Goal: Task Accomplishment & Management: Manage account settings

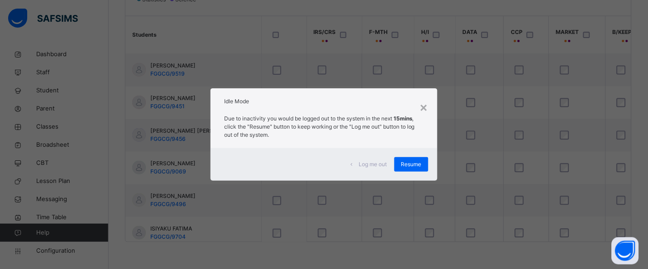
scroll to position [174, 2029]
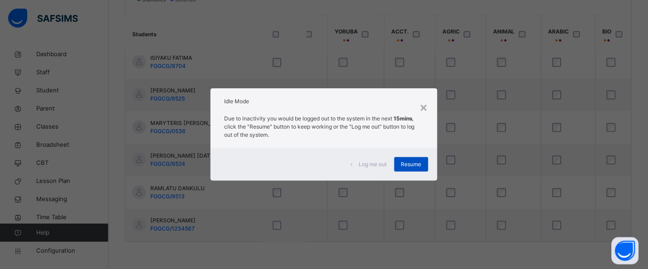
click at [413, 160] on span "Resume" at bounding box center [411, 164] width 20 height 8
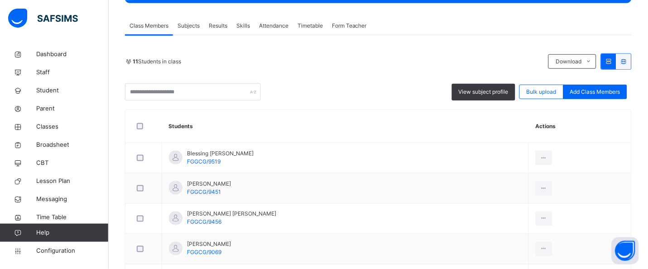
scroll to position [108, 0]
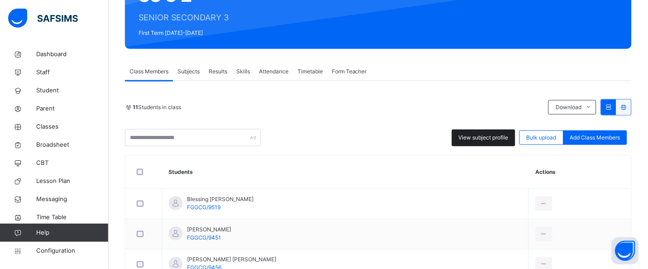
click at [475, 143] on div "View subject profile" at bounding box center [483, 138] width 63 height 17
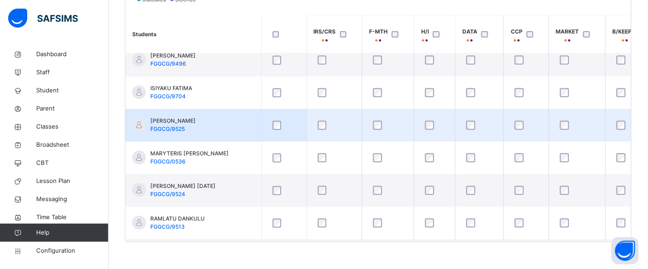
scroll to position [174, 0]
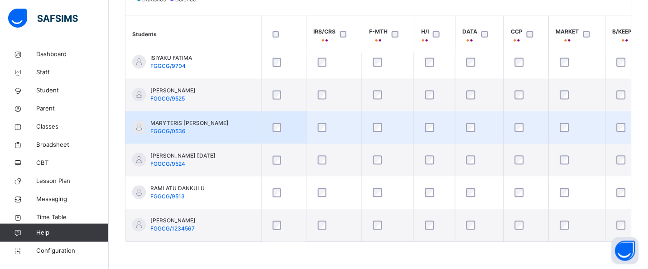
click at [411, 130] on td at bounding box center [388, 127] width 52 height 33
click at [412, 122] on td at bounding box center [388, 127] width 52 height 33
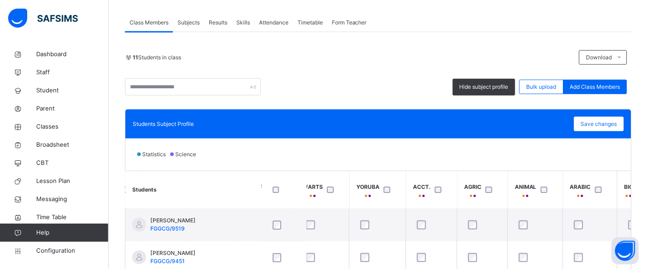
scroll to position [153, 0]
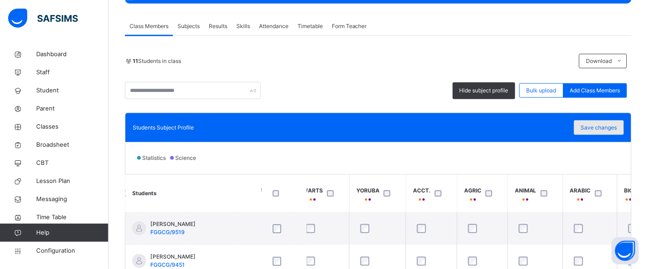
click at [591, 128] on div "Save changes" at bounding box center [599, 127] width 50 height 14
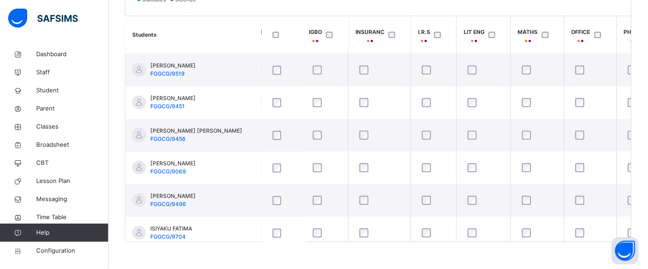
scroll to position [0, 1473]
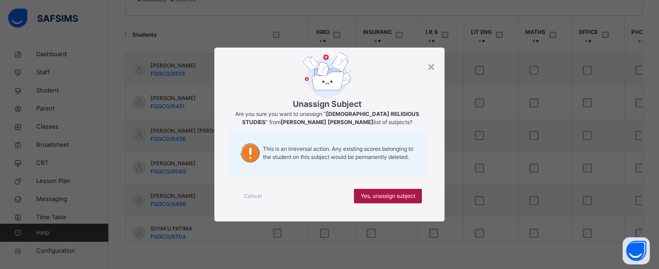
click at [405, 198] on span "Yes, unassign subject" at bounding box center [388, 196] width 54 height 8
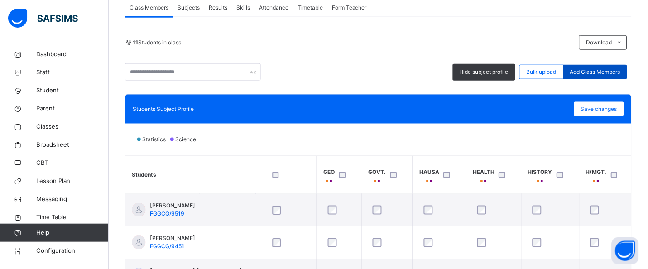
scroll to position [85, 0]
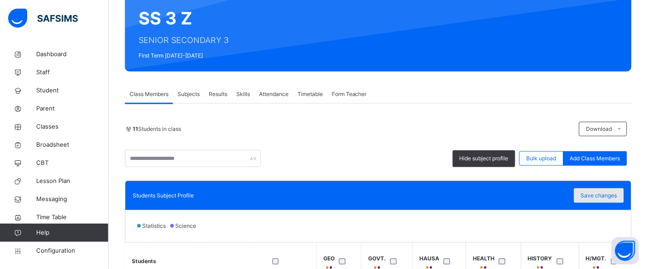
click at [605, 190] on div "Save changes" at bounding box center [599, 195] width 50 height 14
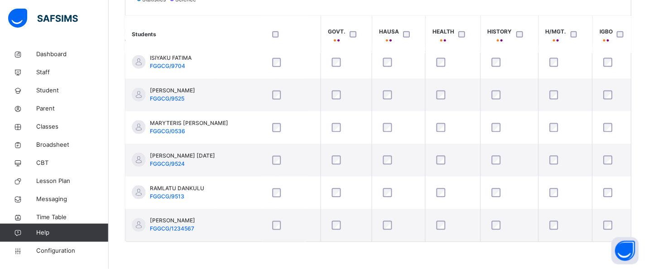
scroll to position [174, 1200]
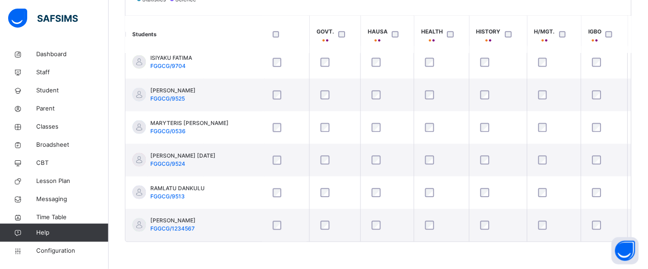
drag, startPoint x: 419, startPoint y: 242, endPoint x: 439, endPoint y: 242, distance: 19.5
click at [439, 242] on div "Students Subject Profile Save changes Statistics Science Students IRS/CRS F-MTH…" at bounding box center [378, 98] width 507 height 288
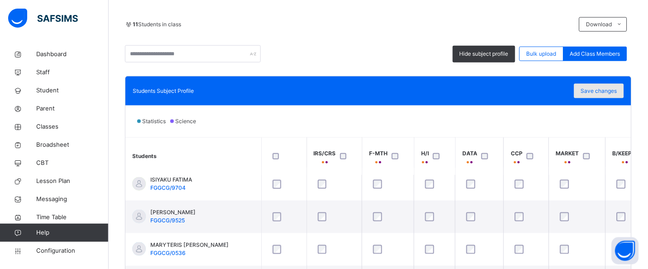
scroll to position [186, 0]
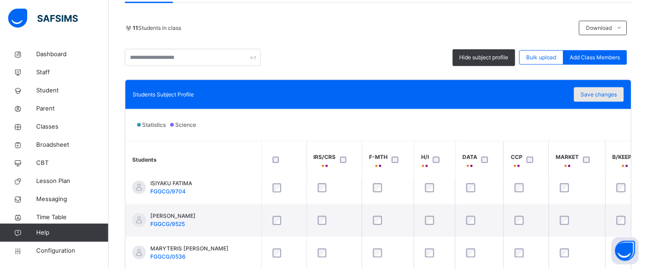
click at [601, 94] on span "Save changes" at bounding box center [599, 95] width 36 height 8
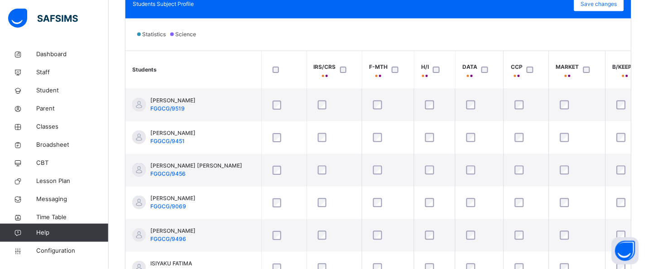
scroll to position [312, 0]
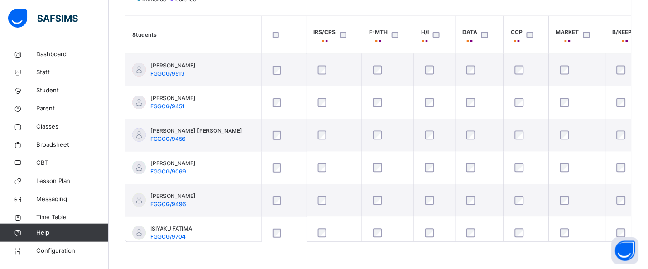
drag, startPoint x: 172, startPoint y: 242, endPoint x: 207, endPoint y: 248, distance: 36.3
click at [207, 248] on div "Back / SS 3 Z SS 3 Z SENIOR SECONDARY 3 First Term [DATE]-[DATE] Class Members …" at bounding box center [379, 2] width 540 height 536
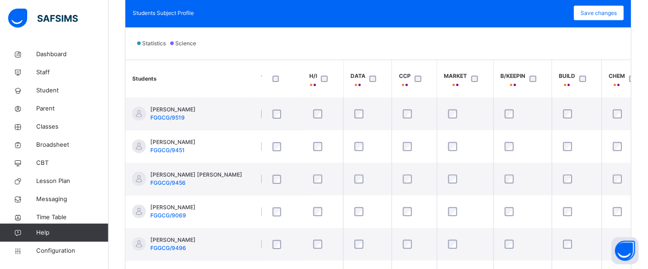
scroll to position [244, 0]
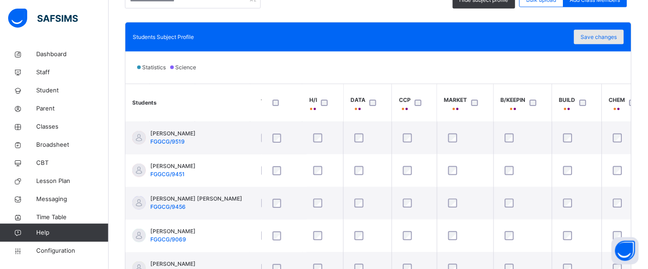
click at [606, 41] on div "Save changes" at bounding box center [599, 37] width 50 height 14
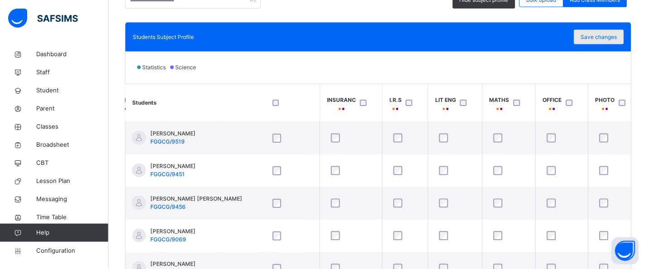
click at [617, 38] on span "Save changes" at bounding box center [599, 37] width 36 height 8
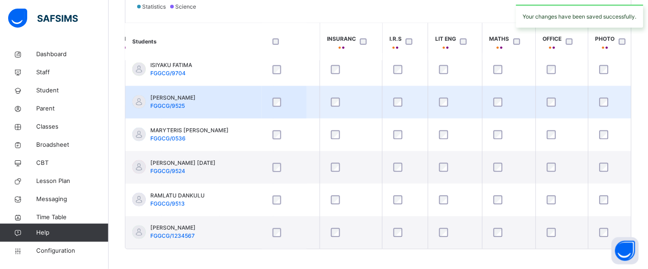
scroll to position [312, 0]
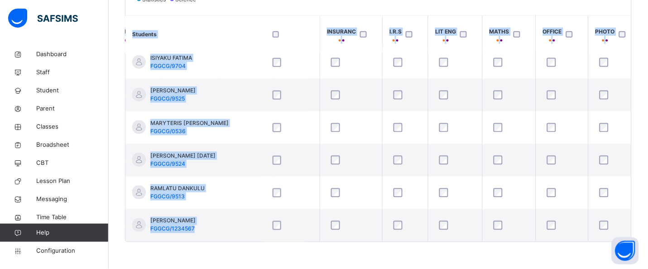
drag, startPoint x: 455, startPoint y: 237, endPoint x: 426, endPoint y: 241, distance: 29.7
click at [426, 241] on div "Students IRS/CRS F-MTH H/I DATA CCP MARKET B/KEEPIN BUILD CHEM CISCO CIVIC COMM…" at bounding box center [378, 128] width 506 height 227
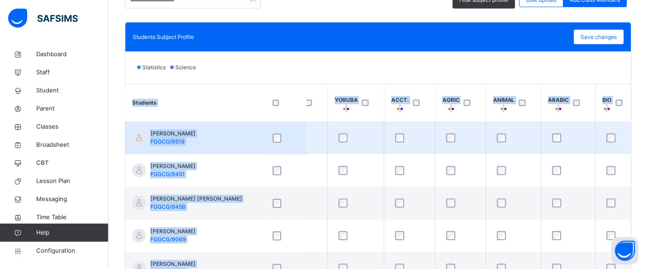
scroll to position [221, 0]
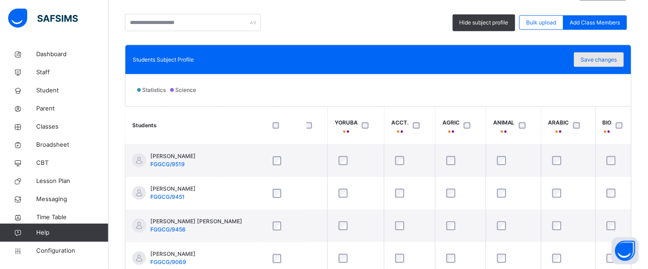
click at [607, 56] on span "Save changes" at bounding box center [599, 60] width 36 height 8
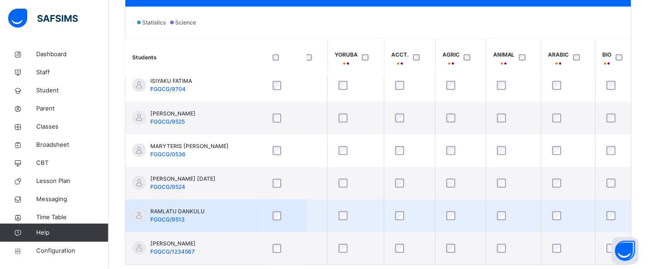
scroll to position [312, 0]
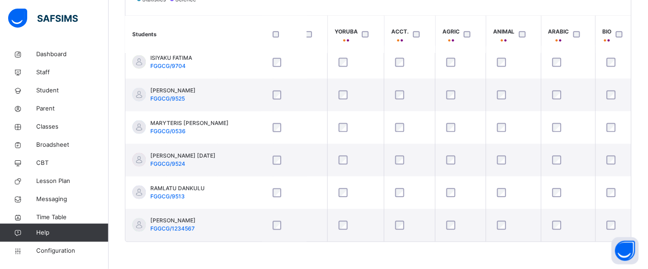
drag, startPoint x: 558, startPoint y: 242, endPoint x: 574, endPoint y: 241, distance: 16.4
click at [573, 241] on div "Students Subject Profile Save changes Statistics Science Students IRS/CRS F-MTH…" at bounding box center [378, 98] width 507 height 288
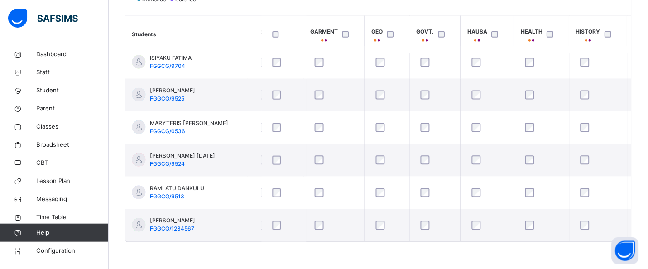
scroll to position [174, 1103]
click at [421, 246] on div "Back / SS 3 Z SS 3 Z SENIOR SECONDARY 3 First Term [DATE]-[DATE] Class Members …" at bounding box center [379, 2] width 540 height 536
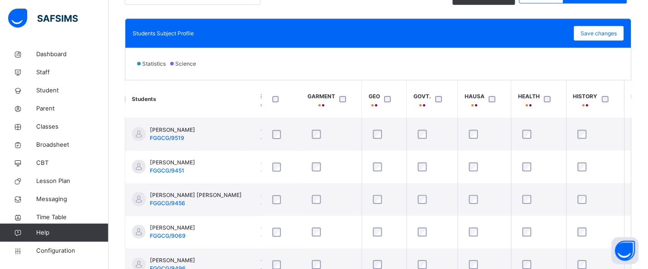
scroll to position [221, 0]
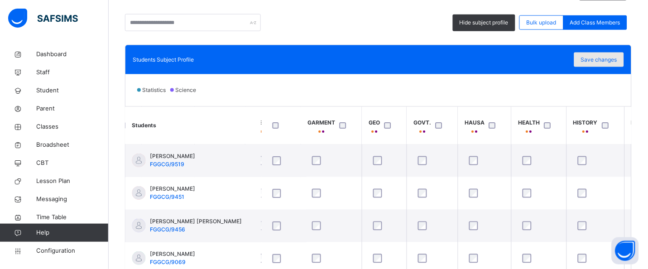
click at [602, 62] on span "Save changes" at bounding box center [599, 60] width 36 height 8
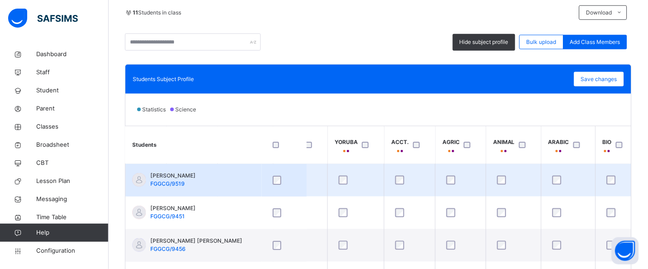
scroll to position [153, 0]
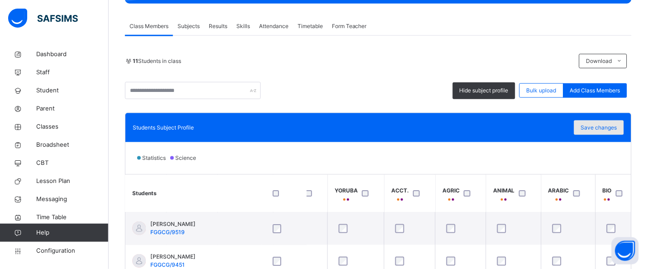
click at [617, 129] on span "Save changes" at bounding box center [599, 128] width 36 height 8
click at [54, 128] on span "Classes" at bounding box center [72, 126] width 72 height 9
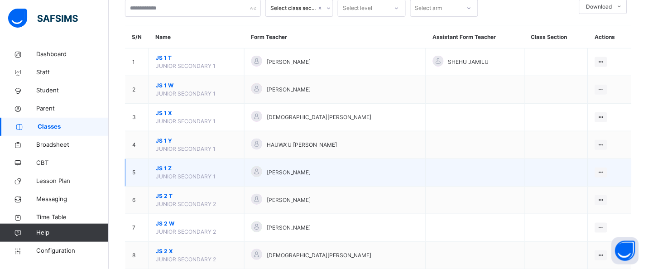
scroll to position [91, 0]
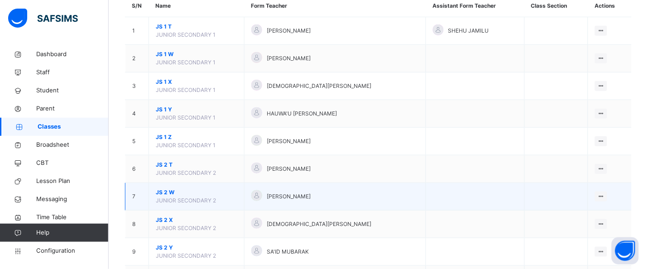
click at [173, 192] on span "JS 2 W" at bounding box center [197, 192] width 82 height 8
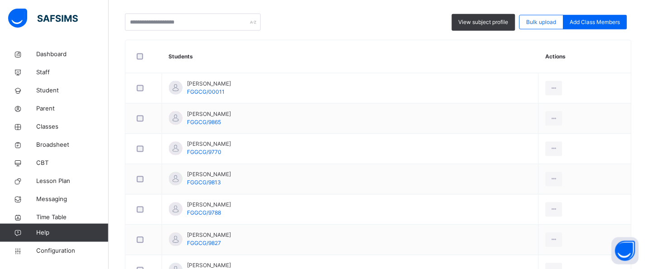
scroll to position [113, 0]
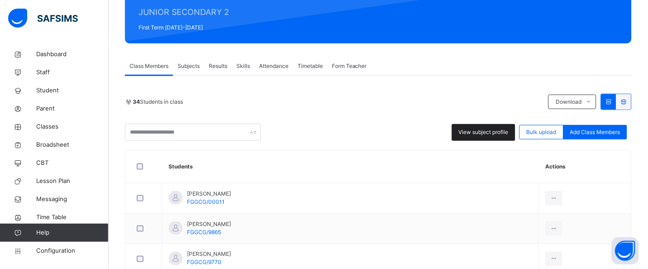
click at [480, 132] on span "View subject profile" at bounding box center [484, 132] width 50 height 8
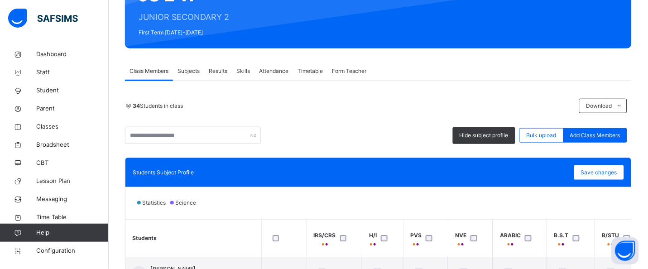
scroll to position [108, 0]
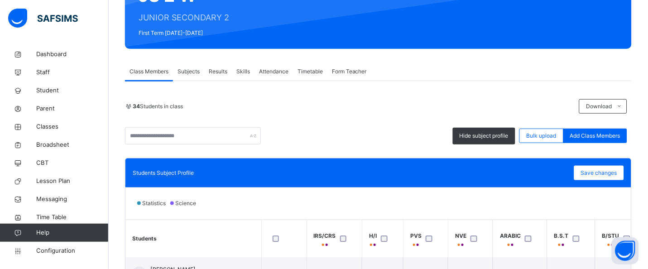
click at [194, 73] on span "Subjects" at bounding box center [189, 71] width 22 height 8
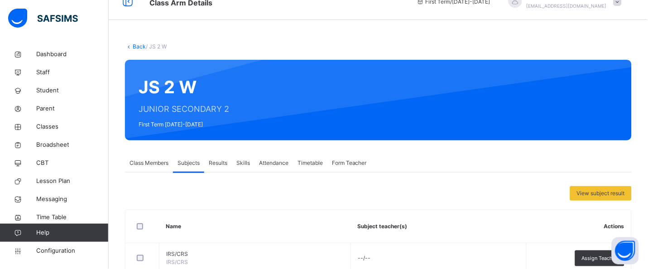
scroll to position [0, 0]
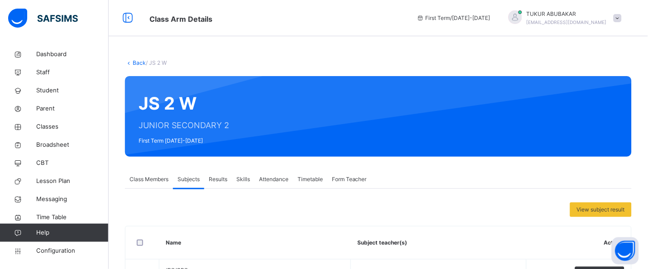
click at [133, 62] on link "Back" at bounding box center [139, 62] width 13 height 7
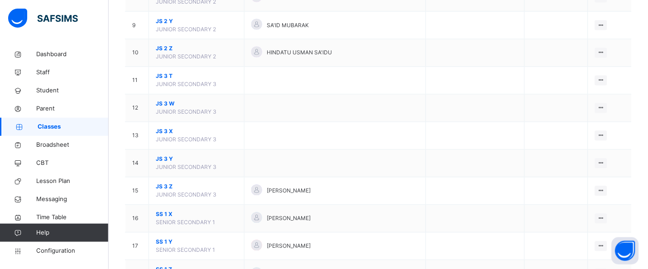
scroll to position [340, 0]
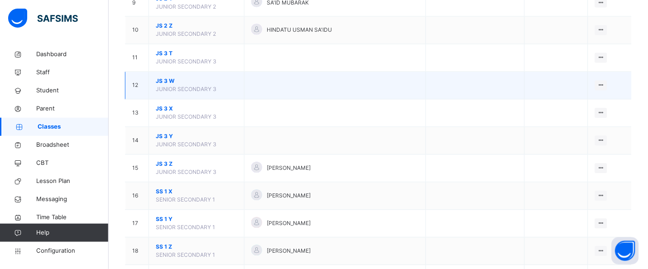
click at [168, 85] on td "JS 3 W JUNIOR SECONDARY 3" at bounding box center [197, 86] width 96 height 28
click at [170, 82] on span "JS 3 W" at bounding box center [197, 81] width 82 height 8
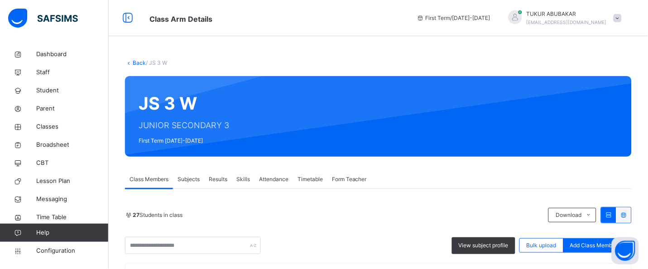
scroll to position [91, 0]
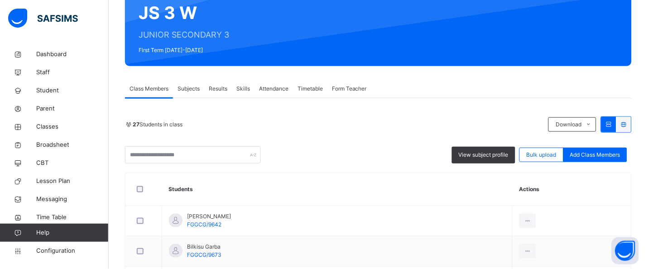
click at [182, 92] on span "Subjects" at bounding box center [189, 89] width 22 height 8
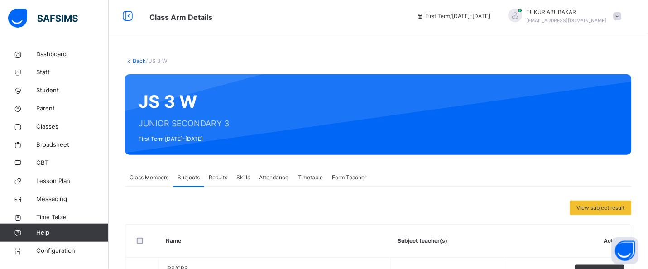
scroll to position [0, 0]
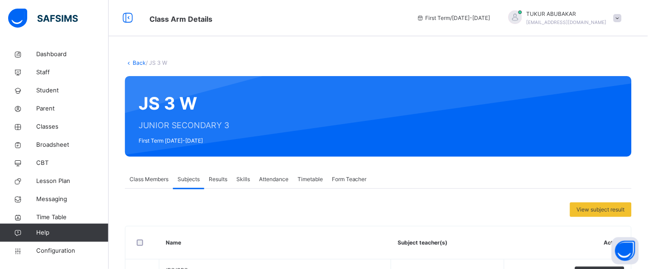
click at [139, 62] on link "Back" at bounding box center [139, 62] width 13 height 7
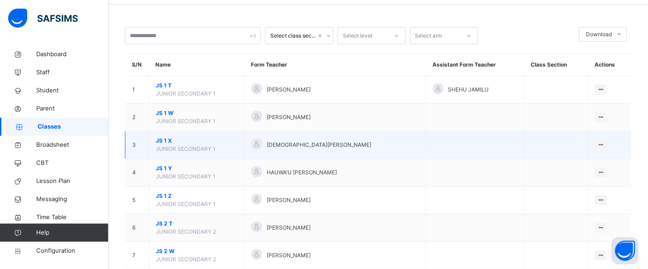
scroll to position [4, 0]
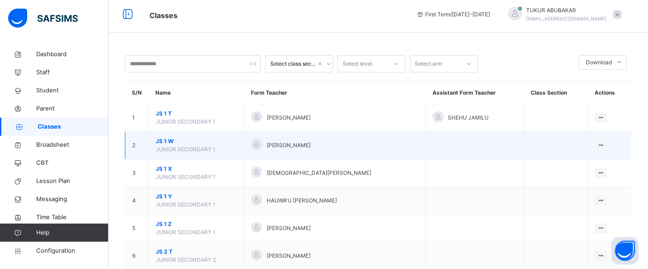
click at [163, 143] on span "JS 1 W" at bounding box center [197, 141] width 82 height 8
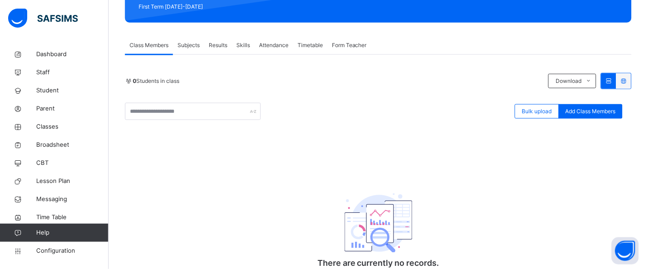
scroll to position [95, 0]
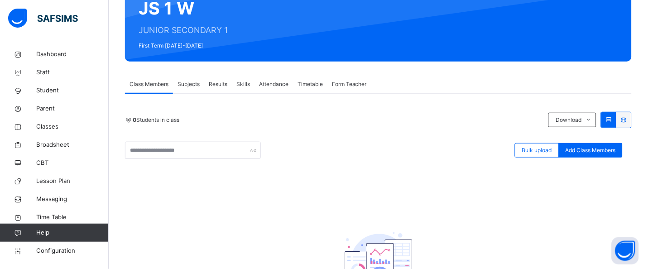
click at [192, 82] on span "Subjects" at bounding box center [189, 84] width 22 height 8
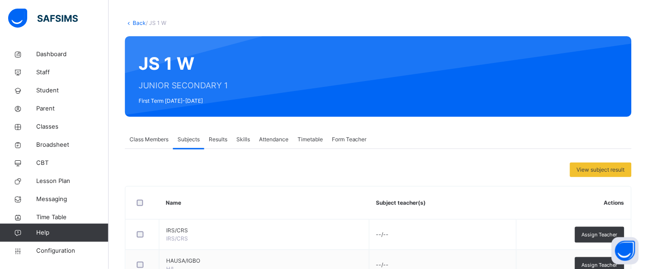
scroll to position [0, 0]
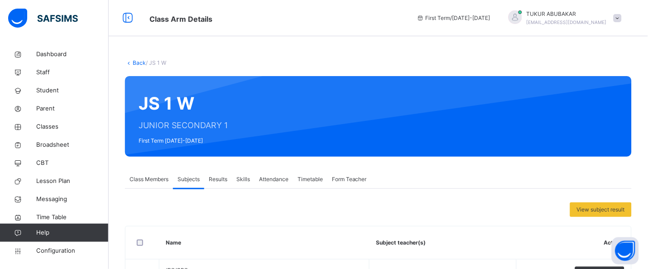
click at [137, 63] on link "Back" at bounding box center [139, 62] width 13 height 7
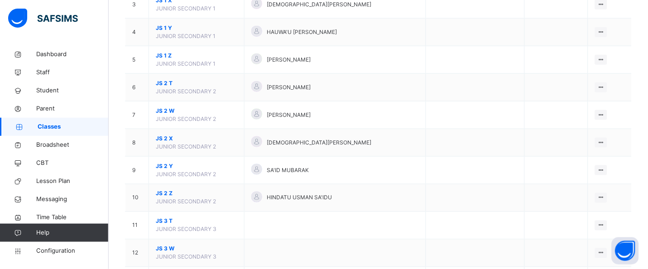
scroll to position [181, 0]
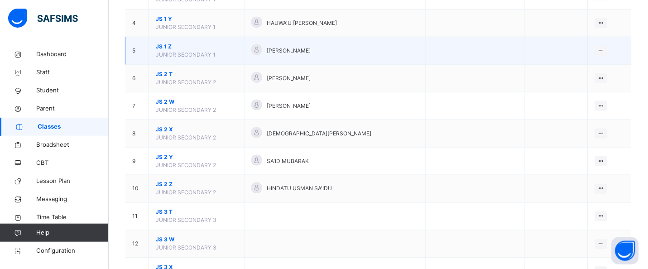
click at [161, 47] on span "JS 1 Z" at bounding box center [197, 47] width 82 height 8
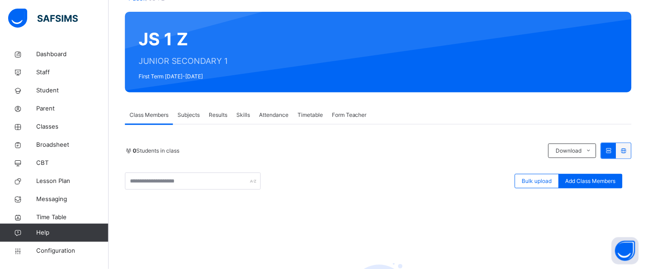
scroll to position [91, 0]
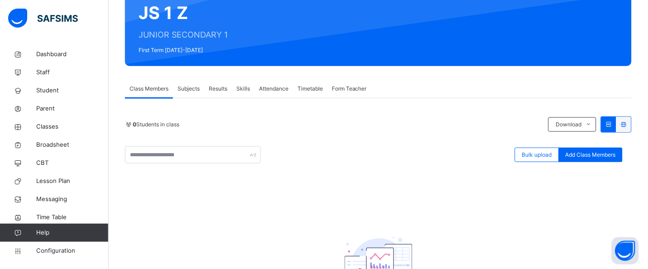
click at [193, 90] on span "Subjects" at bounding box center [189, 89] width 22 height 8
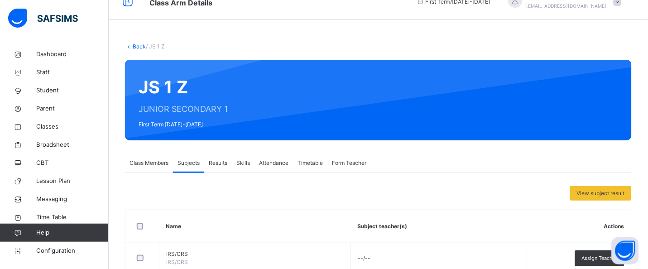
scroll to position [0, 0]
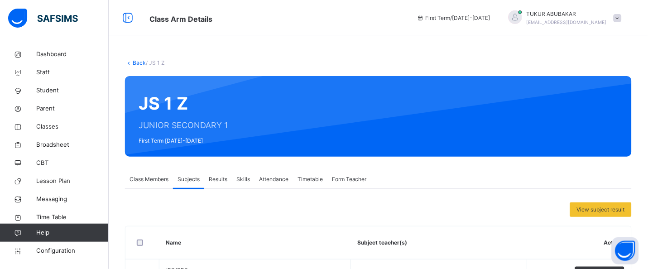
click at [140, 61] on link "Back" at bounding box center [139, 62] width 13 height 7
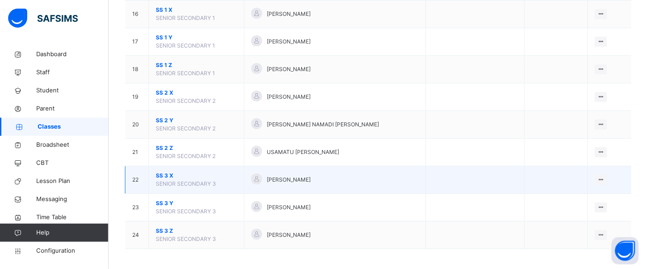
scroll to position [525, 0]
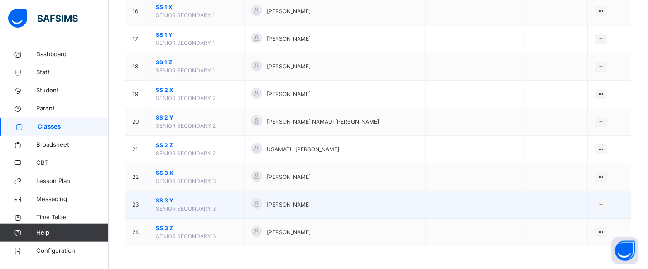
click at [164, 202] on span "SS 3 Y" at bounding box center [197, 201] width 82 height 8
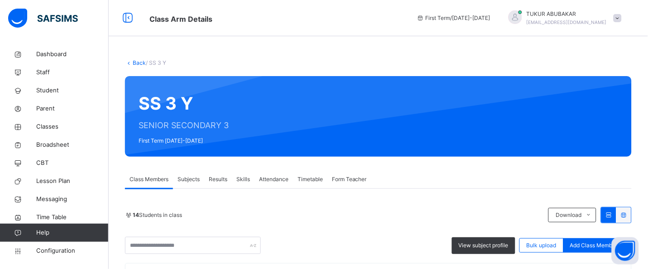
scroll to position [23, 0]
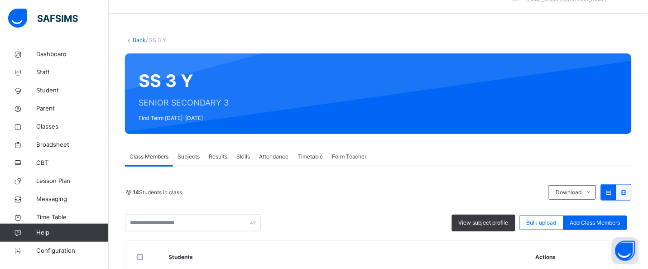
click at [196, 159] on span "Subjects" at bounding box center [189, 157] width 22 height 8
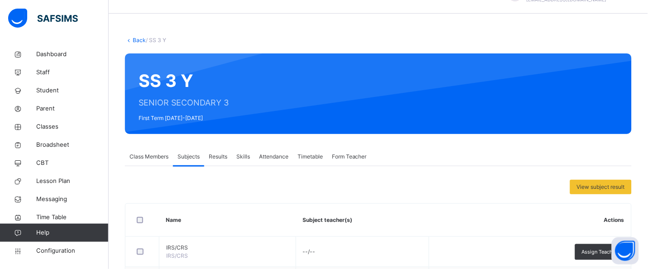
click at [163, 160] on span "Class Members" at bounding box center [149, 157] width 39 height 8
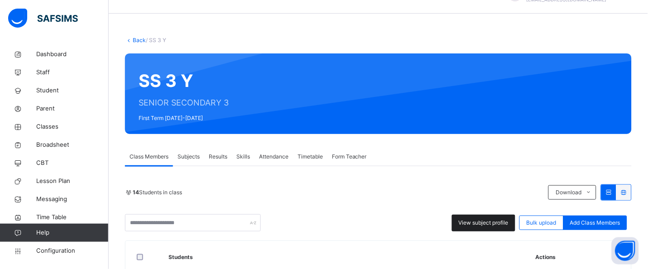
click at [491, 220] on span "View subject profile" at bounding box center [484, 223] width 50 height 8
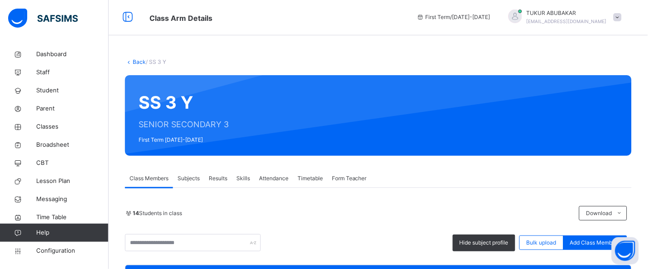
scroll to position [0, 0]
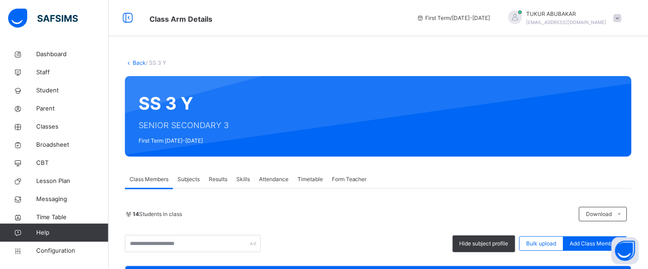
click at [137, 64] on link "Back" at bounding box center [139, 62] width 13 height 7
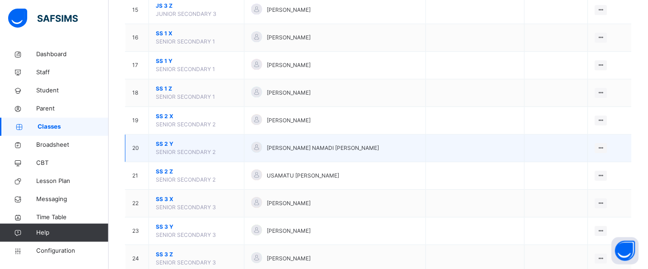
scroll to position [525, 0]
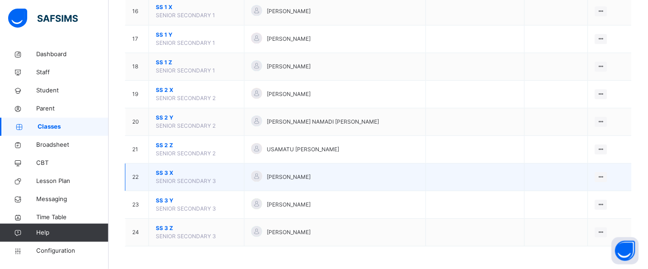
click at [164, 175] on span "SS 3 X" at bounding box center [197, 173] width 82 height 8
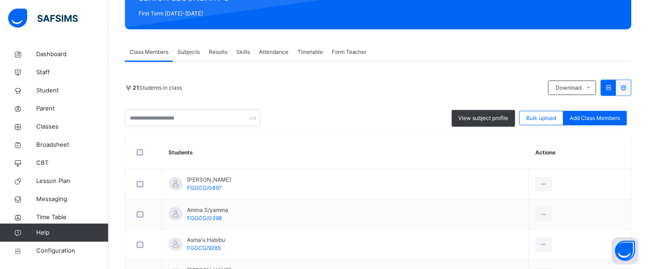
scroll to position [113, 0]
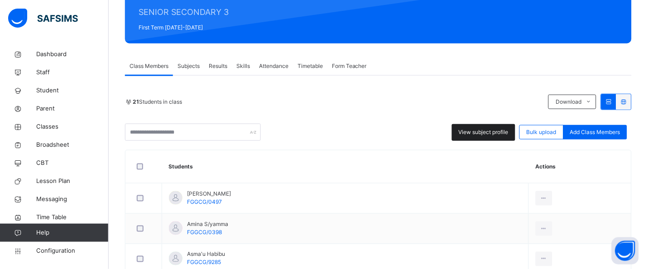
click at [479, 136] on div "View subject profile" at bounding box center [483, 132] width 63 height 17
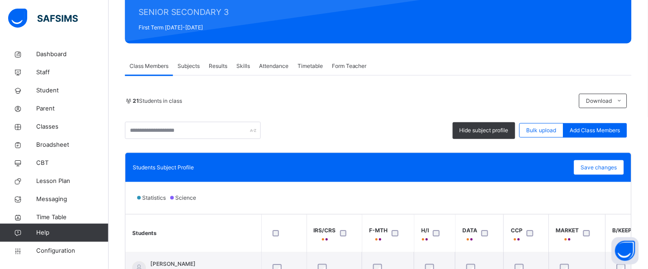
click at [189, 67] on span "Subjects" at bounding box center [189, 66] width 22 height 8
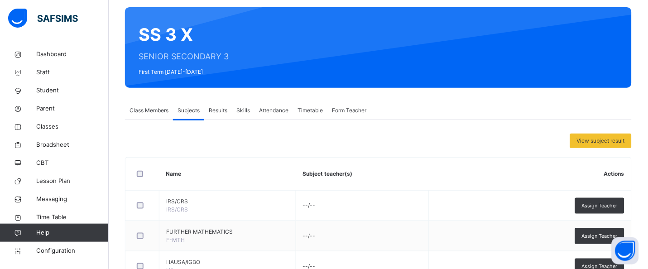
scroll to position [68, 0]
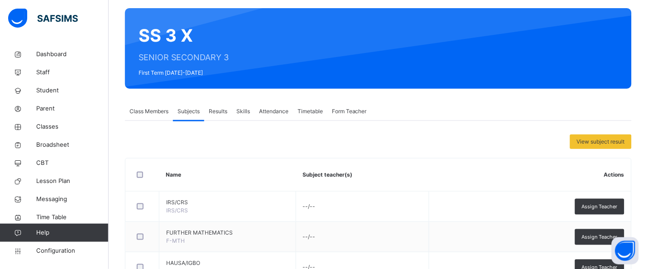
click at [162, 111] on span "Class Members" at bounding box center [149, 111] width 39 height 8
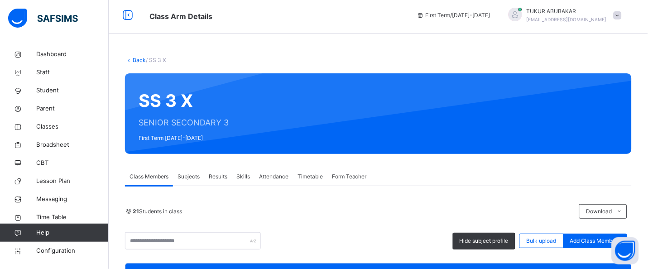
scroll to position [0, 0]
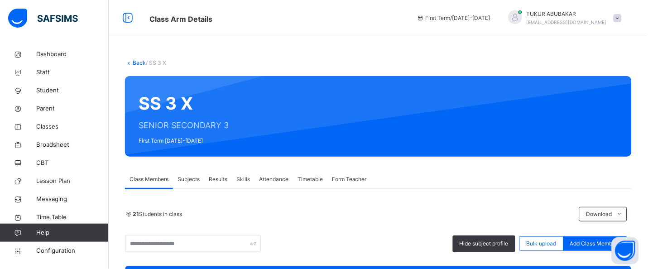
click at [140, 64] on link "Back" at bounding box center [139, 62] width 13 height 7
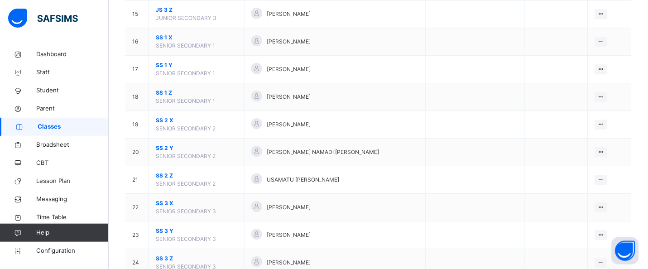
scroll to position [498, 0]
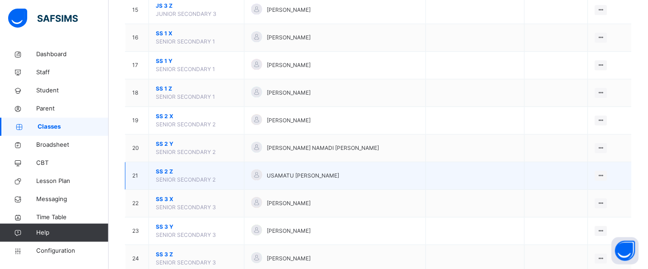
click at [163, 171] on span "SS 2 Z" at bounding box center [197, 172] width 82 height 8
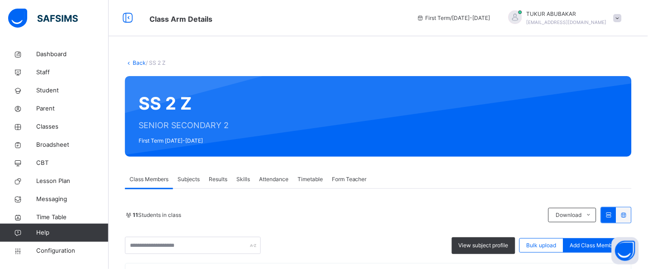
scroll to position [113, 0]
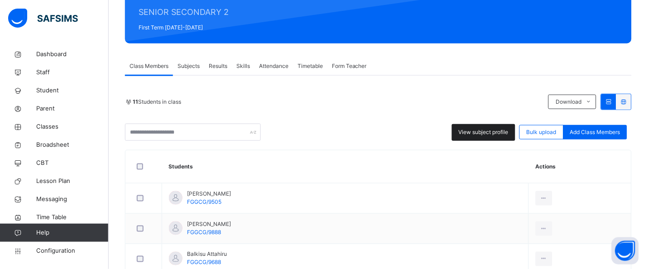
click at [480, 137] on div "View subject profile" at bounding box center [483, 132] width 63 height 17
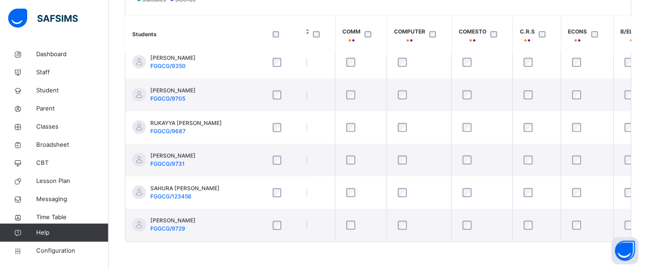
scroll to position [174, 540]
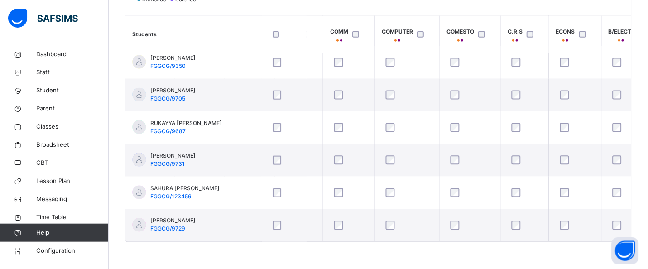
click at [584, 36] on div at bounding box center [584, 34] width 19 height 19
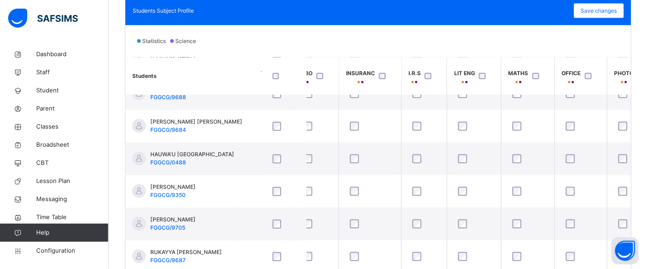
scroll to position [244, 0]
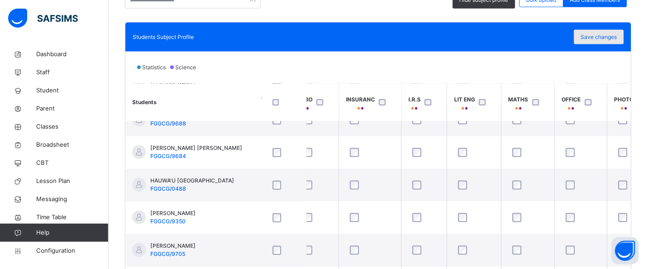
click at [605, 37] on span "Save changes" at bounding box center [599, 37] width 36 height 8
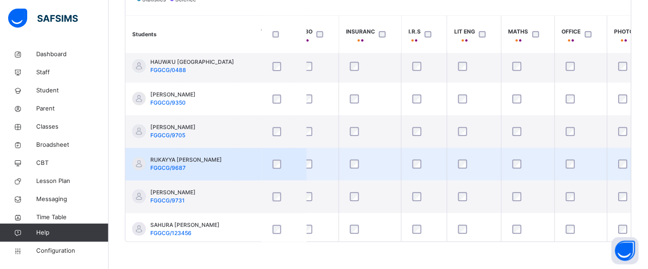
scroll to position [129, 1489]
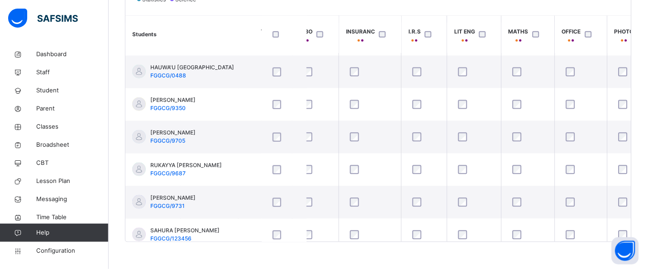
drag, startPoint x: 457, startPoint y: 241, endPoint x: 575, endPoint y: 259, distance: 119.5
click at [580, 261] on div "Back / SS 2 Z SS 2 Z SENIOR SECONDARY 2 First Term [DATE]-[DATE] Class Members …" at bounding box center [379, 2] width 540 height 536
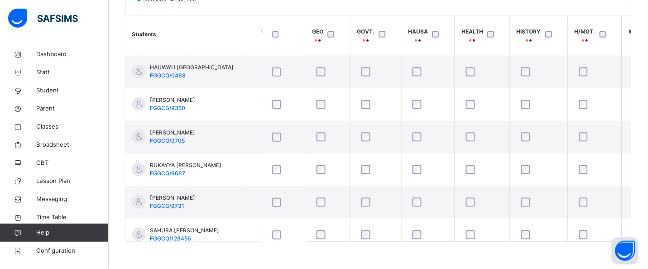
scroll to position [129, 1122]
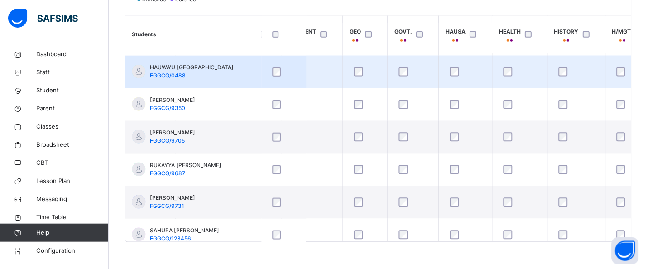
click at [621, 77] on div at bounding box center [633, 72] width 40 height 19
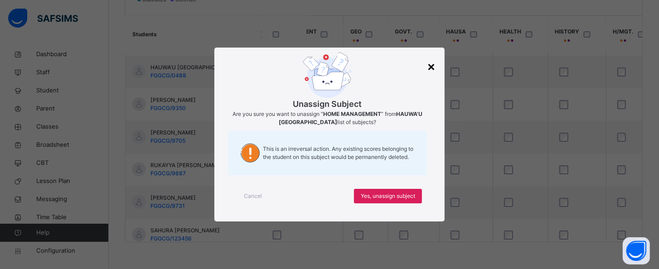
click at [434, 67] on div "×" at bounding box center [431, 66] width 9 height 19
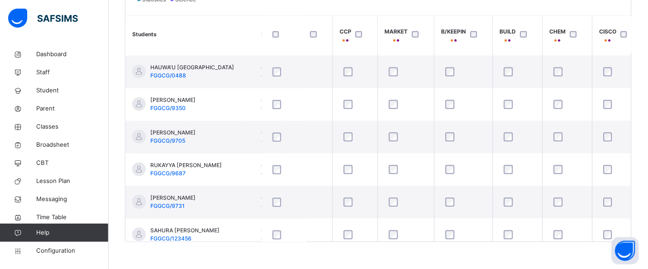
scroll to position [129, 172]
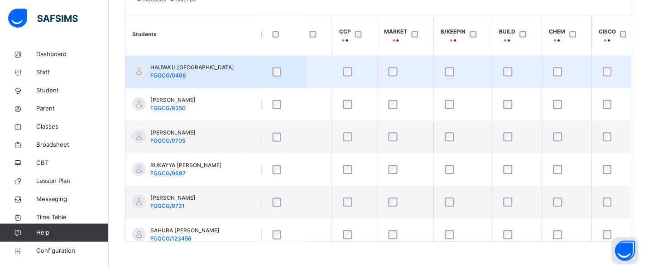
click at [397, 73] on div at bounding box center [406, 71] width 38 height 9
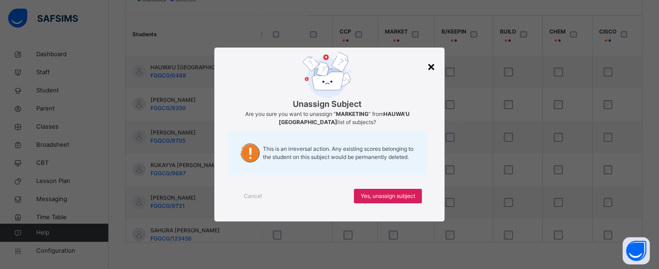
click at [429, 65] on div "×" at bounding box center [431, 66] width 9 height 19
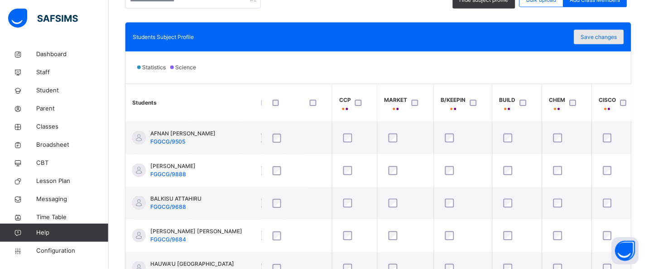
scroll to position [198, 0]
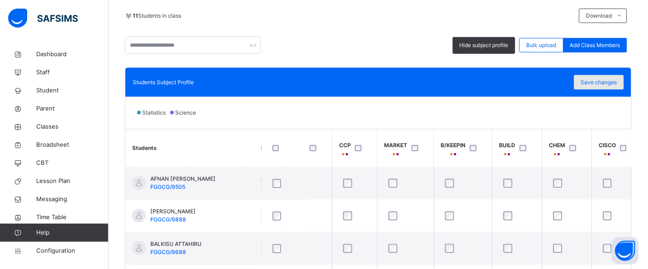
click at [594, 84] on span "Save changes" at bounding box center [599, 82] width 36 height 8
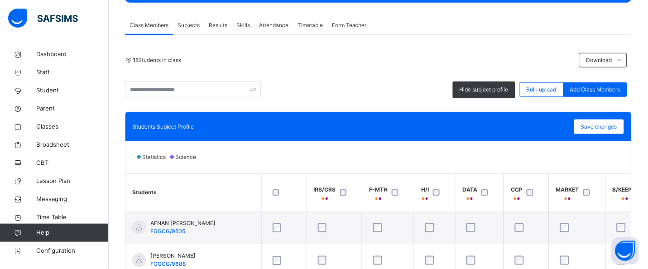
scroll to position [153, 0]
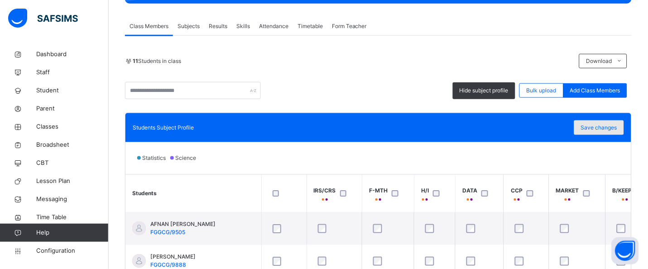
click at [617, 130] on span "Save changes" at bounding box center [599, 128] width 36 height 8
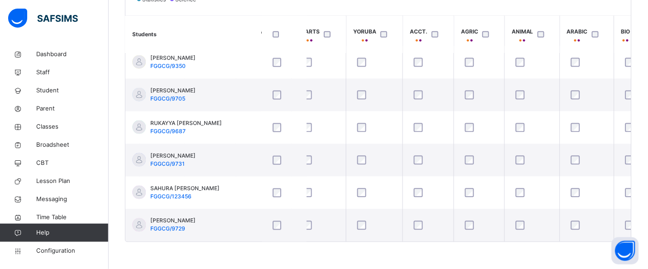
scroll to position [174, 2029]
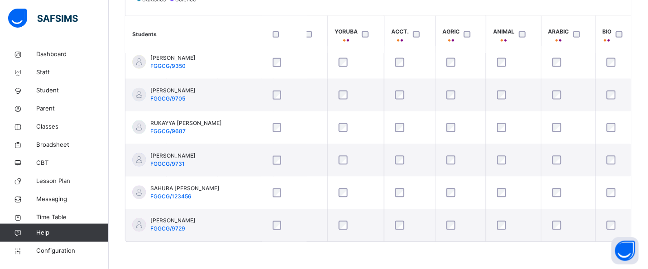
drag, startPoint x: 593, startPoint y: 242, endPoint x: 577, endPoint y: 244, distance: 16.5
click at [577, 244] on div "Back / SS 2 Z SS 2 Z SENIOR SECONDARY 2 First Term [DATE]-[DATE] Class Members …" at bounding box center [379, 2] width 540 height 536
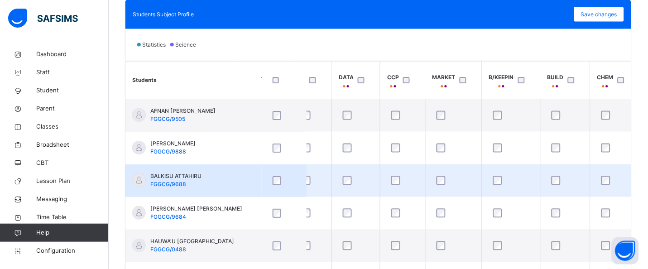
scroll to position [198, 0]
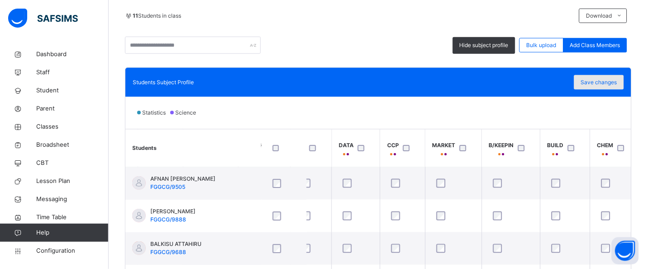
click at [610, 81] on span "Save changes" at bounding box center [599, 82] width 36 height 8
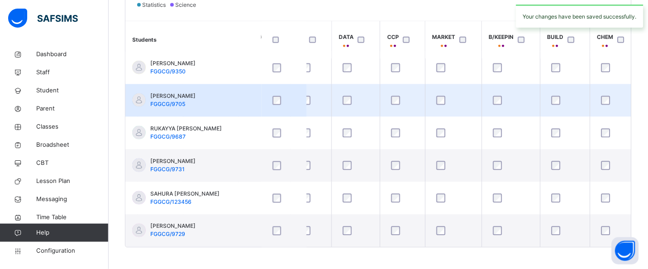
scroll to position [312, 0]
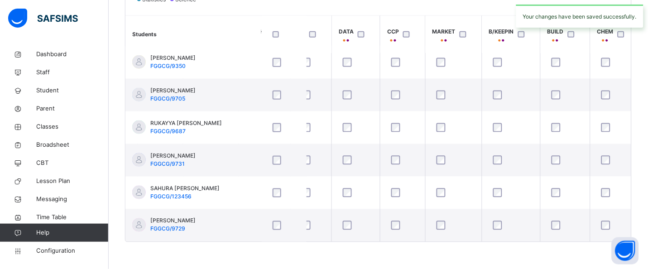
drag, startPoint x: 243, startPoint y: 241, endPoint x: 264, endPoint y: 246, distance: 21.0
click at [264, 246] on div "Back / SS 2 Z SS 2 Z SENIOR SECONDARY 2 First Term [DATE]-[DATE] Class Members …" at bounding box center [379, 2] width 540 height 536
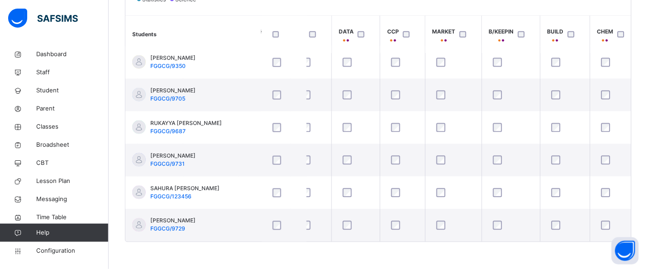
drag, startPoint x: 237, startPoint y: 241, endPoint x: 199, endPoint y: 253, distance: 39.7
click at [199, 253] on div "Back / SS 2 Z SS 2 Z SENIOR SECONDARY 2 First Term [DATE]-[DATE] Class Members …" at bounding box center [379, 2] width 540 height 536
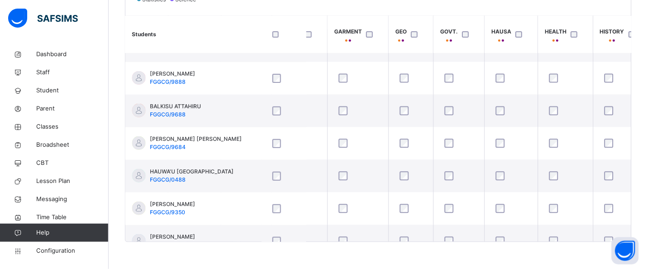
scroll to position [15, 1076]
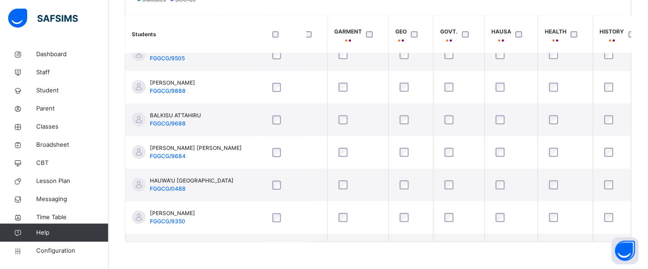
drag, startPoint x: 436, startPoint y: 241, endPoint x: 374, endPoint y: 256, distance: 63.4
click at [378, 260] on div "Back / SS 2 Z SS 2 Z SENIOR SECONDARY 2 First Term [DATE]-[DATE] Class Members …" at bounding box center [379, 2] width 540 height 536
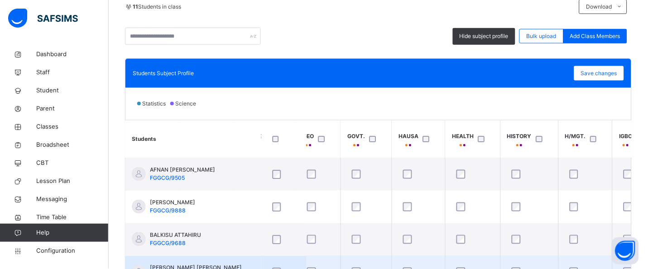
scroll to position [176, 0]
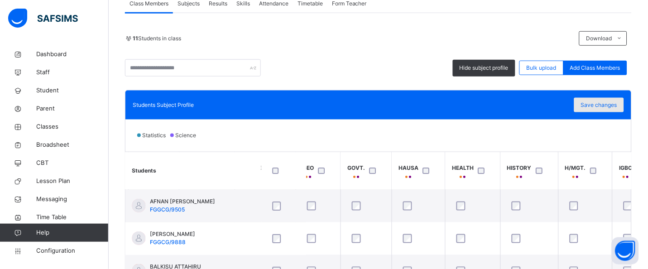
click at [607, 105] on span "Save changes" at bounding box center [599, 105] width 36 height 8
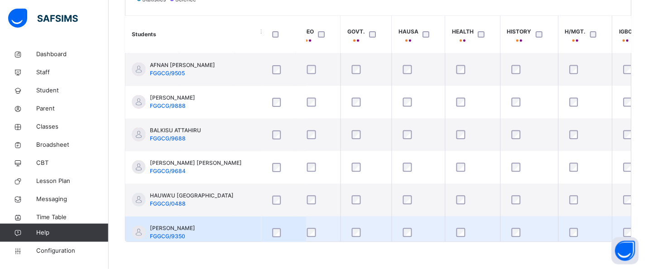
scroll to position [0, 1169]
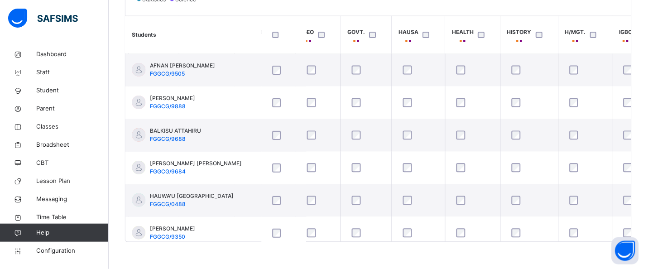
drag, startPoint x: 386, startPoint y: 242, endPoint x: 328, endPoint y: 259, distance: 60.1
click at [326, 260] on div "Back / SS 2 Z SS 2 Z SENIOR SECONDARY 2 First Term [DATE]-[DATE] Class Members …" at bounding box center [379, 2] width 540 height 536
drag, startPoint x: 371, startPoint y: 241, endPoint x: 348, endPoint y: 241, distance: 22.7
click at [238, 257] on div "Back / SS 2 Z SS 2 Z SENIOR SECONDARY 2 First Term [DATE]-[DATE] Class Members …" at bounding box center [379, 2] width 540 height 536
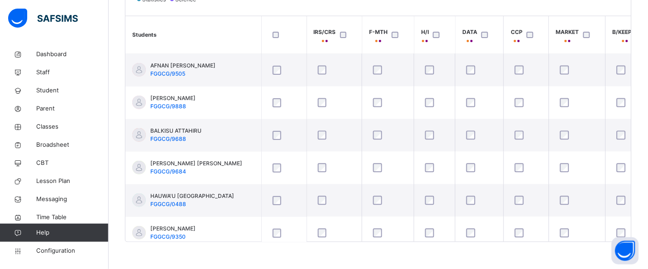
scroll to position [0, 4]
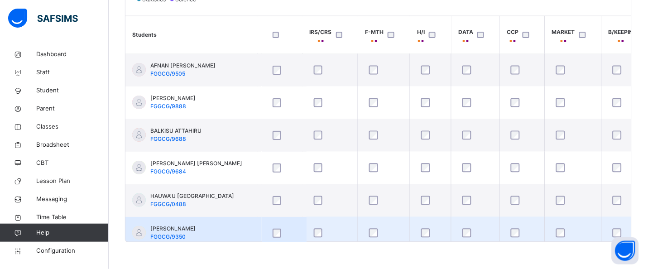
drag, startPoint x: 191, startPoint y: 237, endPoint x: 304, endPoint y: 224, distance: 114.5
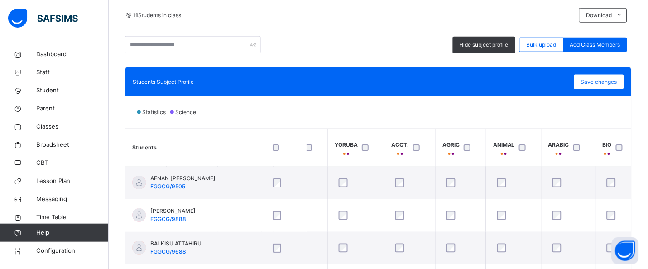
scroll to position [198, 0]
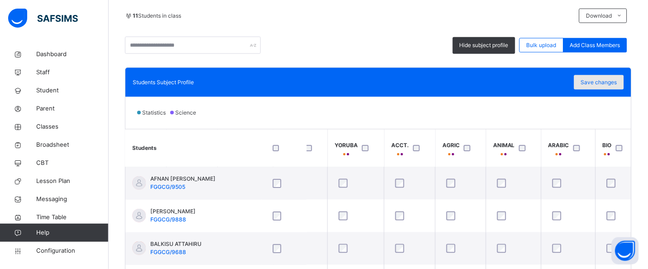
click at [617, 83] on span "Save changes" at bounding box center [599, 82] width 36 height 8
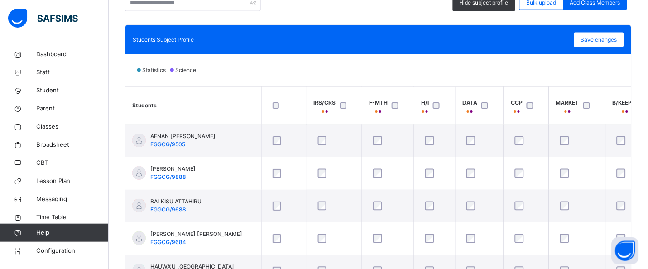
scroll to position [221, 0]
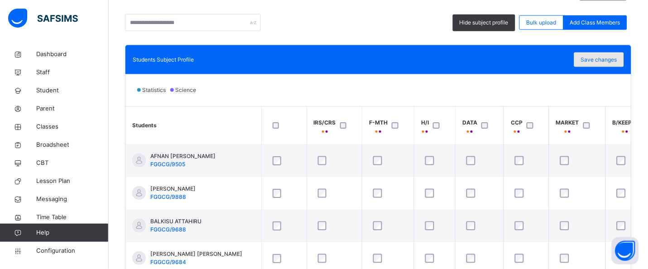
click at [614, 60] on span "Save changes" at bounding box center [599, 60] width 36 height 8
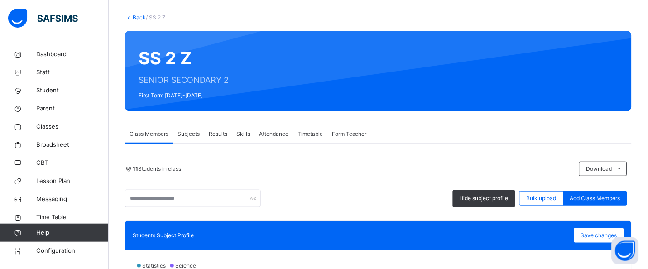
scroll to position [132, 0]
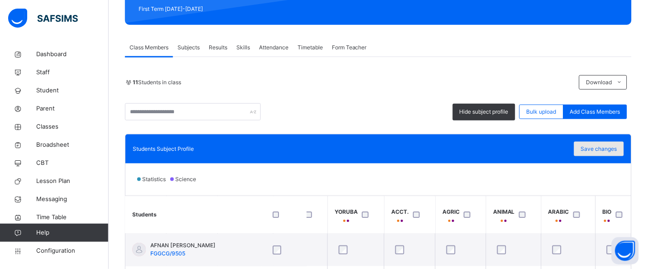
click at [602, 151] on span "Save changes" at bounding box center [599, 149] width 36 height 8
click at [53, 130] on span "Classes" at bounding box center [72, 126] width 72 height 9
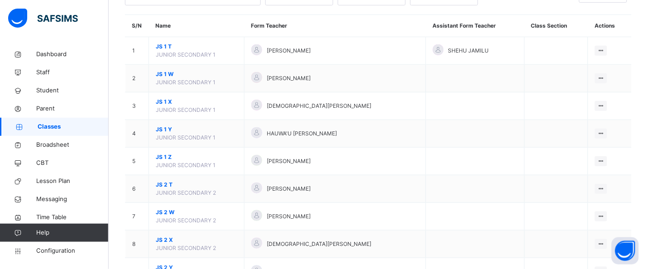
scroll to position [23, 0]
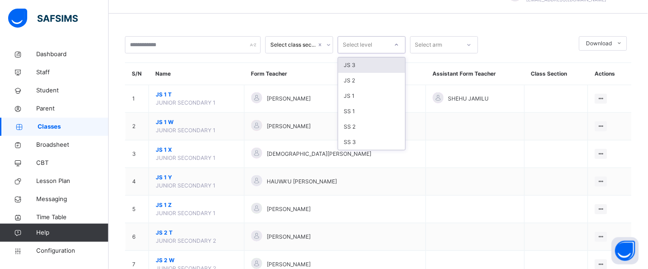
click at [374, 50] on div "Select level" at bounding box center [363, 45] width 50 height 14
click at [361, 125] on div "SS 2" at bounding box center [371, 126] width 67 height 15
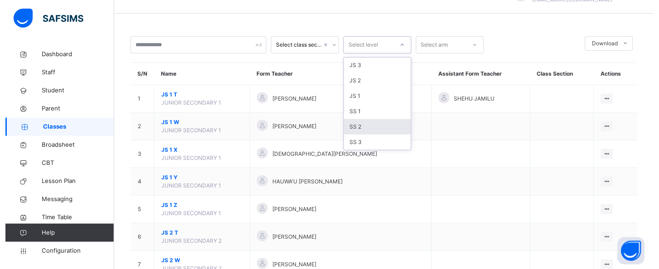
scroll to position [0, 0]
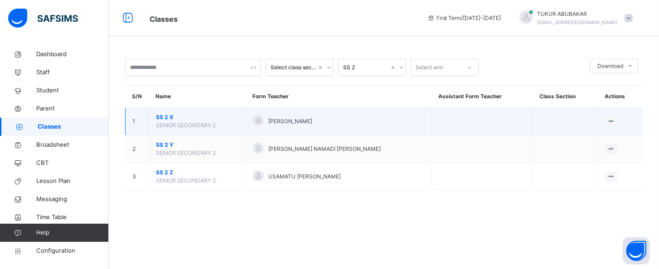
click at [198, 110] on td "SS 2 X SENIOR SECONDARY 2" at bounding box center [197, 122] width 97 height 28
click at [167, 117] on span "SS 2 X" at bounding box center [197, 117] width 83 height 8
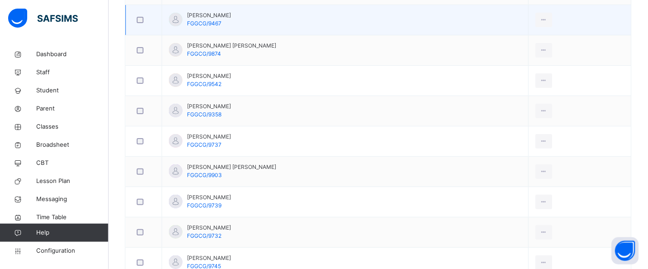
scroll to position [657, 0]
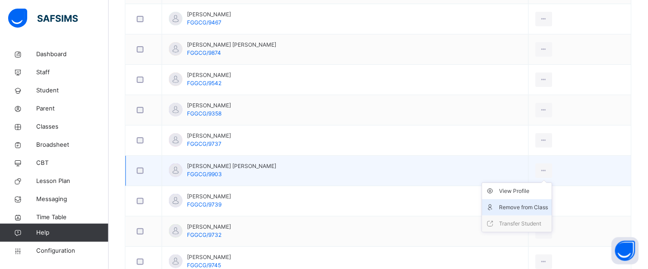
click at [524, 207] on div "Remove from Class" at bounding box center [524, 207] width 49 height 9
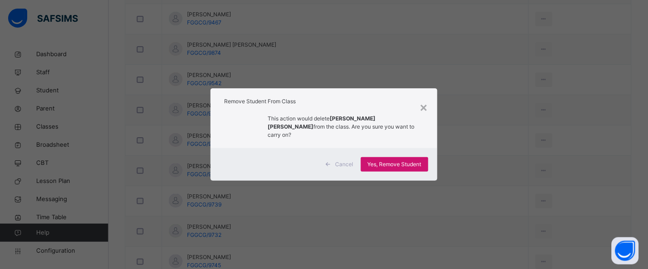
click at [399, 164] on span "Yes, Remove Student" at bounding box center [395, 164] width 54 height 8
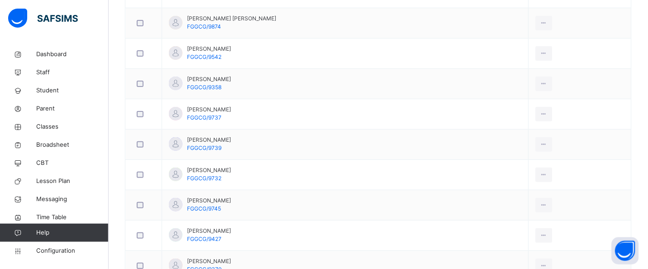
scroll to position [702, 0]
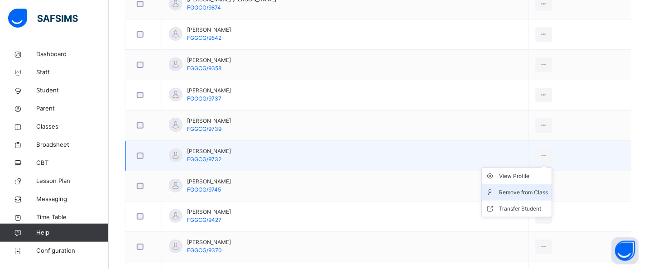
click at [529, 195] on div "Remove from Class" at bounding box center [524, 192] width 49 height 9
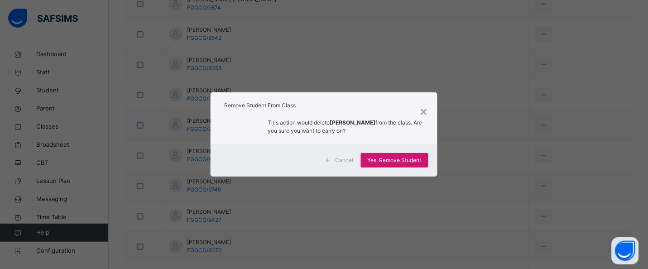
click at [384, 164] on span "Yes, Remove Student" at bounding box center [395, 160] width 54 height 8
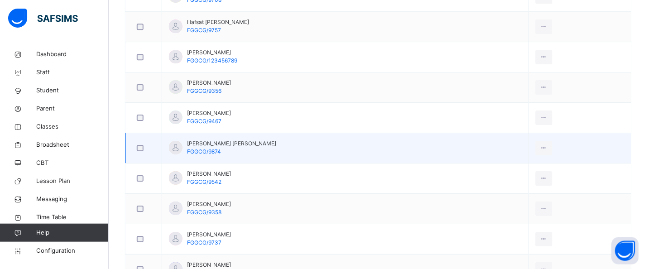
scroll to position [549, 0]
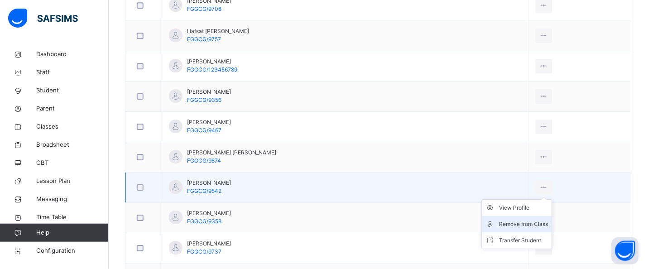
click at [533, 221] on div "Remove from Class" at bounding box center [524, 224] width 49 height 9
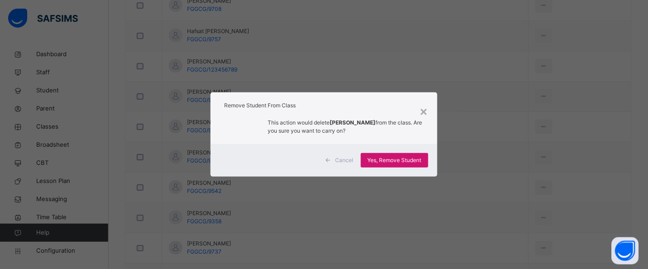
click at [388, 159] on span "Yes, Remove Student" at bounding box center [395, 160] width 54 height 8
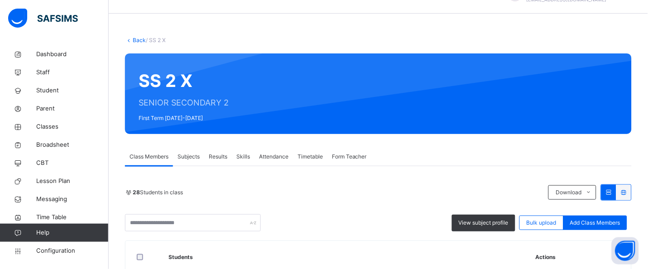
scroll to position [0, 0]
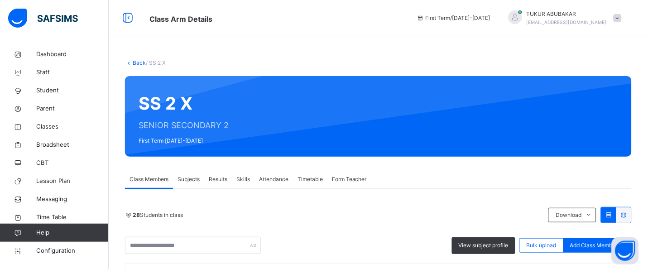
click at [130, 60] on icon at bounding box center [129, 62] width 8 height 7
click at [130, 66] on icon at bounding box center [129, 62] width 8 height 7
click at [131, 64] on icon at bounding box center [129, 62] width 8 height 7
click at [138, 60] on link "Back" at bounding box center [139, 62] width 13 height 7
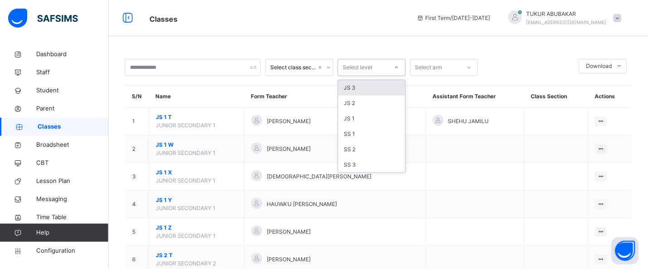
click at [353, 65] on div "Select level" at bounding box center [358, 67] width 30 height 17
click at [356, 133] on div "SS 1" at bounding box center [371, 133] width 67 height 15
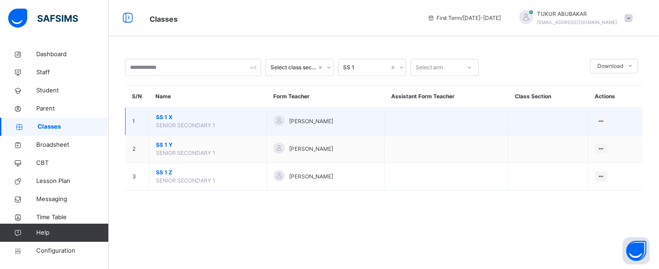
click at [170, 119] on span "SS 1 X" at bounding box center [208, 117] width 104 height 8
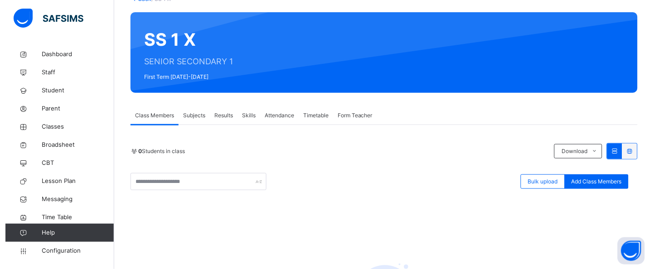
scroll to position [68, 0]
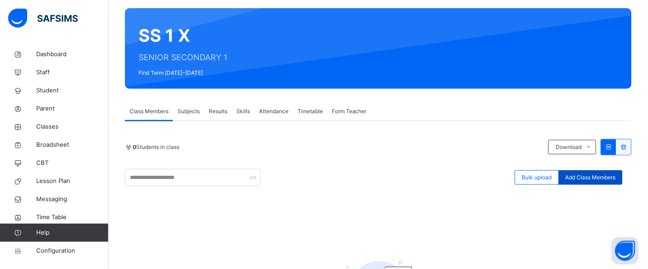
click at [595, 179] on span "Add Class Members" at bounding box center [591, 177] width 50 height 8
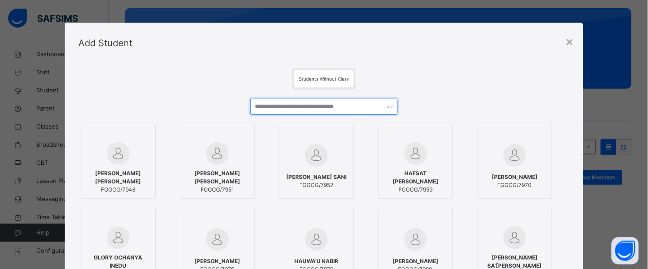
click at [302, 105] on input "text" at bounding box center [324, 107] width 147 height 16
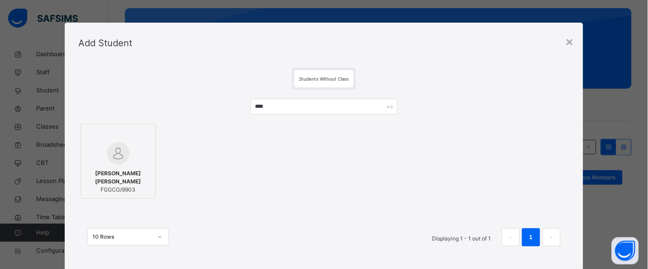
click at [111, 179] on span "[PERSON_NAME] [PERSON_NAME]" at bounding box center [118, 177] width 65 height 16
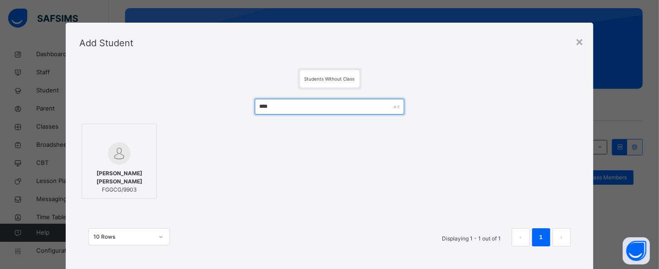
click at [305, 99] on input "****" at bounding box center [330, 107] width 150 height 16
type input "*"
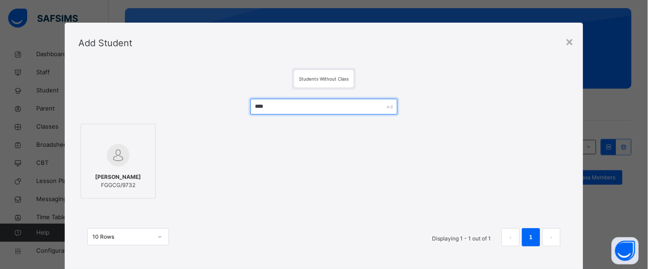
type input "****"
click at [111, 169] on div "[PERSON_NAME] FGGCG/9732" at bounding box center [118, 181] width 65 height 25
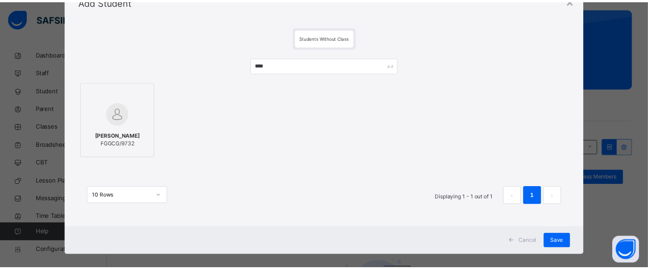
scroll to position [50, 0]
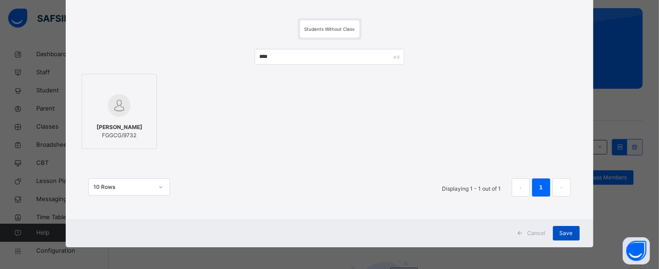
click at [562, 228] on div "Save" at bounding box center [566, 233] width 27 height 14
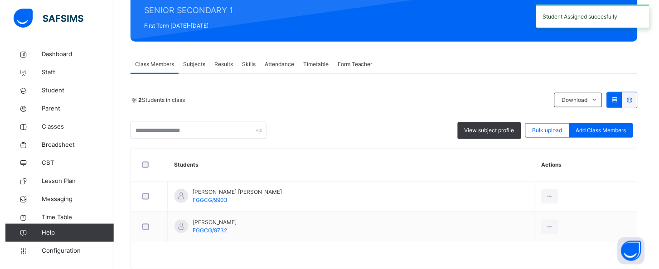
scroll to position [92, 0]
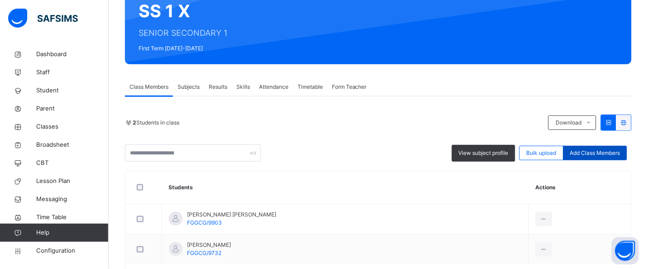
click at [607, 152] on span "Add Class Members" at bounding box center [595, 153] width 50 height 8
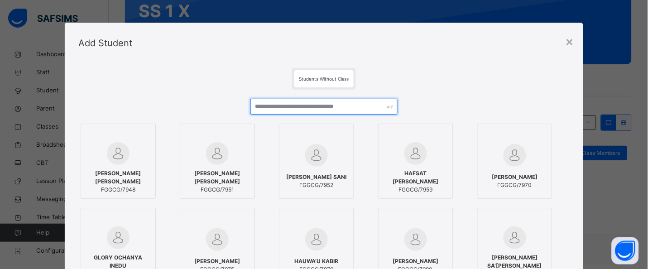
click at [322, 109] on input "text" at bounding box center [324, 107] width 147 height 16
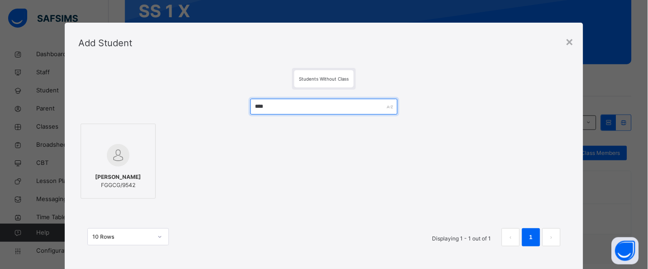
type input "****"
click at [109, 169] on div "[PERSON_NAME] FGGCG/9542" at bounding box center [118, 181] width 65 height 25
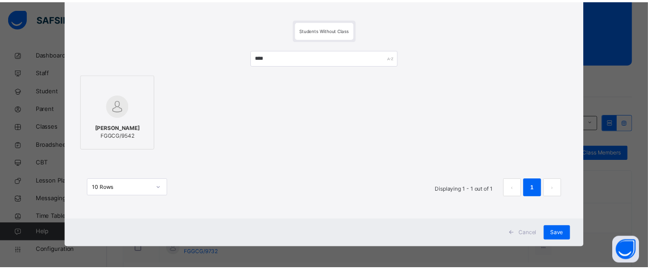
scroll to position [50, 0]
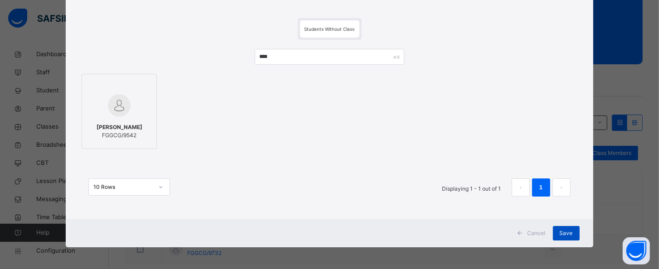
click at [565, 233] on span "Save" at bounding box center [565, 233] width 13 height 8
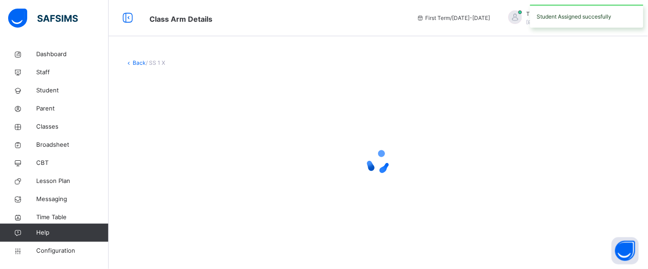
scroll to position [0, 0]
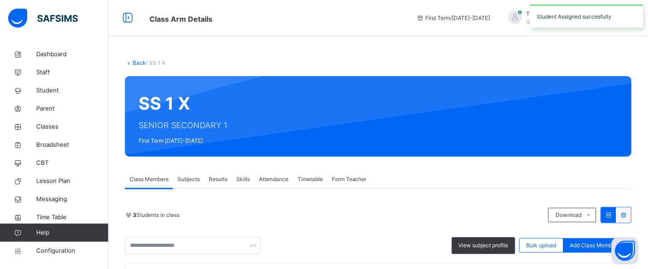
click at [135, 61] on link "Back" at bounding box center [139, 62] width 13 height 7
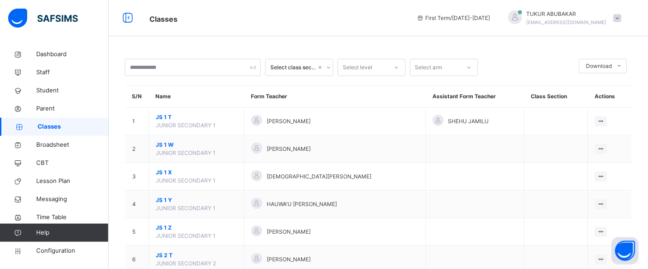
click at [364, 74] on div "Select level" at bounding box center [358, 67] width 30 height 17
click at [357, 138] on div "SS 1" at bounding box center [371, 133] width 67 height 15
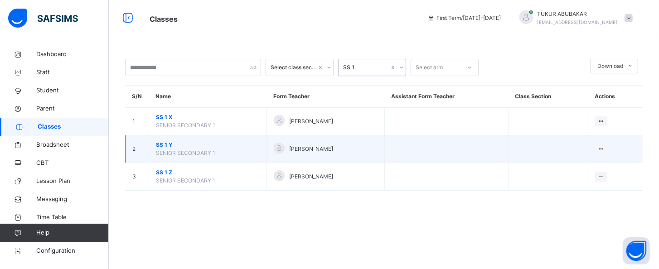
click at [179, 145] on span "SS 1 Y" at bounding box center [208, 145] width 104 height 8
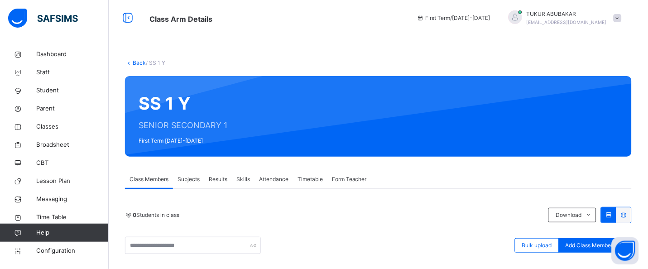
click at [130, 64] on icon at bounding box center [129, 62] width 8 height 7
click at [130, 63] on icon at bounding box center [129, 62] width 8 height 7
click at [130, 60] on icon at bounding box center [129, 62] width 8 height 7
click at [136, 60] on link "Back" at bounding box center [139, 62] width 13 height 7
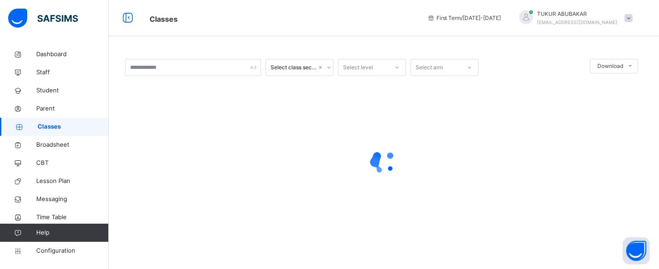
click at [370, 70] on div "Select level" at bounding box center [358, 67] width 30 height 17
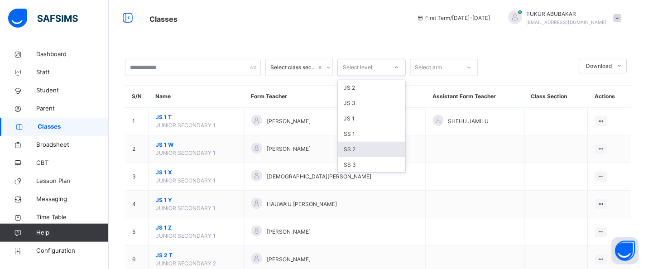
click at [352, 148] on div "SS 2" at bounding box center [371, 149] width 67 height 15
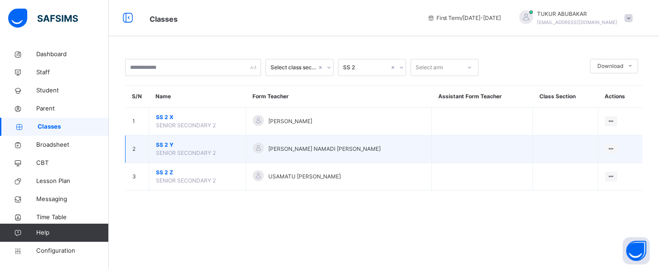
click at [163, 145] on span "SS 2 Y" at bounding box center [197, 145] width 83 height 8
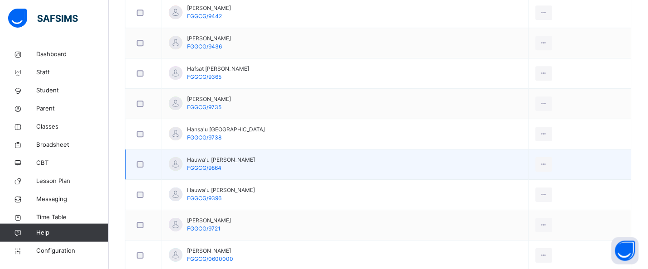
scroll to position [498, 0]
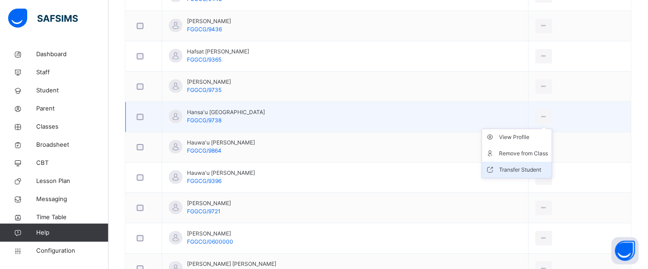
click at [505, 172] on div "Transfer Student" at bounding box center [524, 169] width 49 height 9
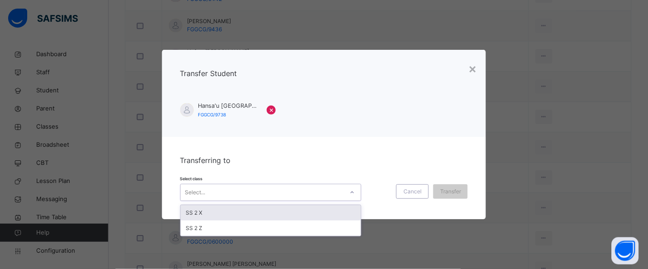
click at [350, 192] on icon at bounding box center [352, 192] width 5 height 9
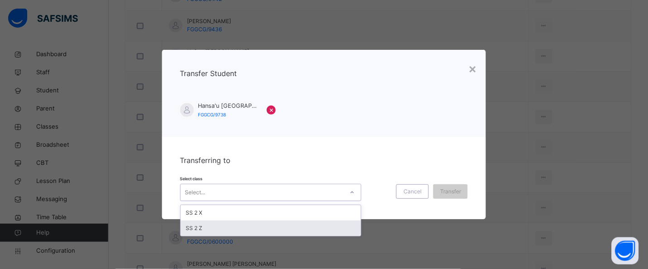
click at [301, 227] on div "SS 2 Z" at bounding box center [271, 228] width 180 height 15
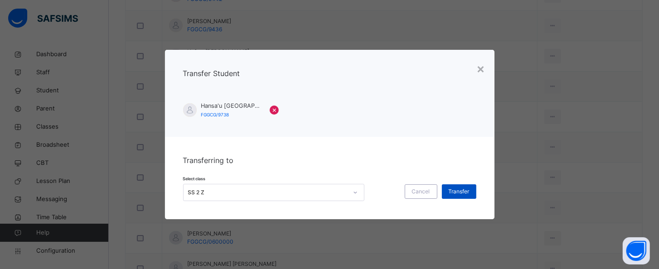
click at [453, 190] on span "Transfer" at bounding box center [458, 192] width 21 height 8
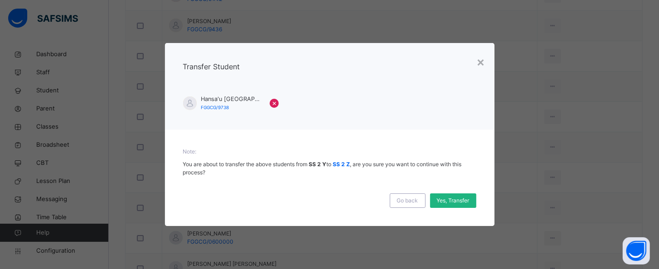
click at [447, 204] on span "Yes, Transfer" at bounding box center [453, 201] width 33 height 8
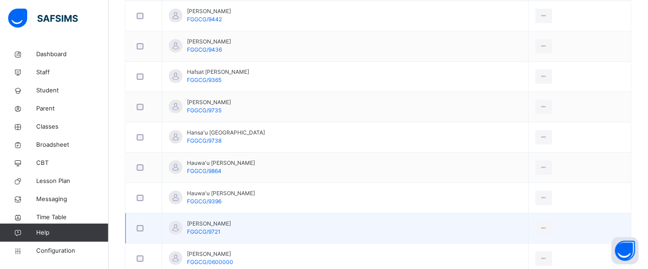
scroll to position [453, 0]
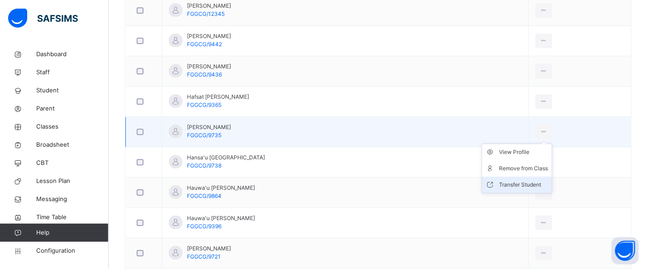
click at [521, 183] on div "Transfer Student" at bounding box center [524, 184] width 49 height 9
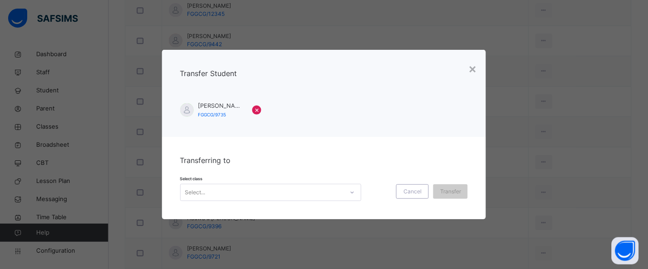
click at [350, 191] on icon at bounding box center [352, 192] width 5 height 9
click at [474, 72] on div "×" at bounding box center [472, 68] width 9 height 19
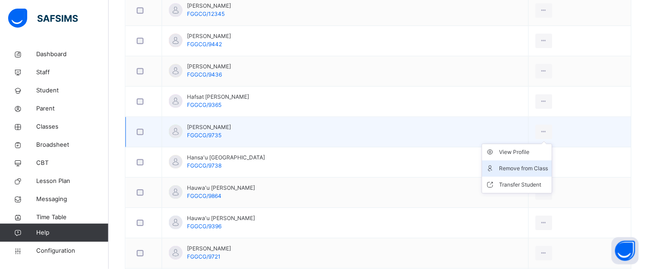
click at [523, 171] on div "Remove from Class" at bounding box center [524, 168] width 49 height 9
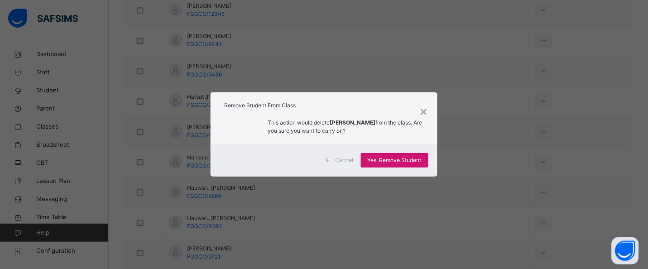
click at [409, 159] on span "Yes, Remove Student" at bounding box center [395, 160] width 54 height 8
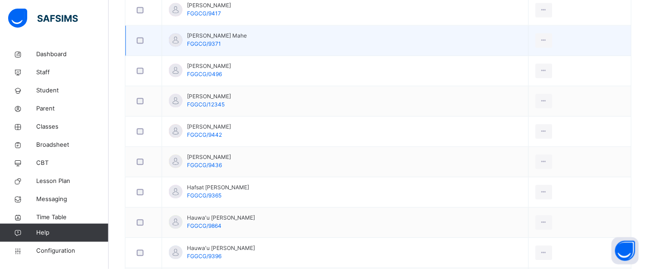
scroll to position [430, 0]
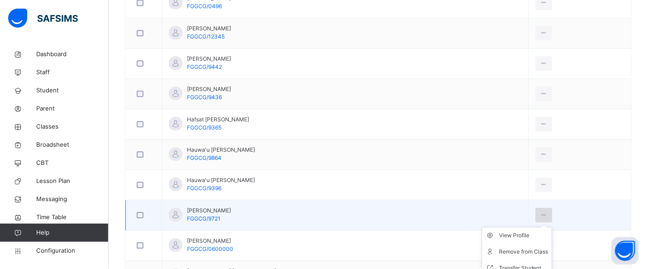
click at [540, 213] on icon at bounding box center [544, 215] width 8 height 8
click at [522, 255] on div "Remove from Class" at bounding box center [524, 251] width 49 height 9
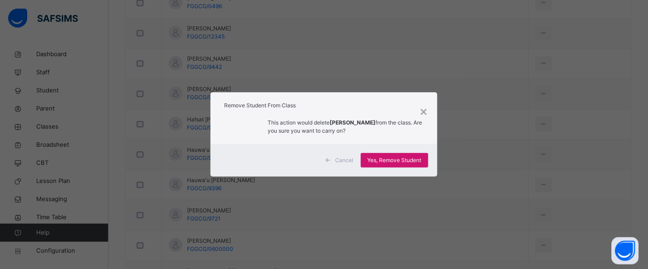
click at [422, 161] on span "Yes, Remove Student" at bounding box center [395, 160] width 54 height 8
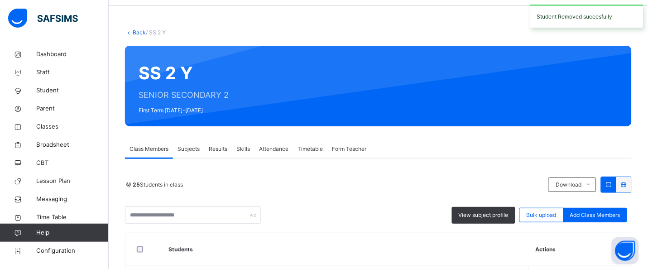
scroll to position [0, 0]
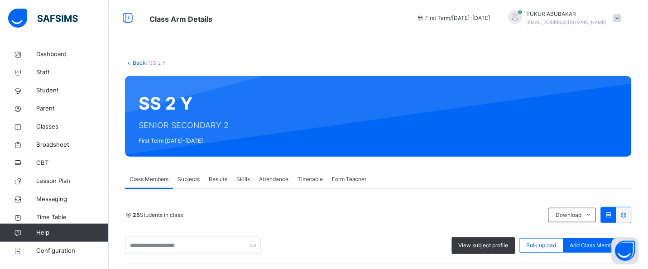
click at [134, 64] on link "Back" at bounding box center [139, 62] width 13 height 7
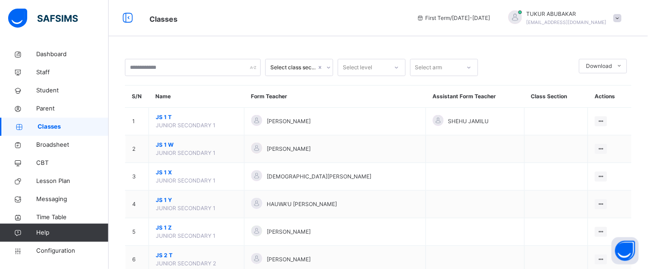
click at [372, 71] on div "Select level" at bounding box center [358, 67] width 30 height 17
click at [361, 133] on div "SS 1" at bounding box center [371, 133] width 67 height 15
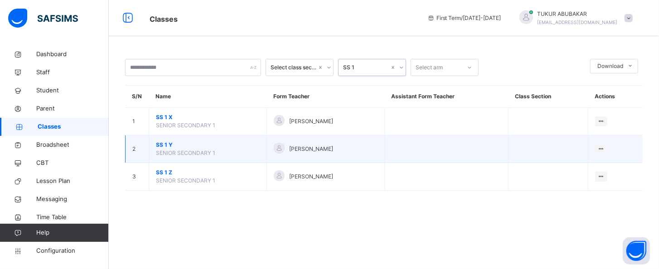
click at [161, 147] on span "SS 1 Y" at bounding box center [208, 145] width 104 height 8
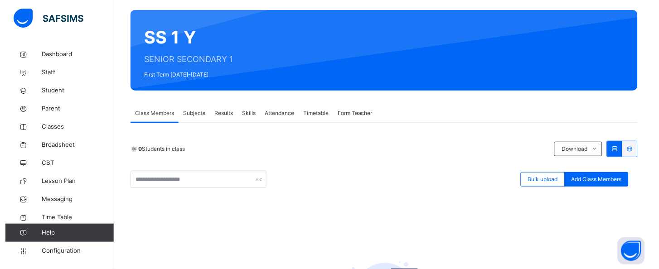
scroll to position [68, 0]
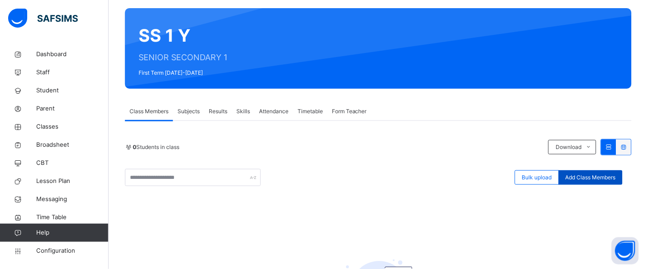
click at [608, 177] on span "Add Class Members" at bounding box center [591, 177] width 50 height 8
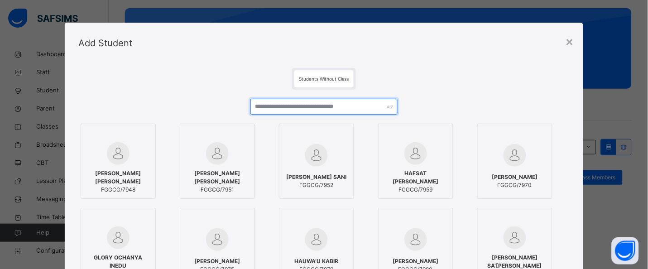
click at [328, 106] on input "text" at bounding box center [324, 107] width 147 height 16
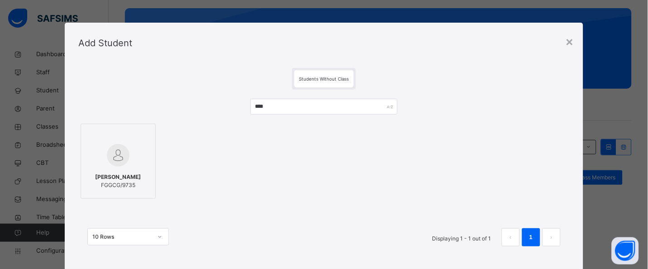
click at [109, 180] on span "[PERSON_NAME]" at bounding box center [119, 177] width 46 height 8
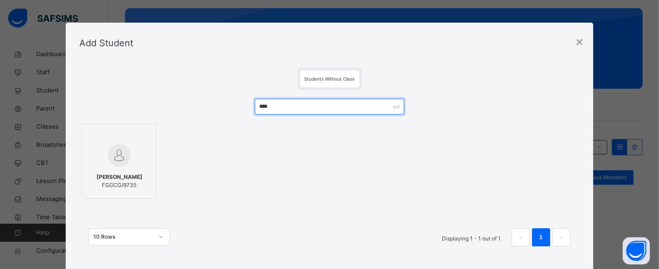
drag, startPoint x: 346, startPoint y: 106, endPoint x: 248, endPoint y: 89, distance: 98.8
click at [248, 90] on div "**** [PERSON_NAME] FGGCG/9735 10 Rows Displaying 1 - 1 out of 1 1" at bounding box center [329, 177] width 500 height 175
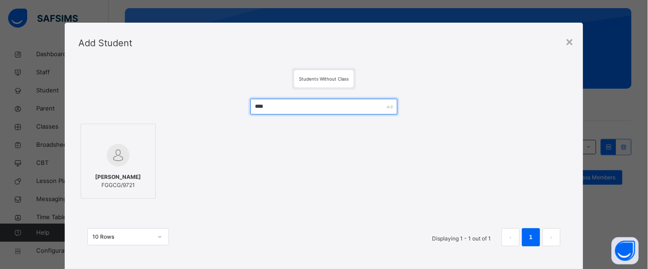
type input "****"
click at [107, 154] on img at bounding box center [118, 155] width 23 height 23
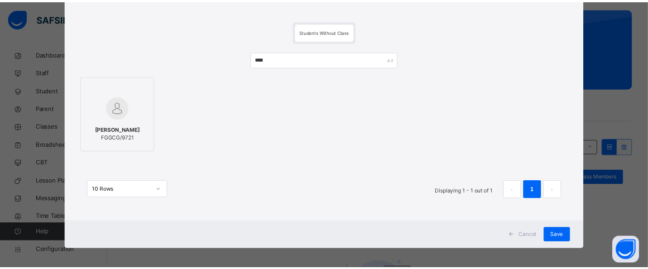
scroll to position [50, 0]
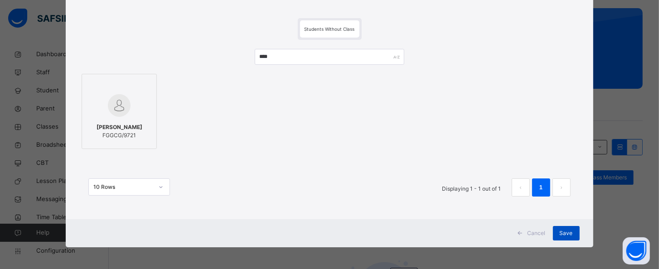
click at [573, 227] on div "Save" at bounding box center [566, 233] width 27 height 14
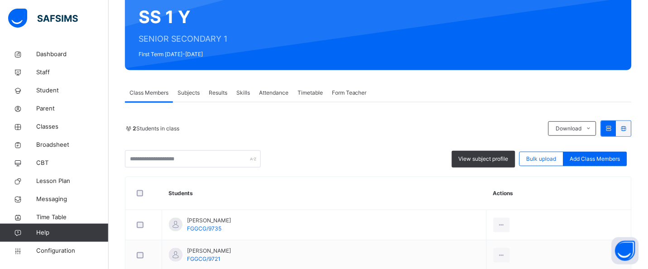
scroll to position [47, 0]
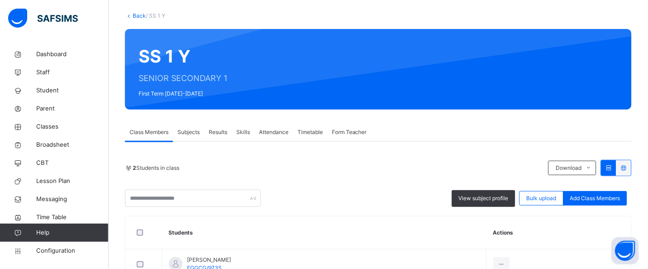
click at [139, 16] on link "Back" at bounding box center [139, 15] width 13 height 7
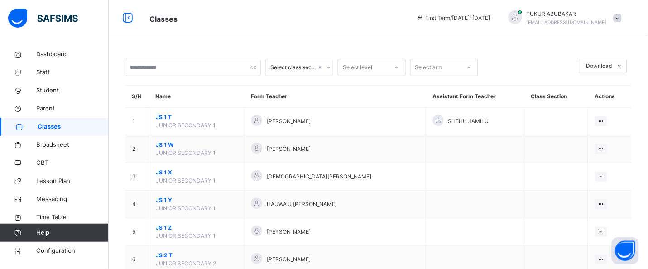
click at [381, 64] on div "Select level" at bounding box center [363, 68] width 50 height 14
click at [376, 156] on div "SS 2" at bounding box center [371, 149] width 67 height 15
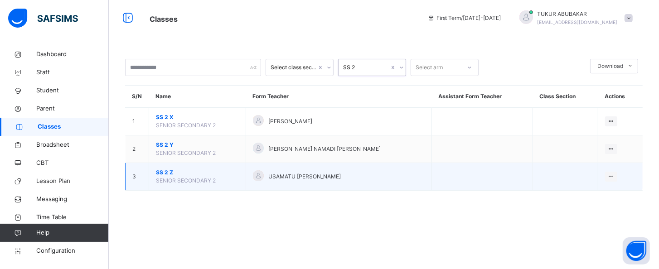
click at [165, 171] on span "SS 2 Z" at bounding box center [197, 173] width 83 height 8
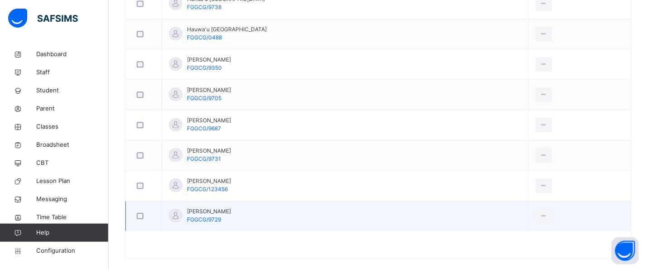
scroll to position [441, 0]
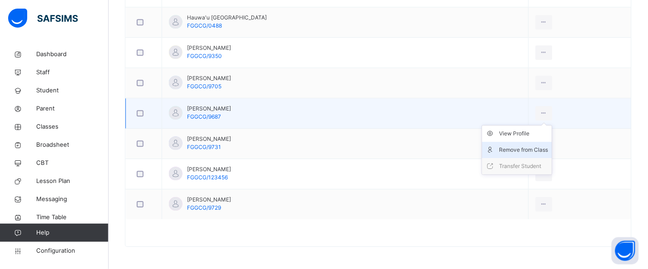
click at [532, 148] on div "Remove from Class" at bounding box center [524, 149] width 49 height 9
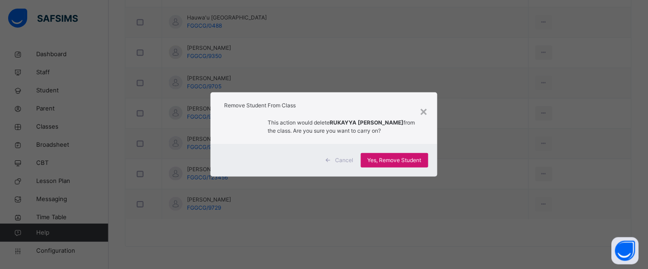
click at [400, 162] on span "Yes, Remove Student" at bounding box center [395, 160] width 54 height 8
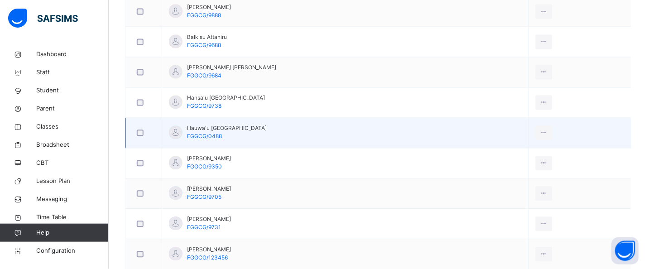
scroll to position [366, 0]
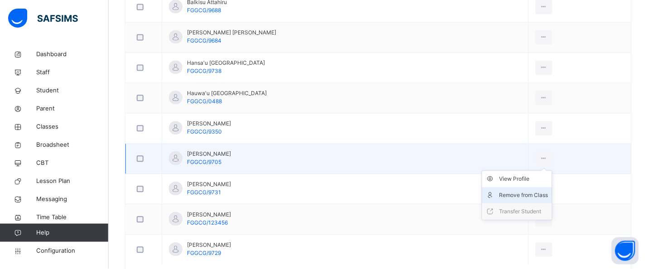
click at [525, 193] on div "Remove from Class" at bounding box center [524, 195] width 49 height 9
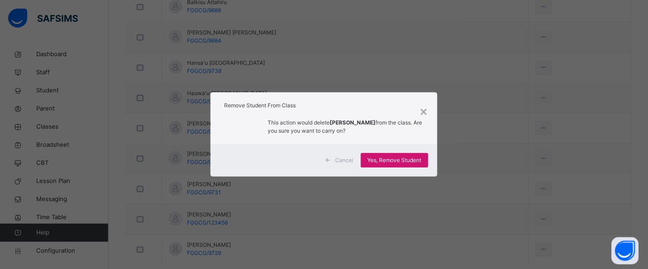
click at [404, 156] on span "Yes, Remove Student" at bounding box center [395, 160] width 54 height 8
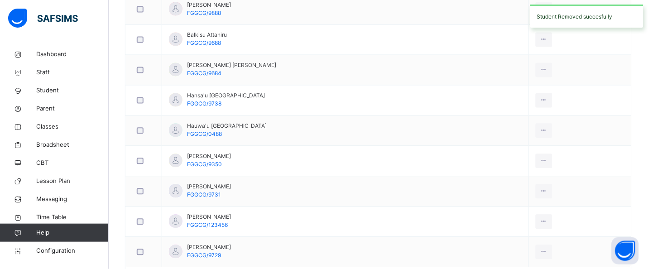
scroll to position [381, 0]
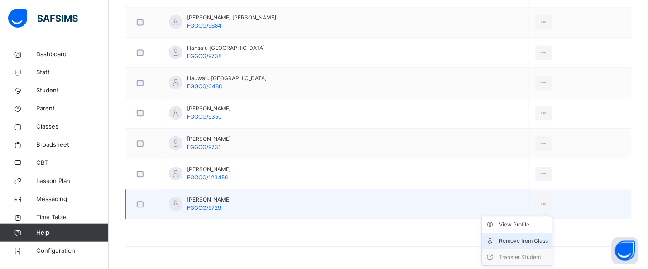
click at [525, 239] on div "Remove from Class" at bounding box center [524, 240] width 49 height 9
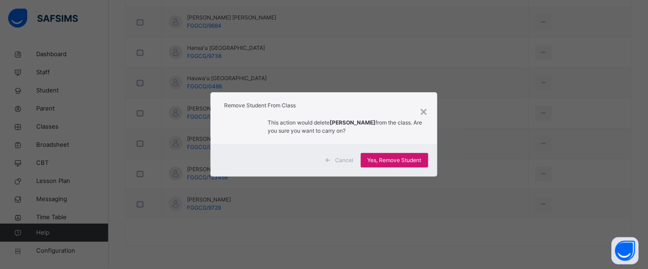
click at [404, 165] on div "Yes, Remove Student" at bounding box center [394, 160] width 67 height 14
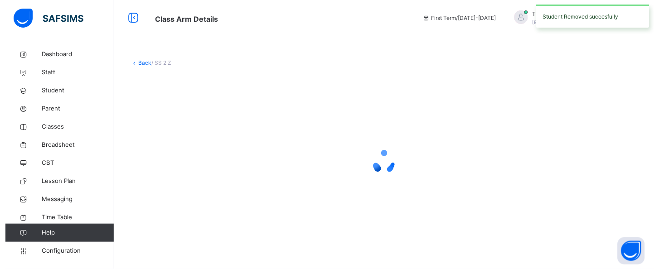
scroll to position [0, 0]
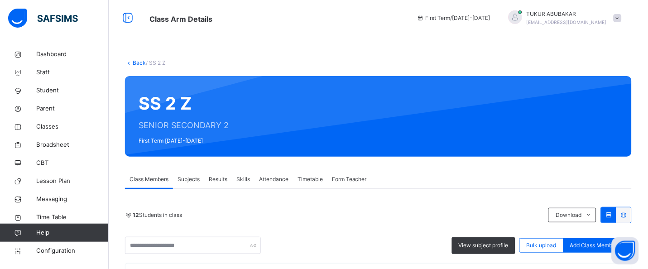
click at [142, 62] on link "Back" at bounding box center [139, 62] width 13 height 7
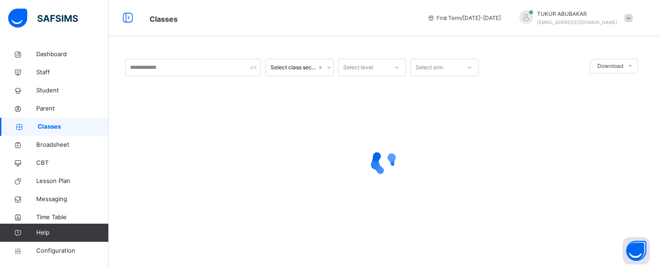
click at [390, 67] on div at bounding box center [396, 67] width 15 height 14
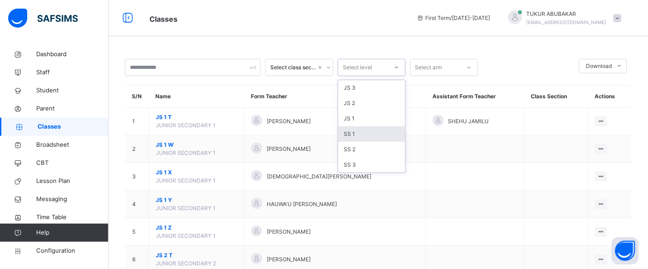
click at [366, 137] on div "SS 1" at bounding box center [371, 133] width 67 height 15
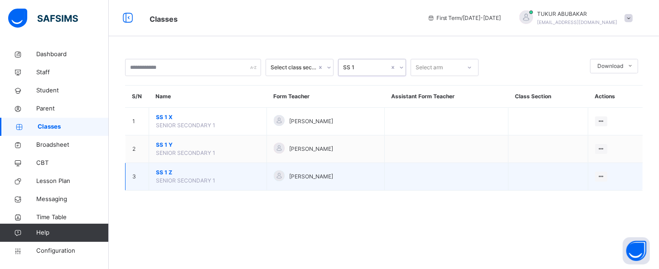
click at [168, 173] on span "SS 1 Z" at bounding box center [208, 173] width 104 height 8
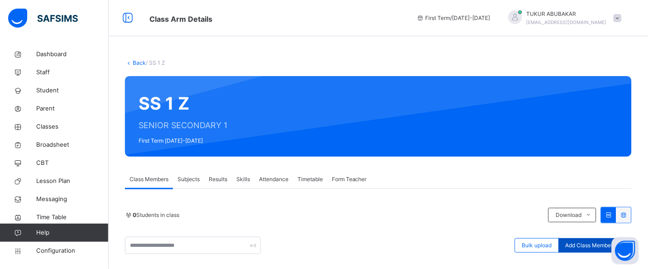
click at [604, 241] on div "Add Class Members" at bounding box center [591, 245] width 64 height 14
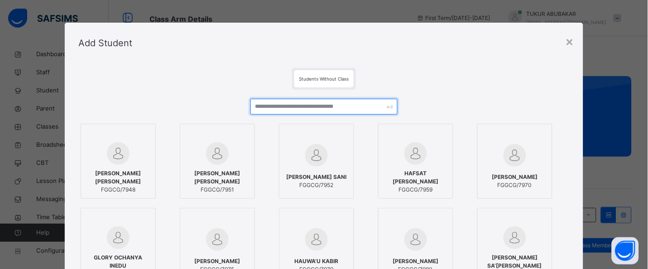
click at [284, 108] on input "text" at bounding box center [324, 107] width 147 height 16
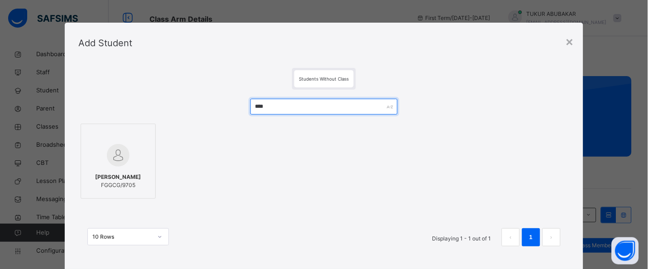
type input "****"
click at [123, 172] on div "[PERSON_NAME] FGGCG/9705" at bounding box center [118, 181] width 65 height 25
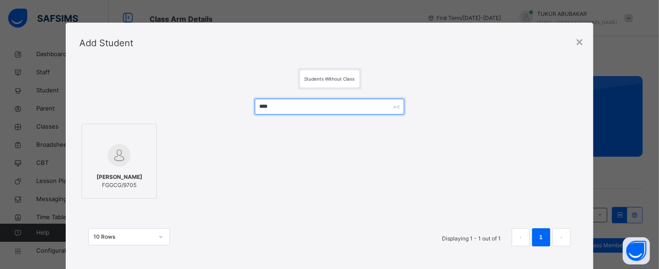
drag, startPoint x: 301, startPoint y: 108, endPoint x: 218, endPoint y: 107, distance: 82.5
click at [218, 107] on div "**** [PERSON_NAME] FGGCG/9705 10 Rows Displaying 1 - 1 out of 1 1" at bounding box center [329, 177] width 500 height 175
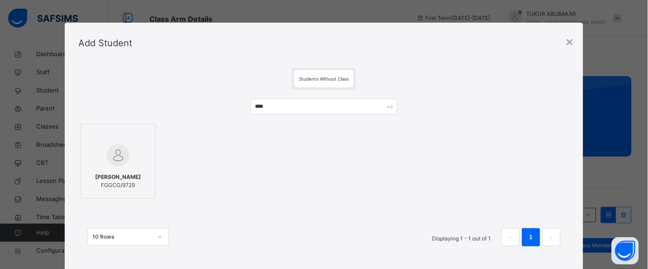
click at [144, 169] on div "[PERSON_NAME] FGGCG/9729" at bounding box center [118, 181] width 65 height 25
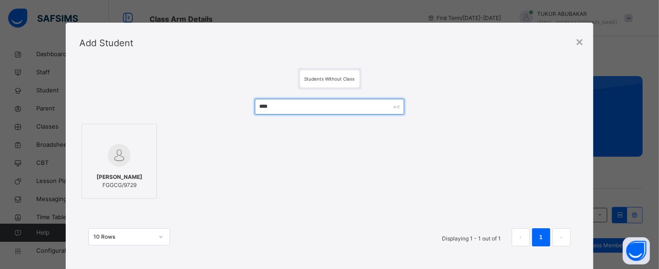
drag, startPoint x: 285, startPoint y: 109, endPoint x: 264, endPoint y: 108, distance: 21.3
click at [264, 108] on input "****" at bounding box center [330, 107] width 150 height 16
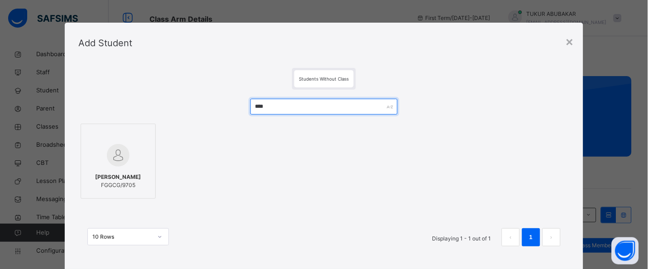
type input "****"
click at [115, 175] on span "[PERSON_NAME]" at bounding box center [119, 177] width 46 height 8
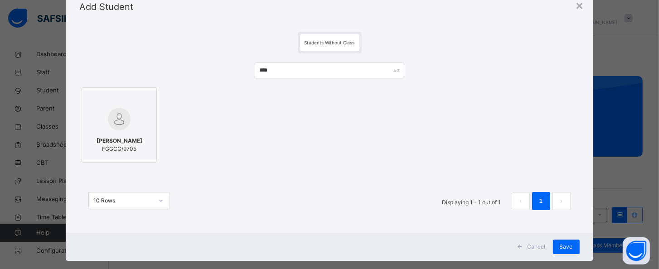
scroll to position [50, 0]
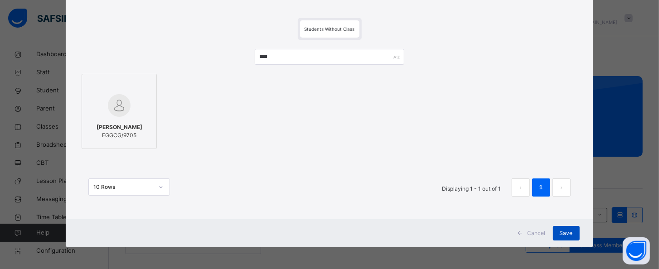
click at [561, 227] on div "Save" at bounding box center [566, 233] width 27 height 14
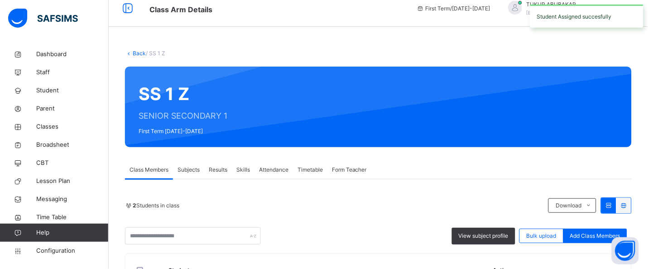
scroll to position [138, 0]
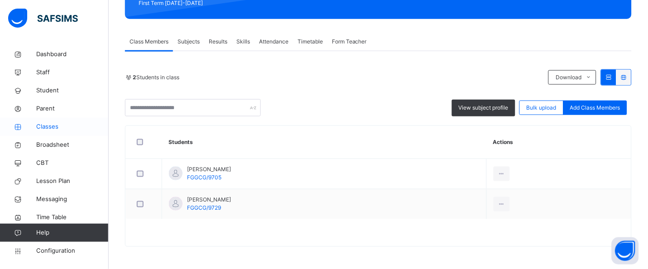
click at [43, 123] on span "Classes" at bounding box center [72, 126] width 72 height 9
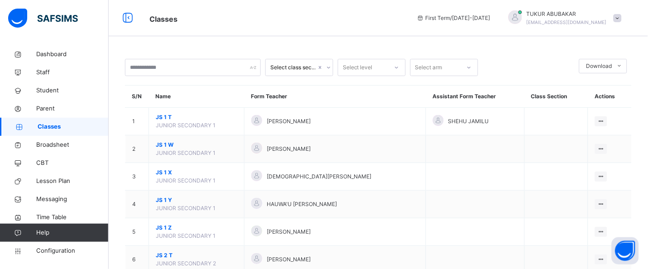
click at [371, 63] on div "Select level" at bounding box center [358, 67] width 30 height 17
click at [357, 149] on div "SS 2" at bounding box center [371, 149] width 67 height 15
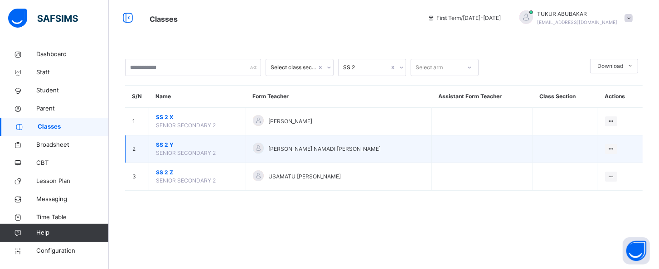
click at [165, 144] on span "SS 2 Y" at bounding box center [197, 145] width 83 height 8
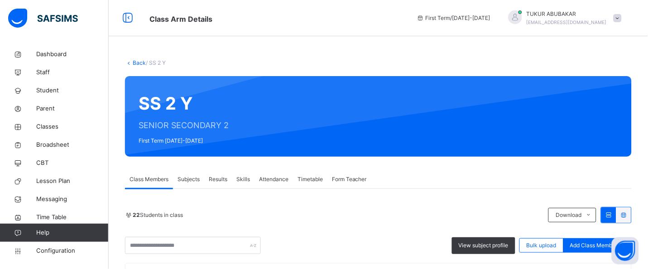
scroll to position [12, 0]
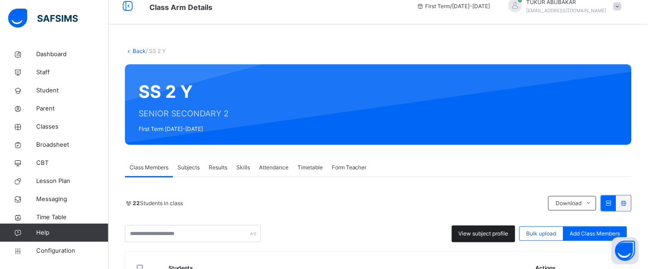
click at [487, 230] on span "View subject profile" at bounding box center [484, 234] width 50 height 8
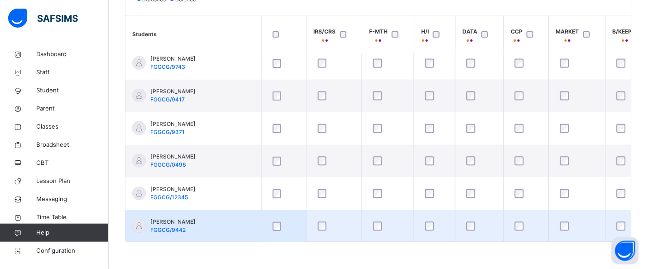
scroll to position [45, 0]
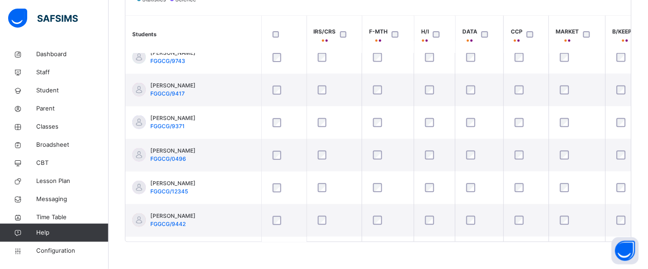
drag, startPoint x: 176, startPoint y: 242, endPoint x: 250, endPoint y: 253, distance: 75.1
click at [250, 253] on div "Back / SS 2 Y SS 2 Y SENIOR SECONDARY 2 First Term [DATE]-[DATE] Class Members …" at bounding box center [379, 2] width 540 height 536
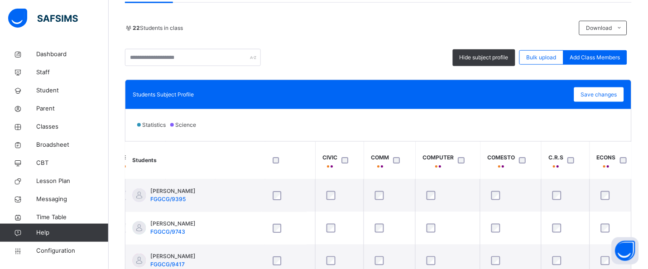
scroll to position [176, 0]
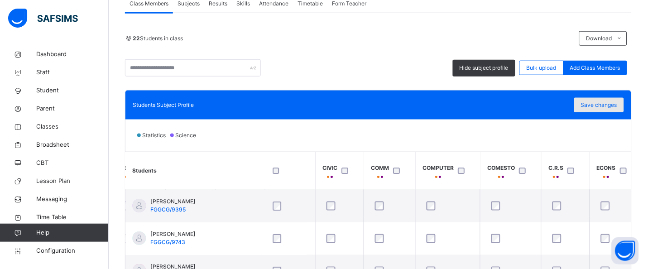
click at [615, 107] on span "Save changes" at bounding box center [599, 105] width 36 height 8
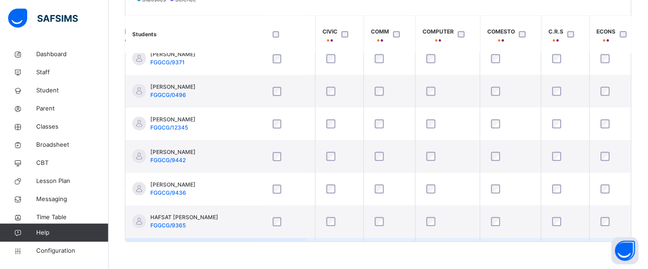
scroll to position [79, 499]
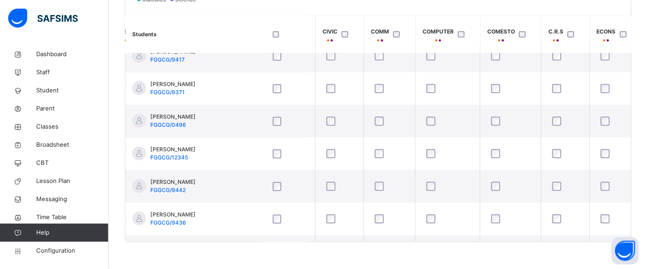
click at [296, 242] on div "Students Subject Profile Save changes Statistics Science Students IRS/CRS F-MTH…" at bounding box center [378, 98] width 507 height 288
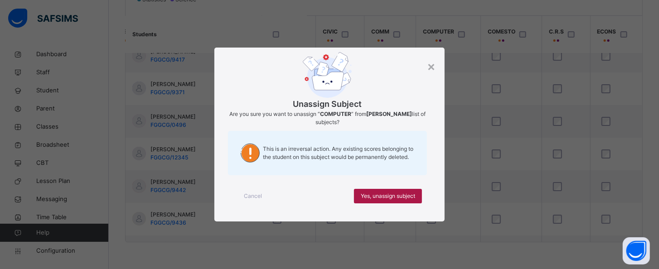
click at [411, 198] on span "Yes, unassign subject" at bounding box center [388, 196] width 54 height 8
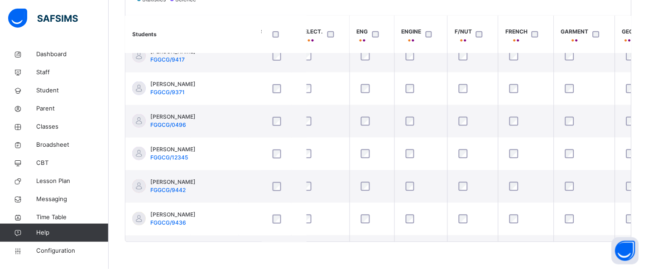
scroll to position [79, 862]
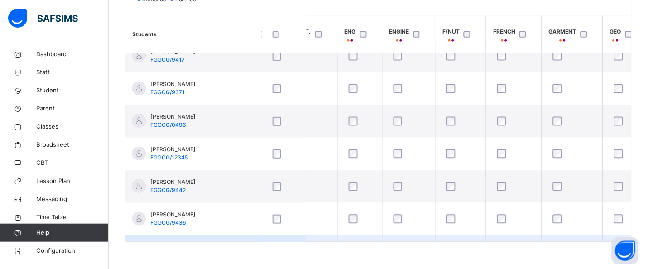
click at [337, 238] on td at bounding box center [308, 252] width 58 height 33
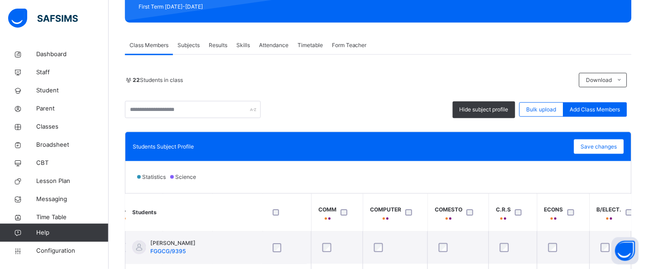
scroll to position [130, 0]
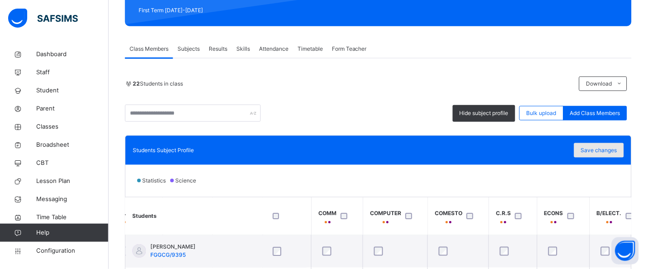
click at [617, 153] on span "Save changes" at bounding box center [599, 150] width 36 height 8
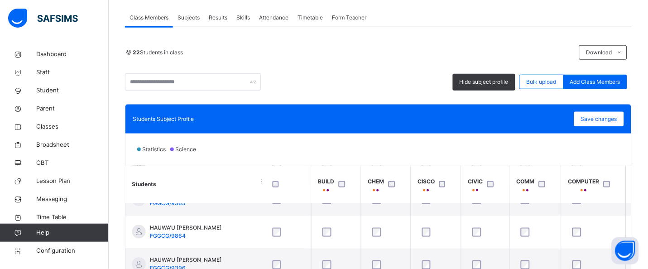
scroll to position [153, 0]
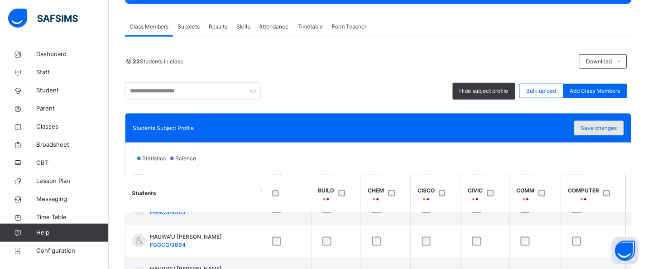
click at [602, 129] on span "Save changes" at bounding box center [599, 128] width 36 height 8
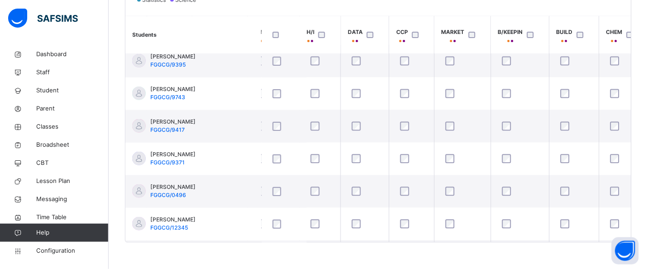
scroll to position [10, 93]
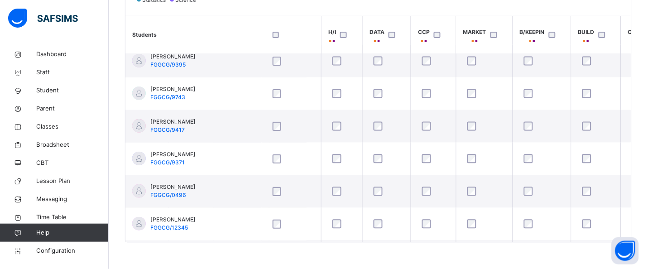
drag, startPoint x: 194, startPoint y: 242, endPoint x: 297, endPoint y: 256, distance: 103.4
click at [297, 256] on div "Back / SS 2 Y SS 2 Y SENIOR SECONDARY 2 First Term [DATE]-[DATE] Class Members …" at bounding box center [379, 2] width 540 height 536
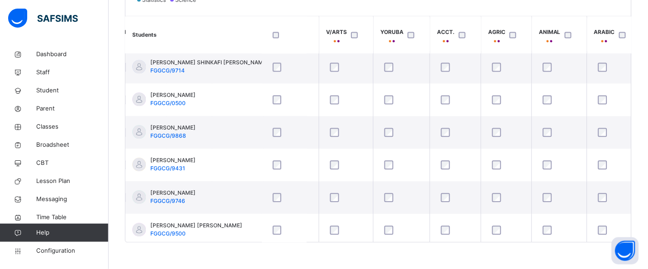
scroll to position [395, 2029]
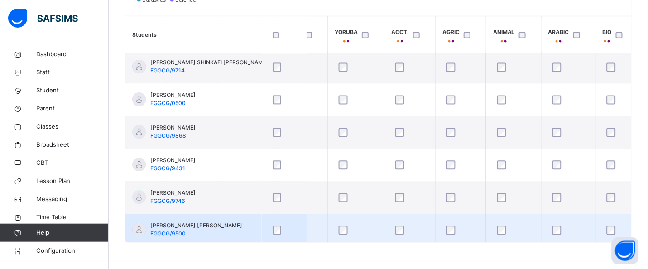
click at [602, 234] on td at bounding box center [617, 230] width 42 height 33
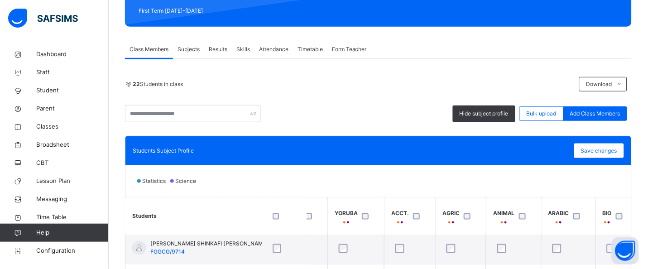
scroll to position [157, 0]
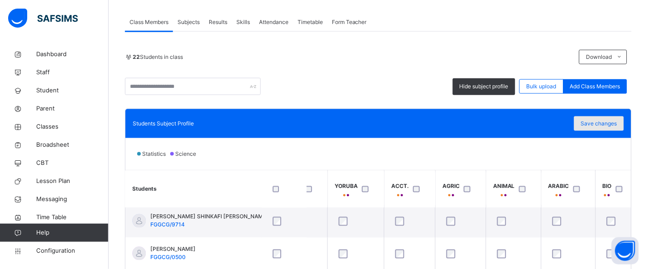
click at [599, 123] on span "Save changes" at bounding box center [599, 124] width 36 height 8
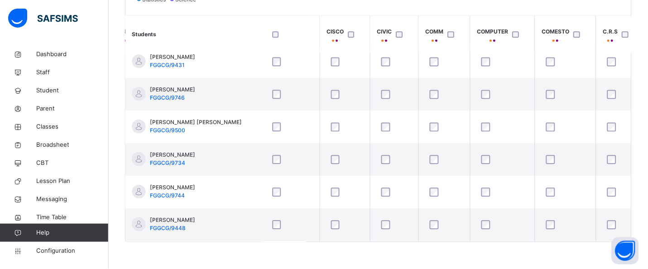
scroll to position [532, 444]
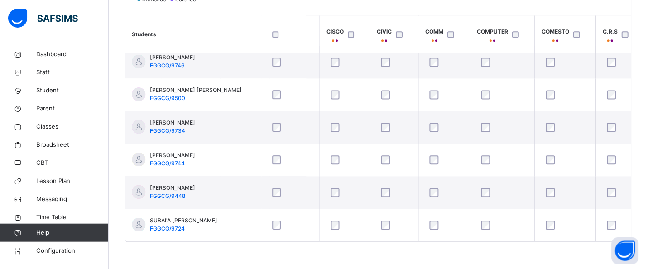
drag, startPoint x: 301, startPoint y: 241, endPoint x: 322, endPoint y: 241, distance: 20.9
click at [322, 241] on div "Students IRS/CRS F-MTH H/I DATA CCP MARKET B/KEEPIN BUILD CHEM CISCO CIVIC COMM…" at bounding box center [378, 128] width 506 height 227
click at [319, 244] on div "Back / SS 2 Y SS 2 Y SENIOR SECONDARY 2 First Term [DATE]-[DATE] Class Members …" at bounding box center [379, 2] width 540 height 536
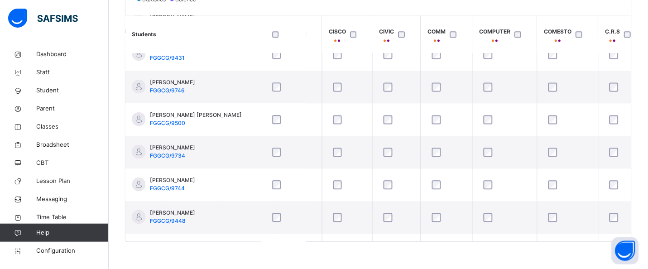
scroll to position [521, 442]
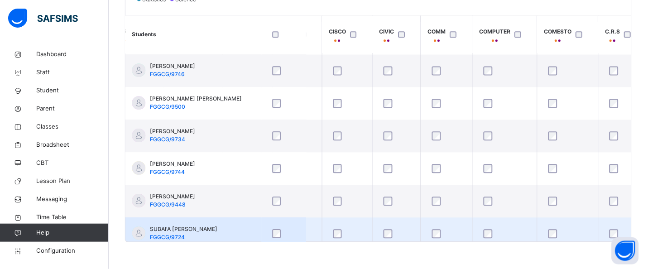
drag, startPoint x: 281, startPoint y: 241, endPoint x: 419, endPoint y: 237, distance: 137.8
click at [419, 237] on div "Students IRS/CRS F-MTH H/I DATA CCP MARKET B/KEEPIN BUILD CHEM CISCO CIVIC COMM…" at bounding box center [378, 128] width 506 height 227
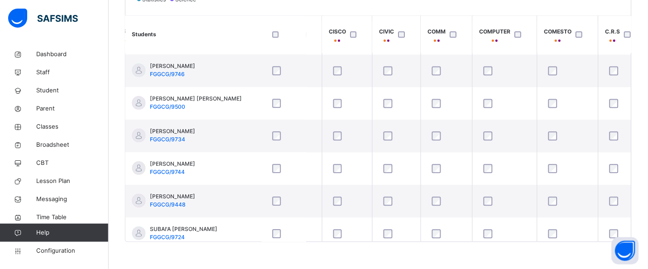
drag, startPoint x: 298, startPoint y: 242, endPoint x: 358, endPoint y: 242, distance: 59.8
click at [358, 242] on div "Back / SS 2 Y SS 2 Y SENIOR SECONDARY 2 First Term [DATE]-[DATE] Class Members …" at bounding box center [379, 2] width 540 height 536
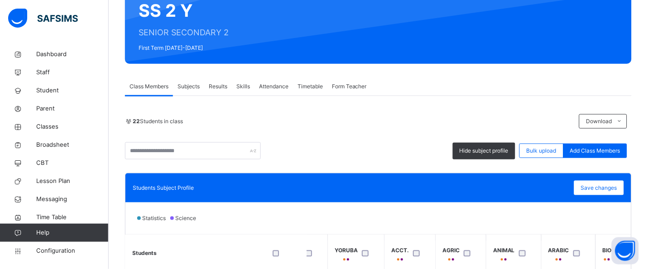
scroll to position [126, 0]
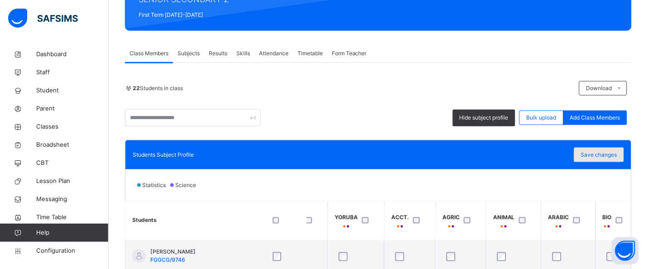
click at [600, 153] on span "Save changes" at bounding box center [599, 155] width 36 height 8
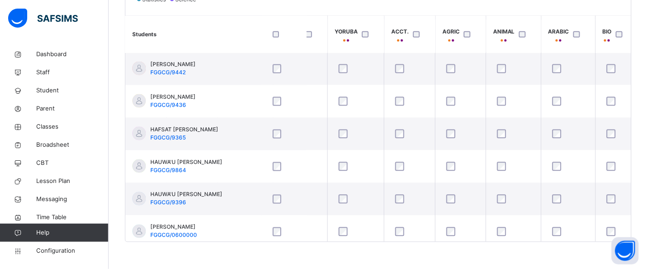
scroll to position [193, 2029]
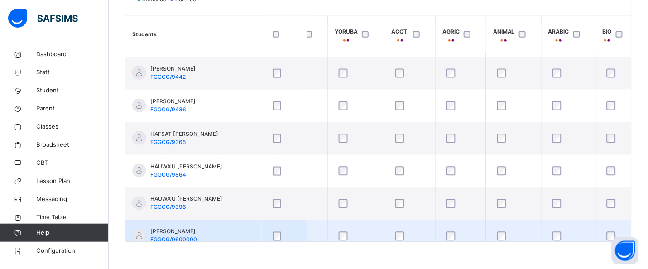
click at [578, 238] on div at bounding box center [569, 236] width 36 height 9
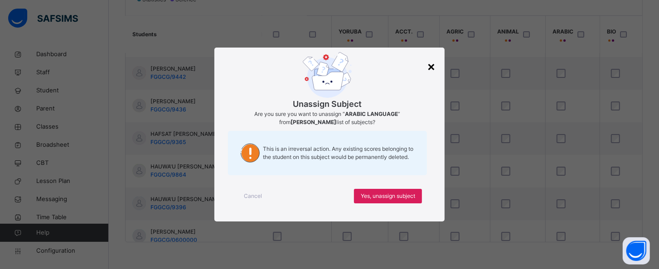
click at [431, 64] on div "×" at bounding box center [431, 66] width 9 height 19
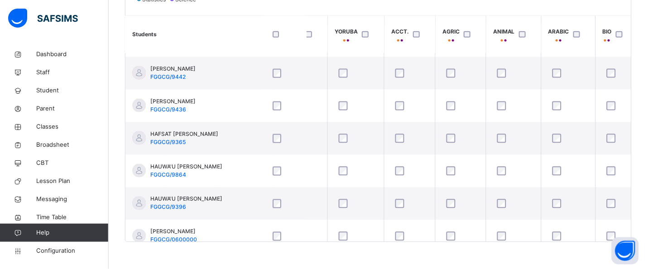
drag, startPoint x: 548, startPoint y: 241, endPoint x: 496, endPoint y: 260, distance: 55.6
click at [496, 260] on div "Back / SS 2 Y SS 2 Y SENIOR SECONDARY 2 First Term [DATE]-[DATE] Class Members …" at bounding box center [379, 2] width 540 height 536
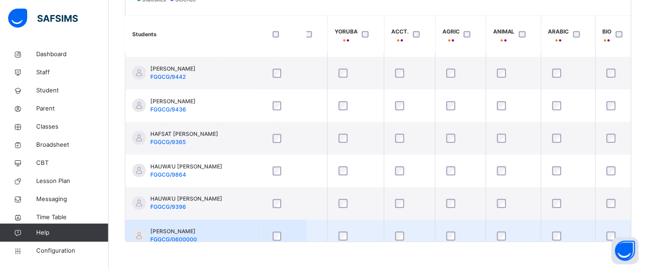
click at [563, 236] on div at bounding box center [569, 236] width 36 height 9
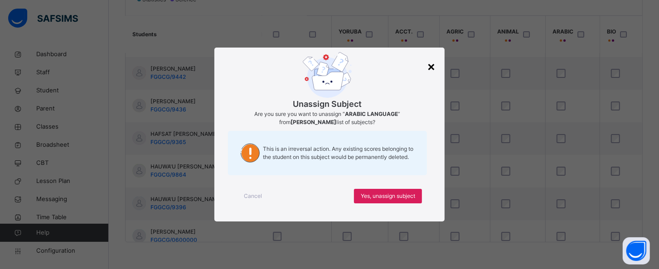
click at [434, 68] on div "×" at bounding box center [431, 66] width 9 height 19
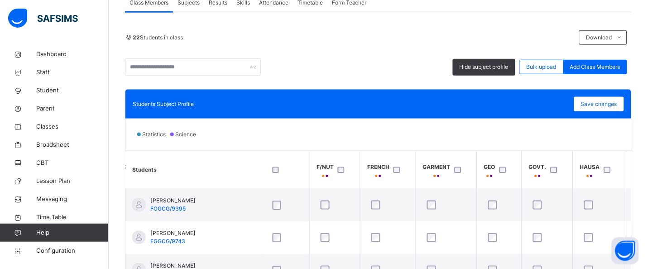
scroll to position [153, 0]
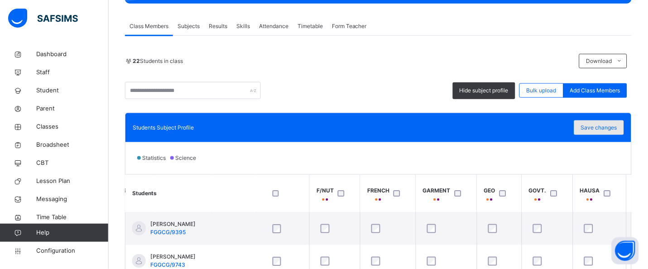
click at [592, 129] on span "Save changes" at bounding box center [599, 128] width 36 height 8
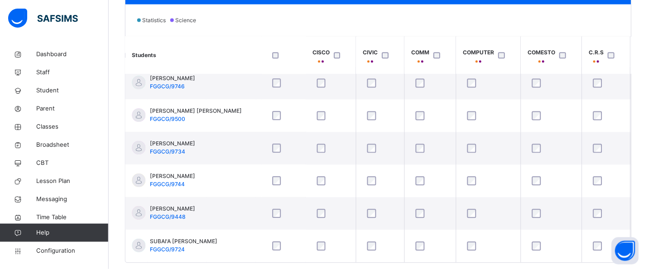
scroll to position [532, 470]
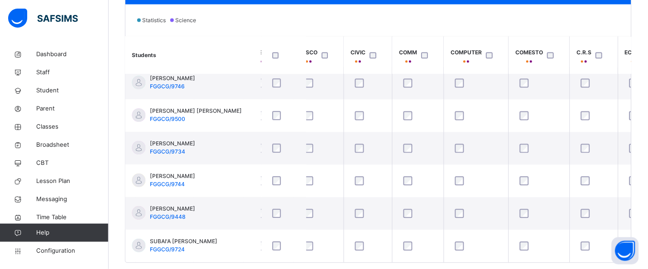
drag, startPoint x: 289, startPoint y: 262, endPoint x: 440, endPoint y: 267, distance: 150.9
click at [469, 264] on div "Back / SS 2 Y SS 2 Y SENIOR SECONDARY 2 First Term [DATE]-[DATE] Class Members …" at bounding box center [379, 22] width 540 height 536
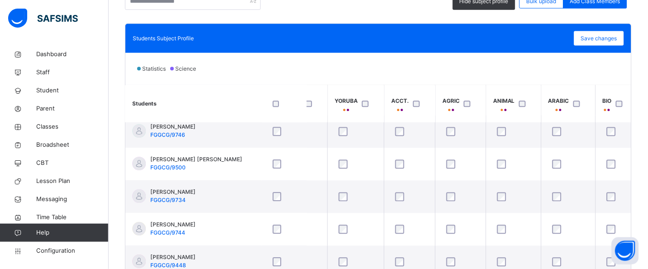
scroll to position [214, 0]
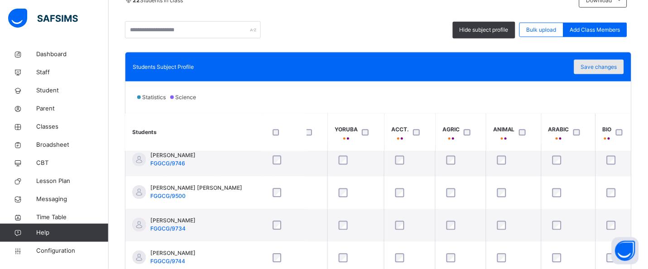
click at [617, 69] on span "Save changes" at bounding box center [599, 67] width 36 height 8
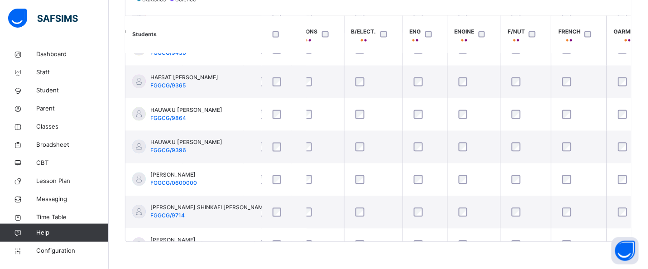
scroll to position [249, 933]
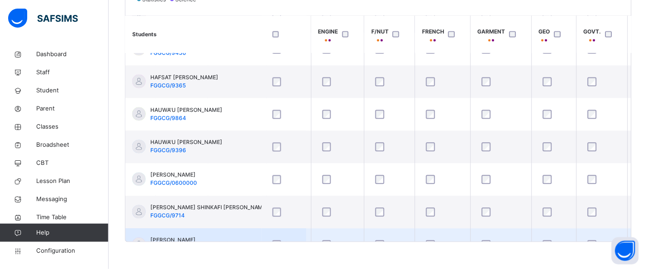
drag, startPoint x: 333, startPoint y: 242, endPoint x: 428, endPoint y: 238, distance: 94.8
click at [428, 238] on div "Back / SS 2 Y SS 2 Y SENIOR SECONDARY 2 First Term [DATE]-[DATE] Class Members …" at bounding box center [379, 2] width 540 height 536
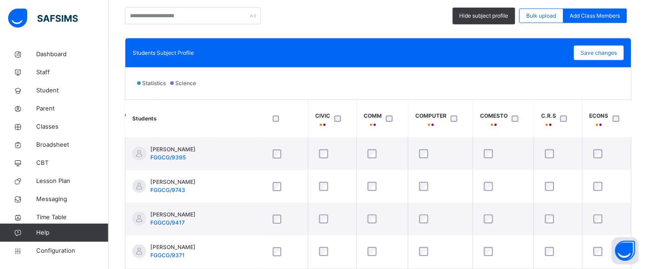
scroll to position [221, 0]
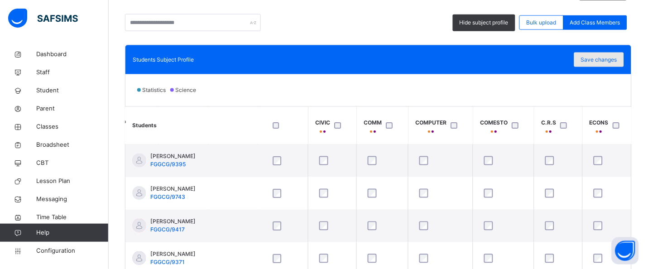
click at [602, 60] on span "Save changes" at bounding box center [599, 60] width 36 height 8
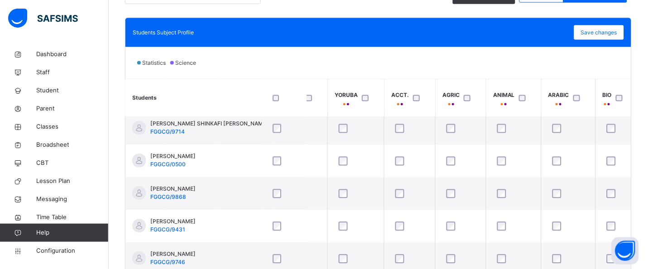
scroll to position [215, 0]
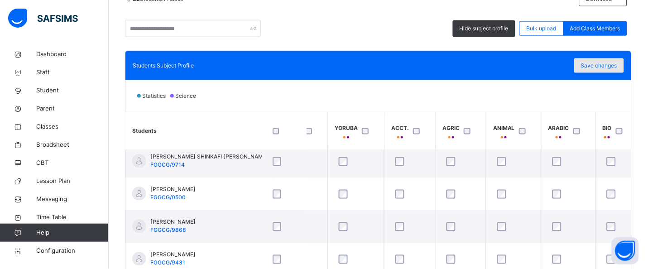
click at [612, 64] on span "Save changes" at bounding box center [599, 66] width 36 height 8
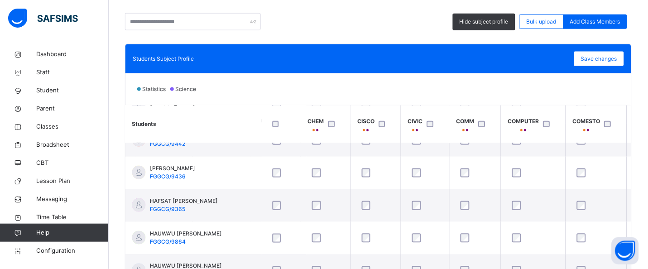
scroll to position [211, 0]
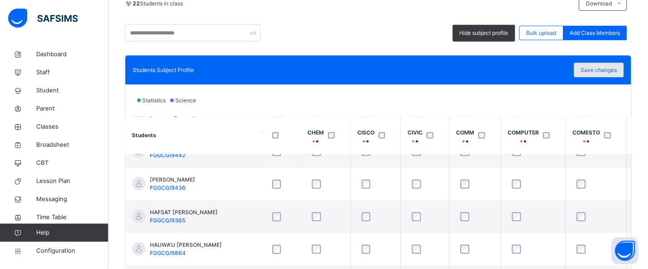
click at [613, 70] on span "Save changes" at bounding box center [599, 70] width 36 height 8
click at [619, 64] on div "Save changes" at bounding box center [599, 70] width 50 height 14
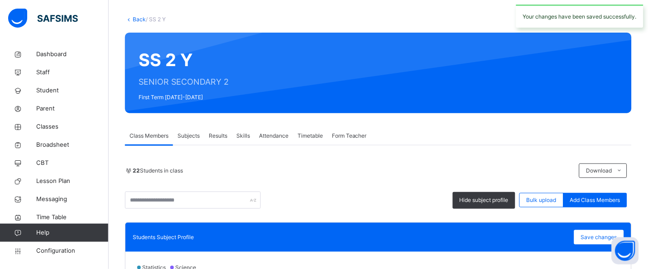
scroll to position [7, 0]
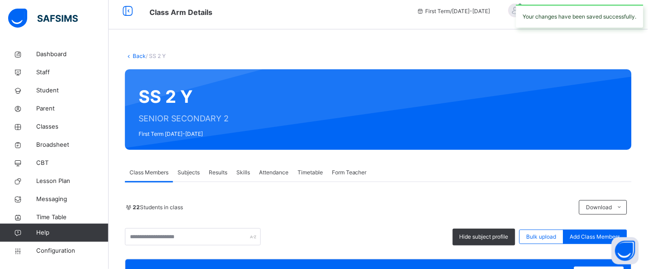
click at [145, 54] on link "Back" at bounding box center [139, 56] width 13 height 7
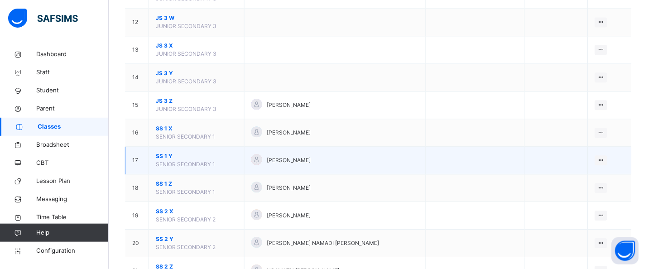
scroll to position [408, 0]
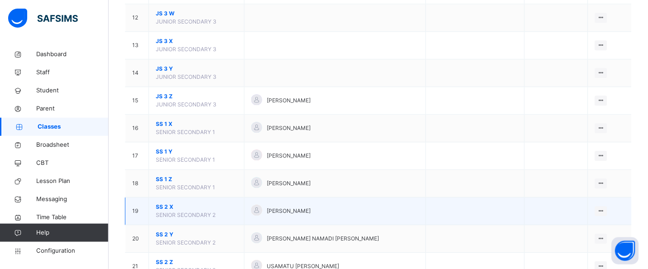
click at [170, 207] on span "SS 2 X" at bounding box center [197, 207] width 82 height 8
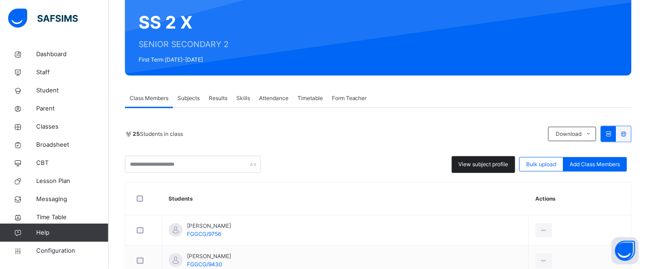
scroll to position [91, 0]
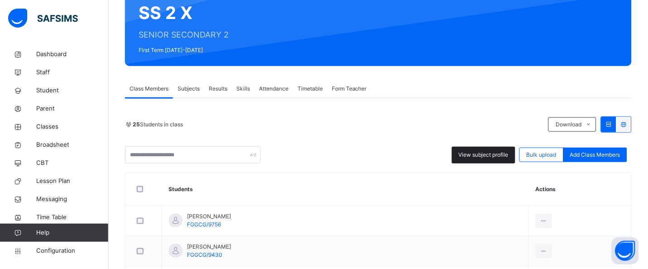
click at [492, 153] on span "View subject profile" at bounding box center [484, 155] width 50 height 8
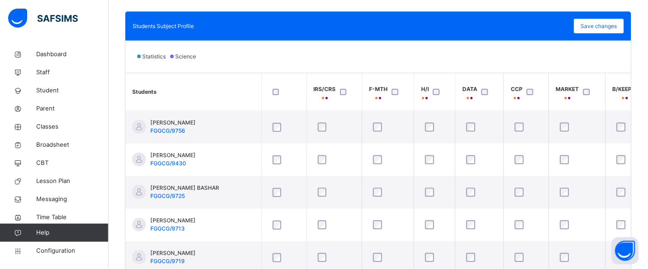
scroll to position [113, 0]
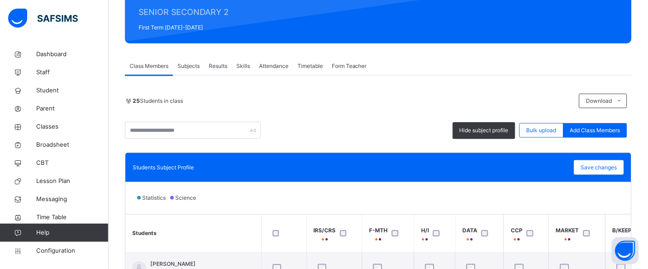
drag, startPoint x: 341, startPoint y: 107, endPoint x: 177, endPoint y: 103, distance: 164.0
click at [342, 108] on div "25 Students in class Download Pdf Report Excel Report Hide subject profile Bulk…" at bounding box center [378, 116] width 507 height 45
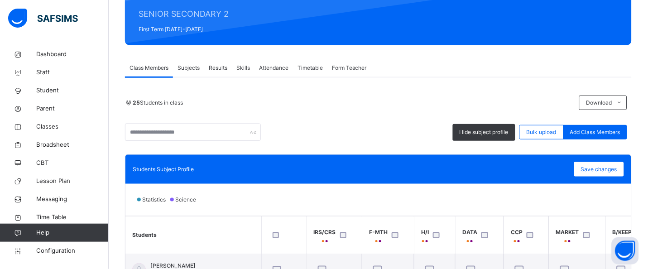
drag, startPoint x: 183, startPoint y: 91, endPoint x: 195, endPoint y: 83, distance: 13.8
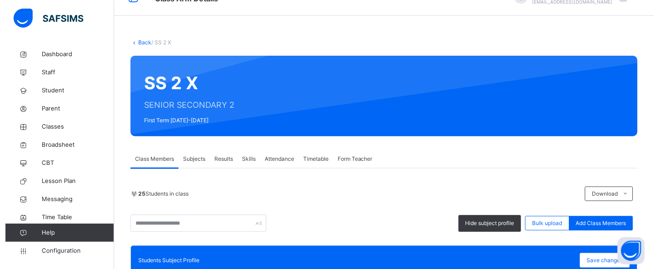
scroll to position [0, 0]
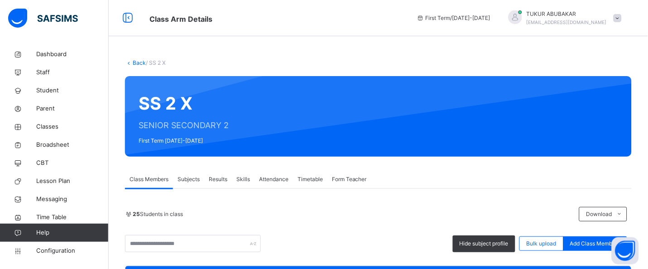
click at [137, 61] on link "Back" at bounding box center [139, 62] width 13 height 7
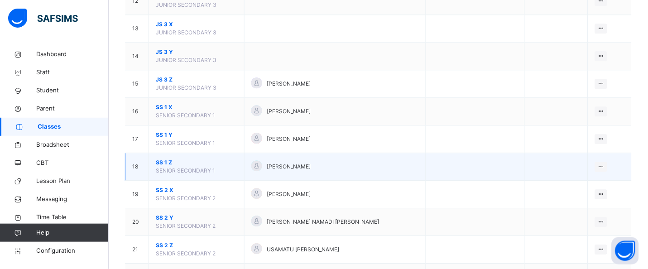
scroll to position [430, 0]
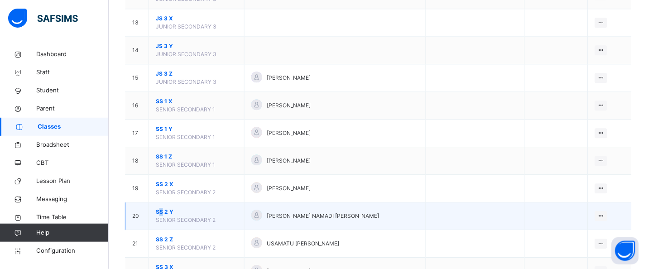
click at [162, 210] on span "SS 2 Y" at bounding box center [197, 212] width 82 height 8
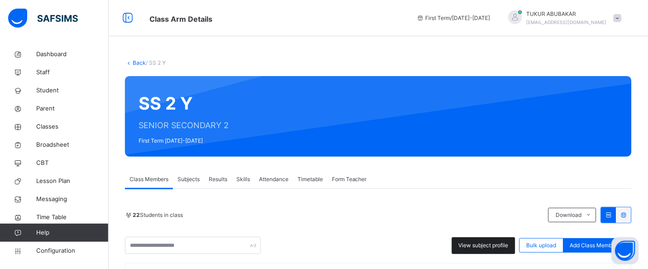
click at [477, 245] on span "View subject profile" at bounding box center [484, 245] width 50 height 8
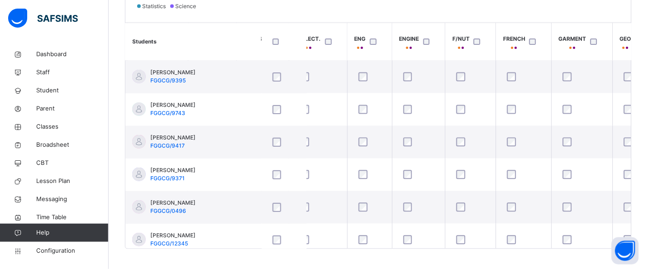
scroll to position [309, 0]
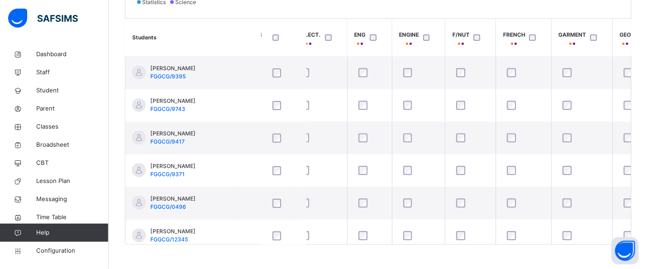
drag, startPoint x: 343, startPoint y: 260, endPoint x: 374, endPoint y: 244, distance: 34.5
click at [380, 258] on div "Back / SS 2 Y SS 2 Y SENIOR SECONDARY 2 First Term [DATE]-[DATE] Class Members …" at bounding box center [379, 4] width 540 height 536
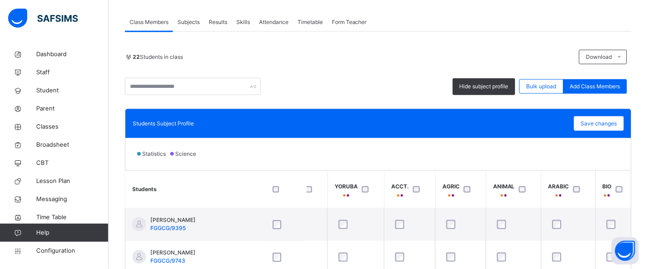
scroll to position [128, 0]
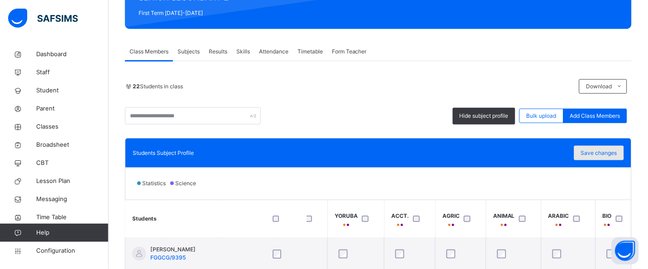
click at [617, 152] on span "Save changes" at bounding box center [599, 153] width 36 height 8
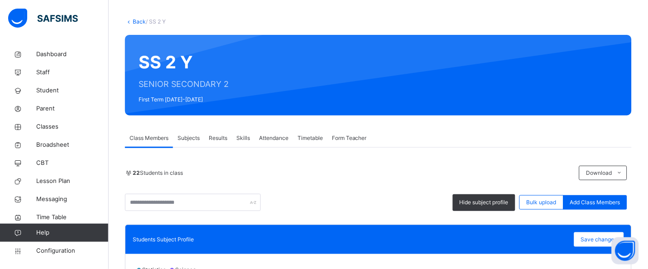
scroll to position [37, 0]
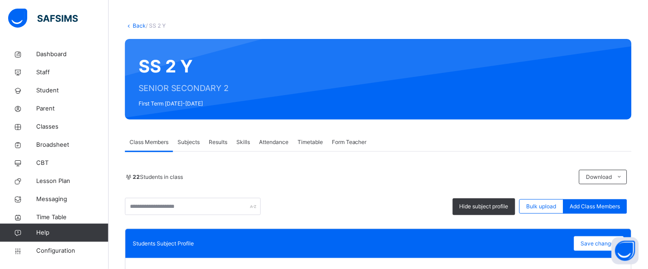
click at [141, 24] on link "Back" at bounding box center [139, 25] width 13 height 7
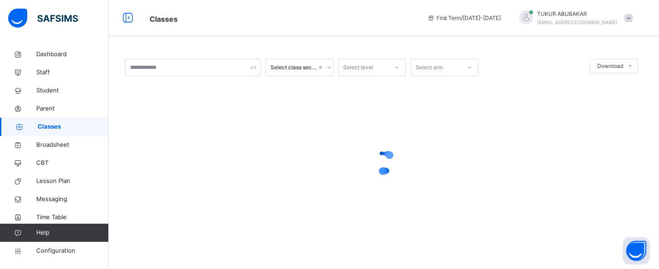
click at [380, 64] on div "Select level" at bounding box center [363, 68] width 50 height 14
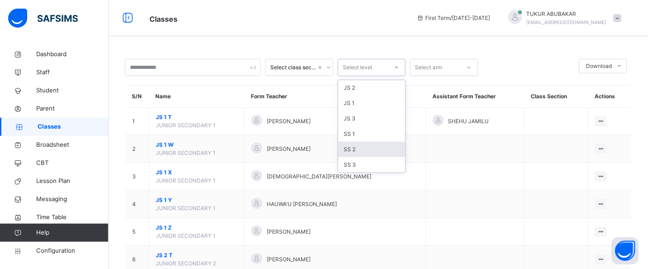
click at [356, 145] on div "SS 2" at bounding box center [371, 149] width 67 height 15
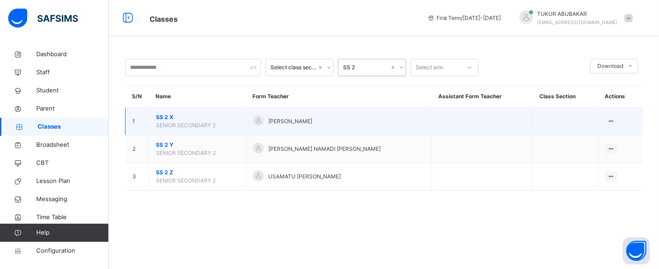
click at [161, 122] on span "SENIOR SECONDARY 2" at bounding box center [186, 125] width 60 height 7
click at [161, 114] on span "SS 2 X" at bounding box center [197, 117] width 83 height 8
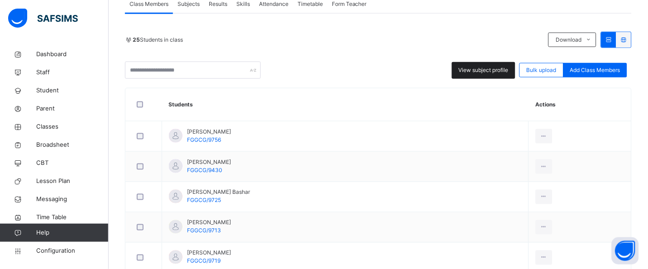
scroll to position [204, 0]
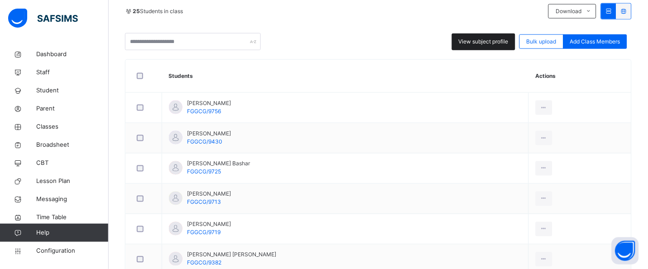
click at [480, 41] on span "View subject profile" at bounding box center [484, 42] width 50 height 8
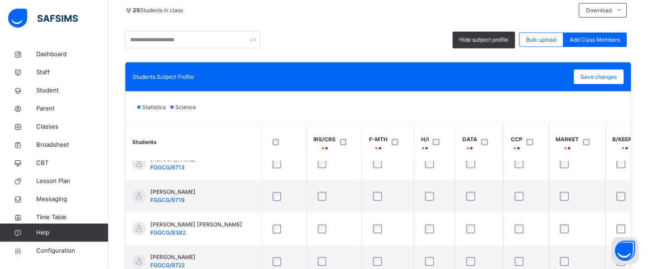
scroll to position [113, 0]
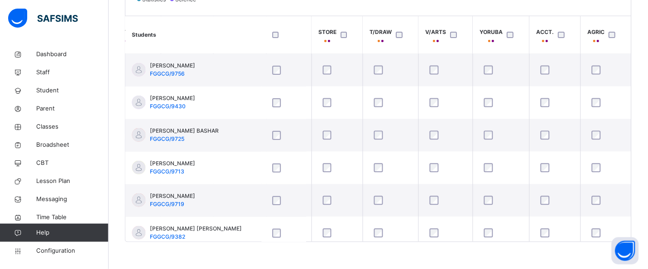
scroll to position [0, 2029]
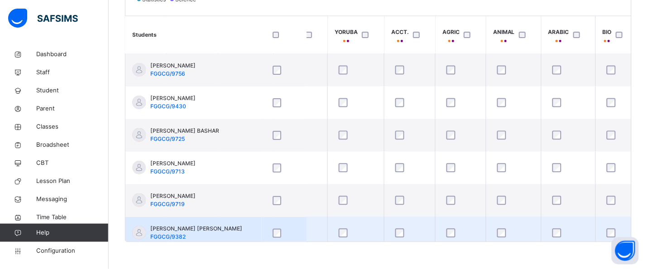
click at [549, 237] on td at bounding box center [568, 233] width 54 height 33
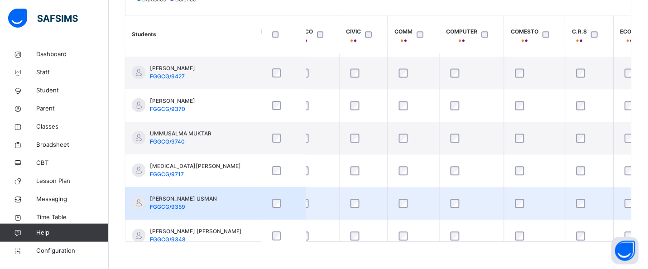
scroll to position [585, 475]
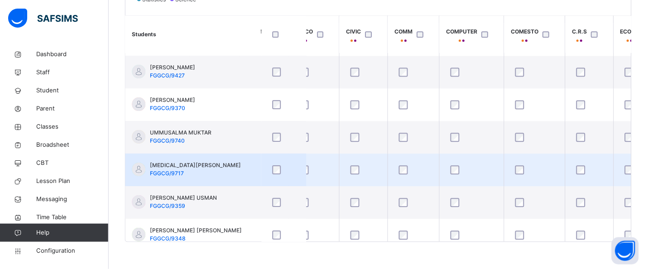
click at [461, 169] on div at bounding box center [472, 170] width 46 height 9
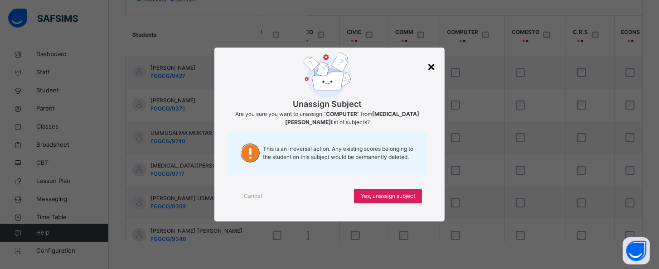
click at [428, 66] on div "×" at bounding box center [431, 66] width 9 height 19
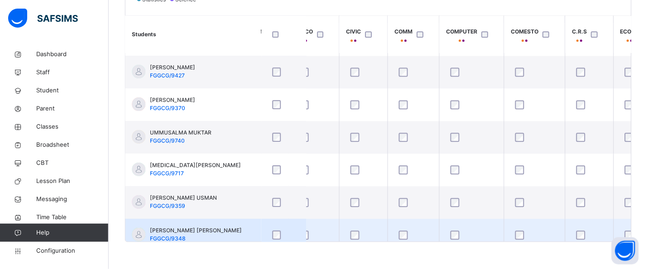
click at [318, 238] on div at bounding box center [315, 235] width 32 height 9
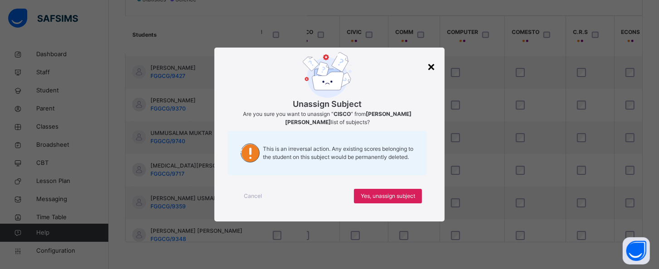
click at [431, 70] on div "×" at bounding box center [431, 66] width 9 height 19
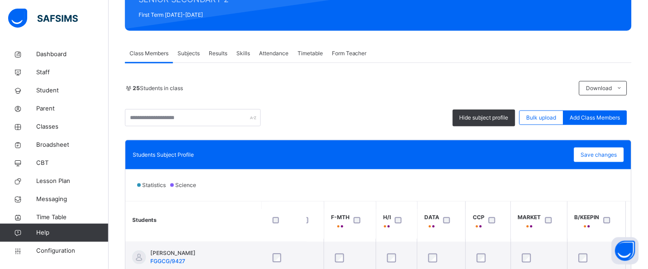
scroll to position [112, 0]
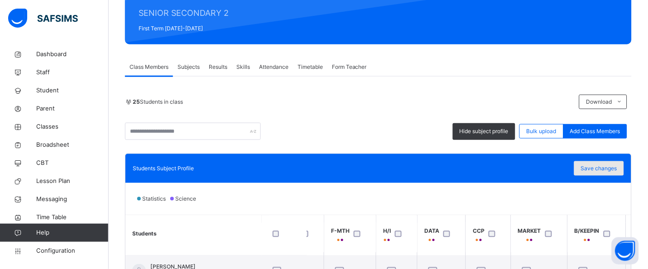
click at [617, 168] on span "Save changes" at bounding box center [599, 168] width 36 height 8
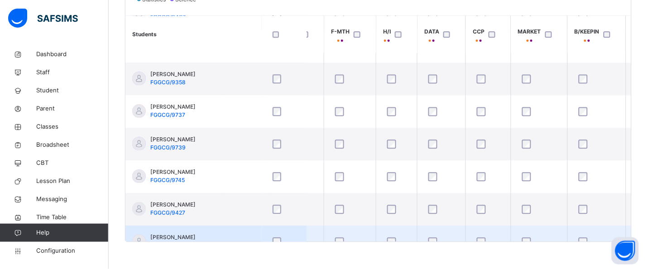
scroll to position [449, 38]
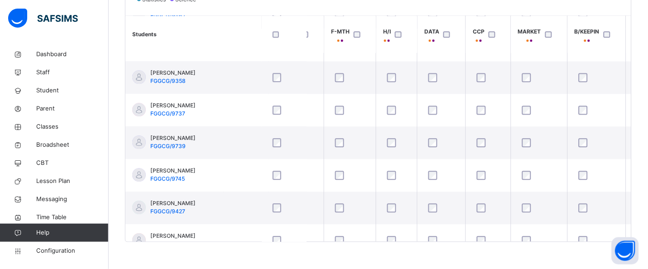
drag, startPoint x: 193, startPoint y: 241, endPoint x: 248, endPoint y: 245, distance: 54.9
click at [248, 245] on div "Back / SS 2 X SS 2 X SENIOR SECONDARY 2 First Term 2025-2026 Class Members Subj…" at bounding box center [379, 2] width 540 height 536
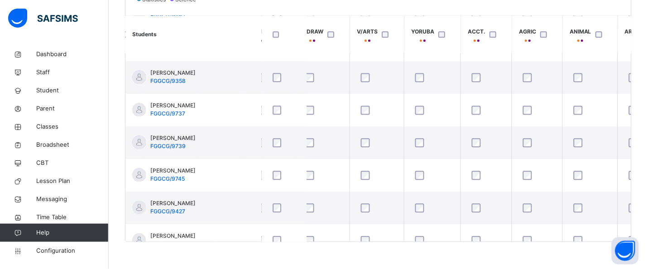
scroll to position [449, 1984]
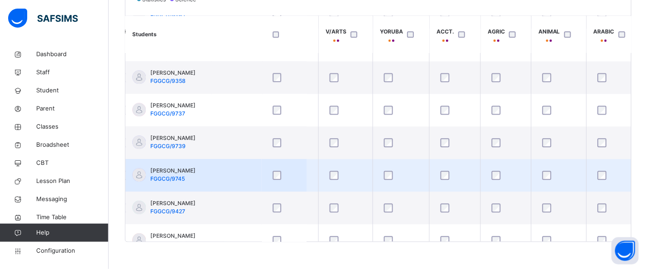
click at [556, 173] on div at bounding box center [559, 175] width 37 height 9
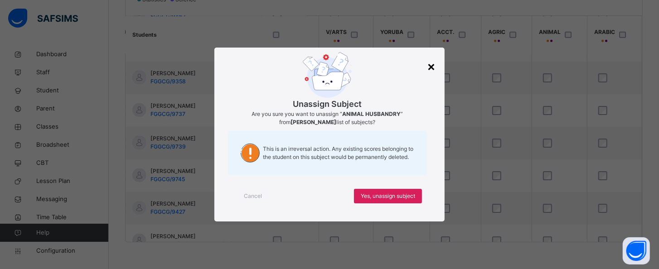
click at [435, 71] on div "×" at bounding box center [431, 66] width 9 height 19
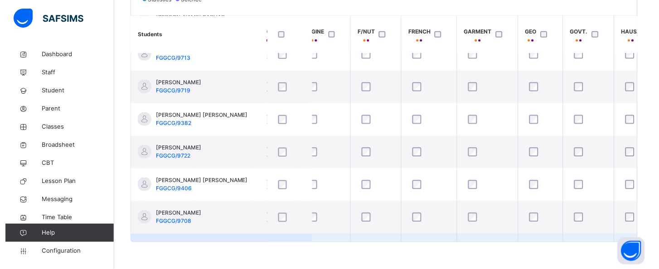
scroll to position [109, 953]
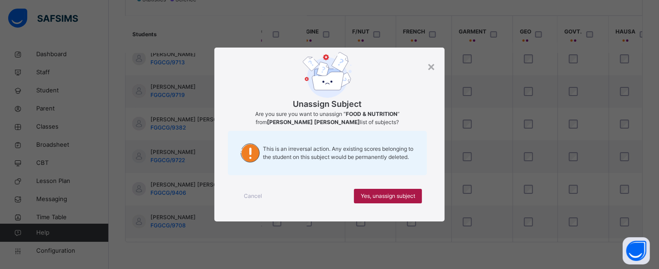
click at [404, 190] on div "Yes, unassign subject" at bounding box center [388, 196] width 68 height 14
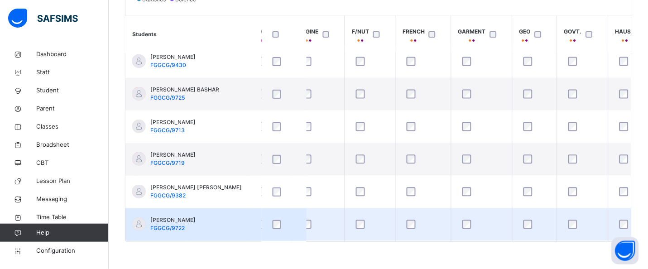
scroll to position [19, 953]
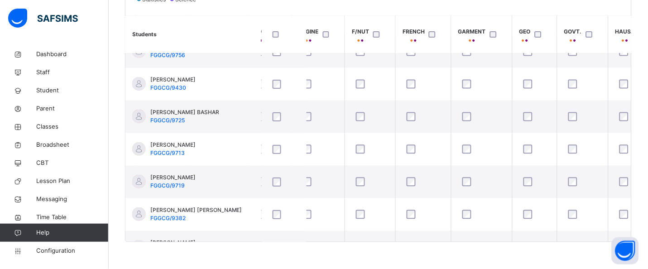
drag, startPoint x: 406, startPoint y: 242, endPoint x: 390, endPoint y: 247, distance: 16.6
click at [390, 247] on div "Back / SS 2 X SS 2 X SENIOR SECONDARY 2 First Term 2025-2026 Class Members Subj…" at bounding box center [379, 2] width 540 height 536
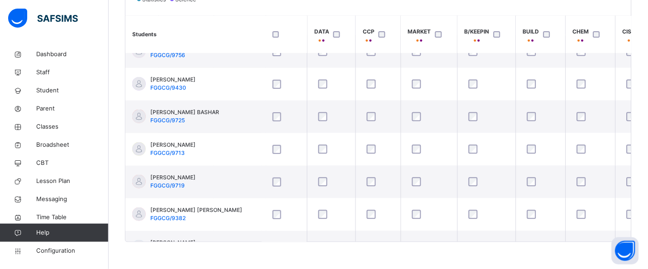
scroll to position [19, 0]
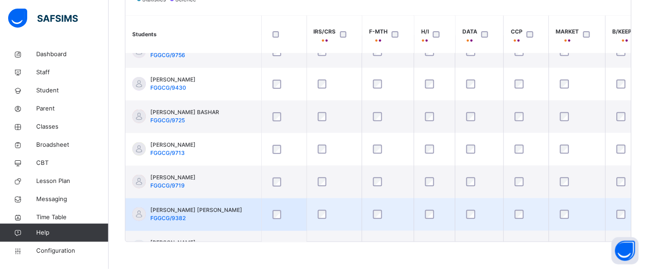
click at [476, 211] on div at bounding box center [480, 214] width 30 height 9
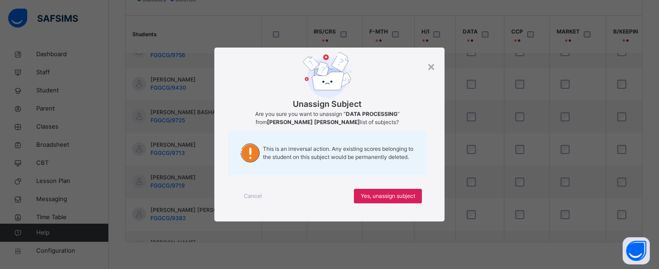
click at [436, 69] on div "Unassign Subject Are you sure you want to unassign “ DATA PROCESSING ” from FAT…" at bounding box center [329, 135] width 231 height 174
click at [432, 67] on div "×" at bounding box center [431, 66] width 9 height 19
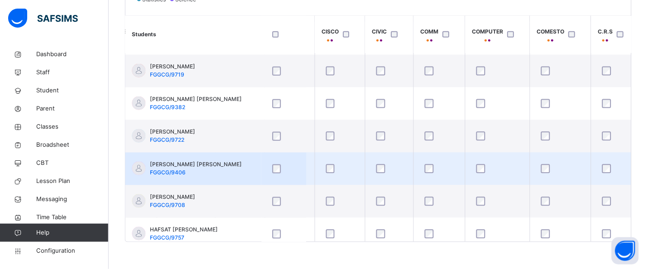
scroll to position [132, 449]
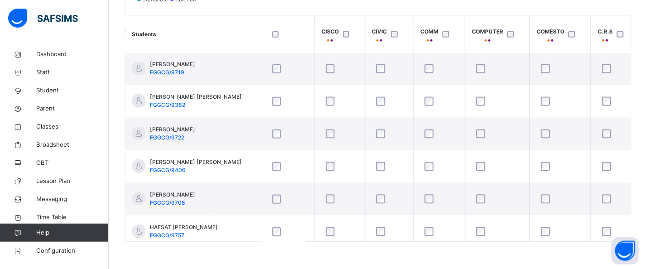
drag, startPoint x: 312, startPoint y: 241, endPoint x: 283, endPoint y: 247, distance: 29.1
click at [283, 247] on div "Back / SS 2 X SS 2 X SENIOR SECONDARY 2 First Term 2025-2026 Class Members Subj…" at bounding box center [379, 2] width 540 height 536
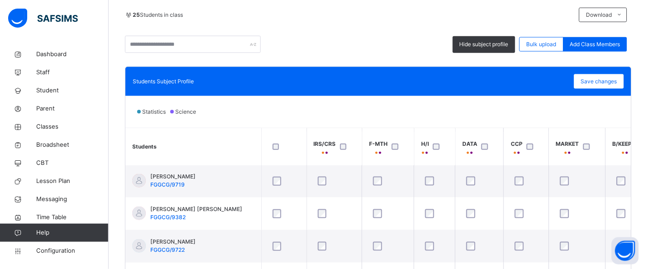
scroll to position [198, 0]
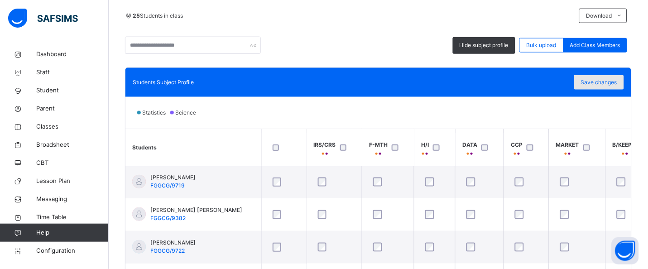
click at [609, 84] on span "Save changes" at bounding box center [599, 82] width 36 height 8
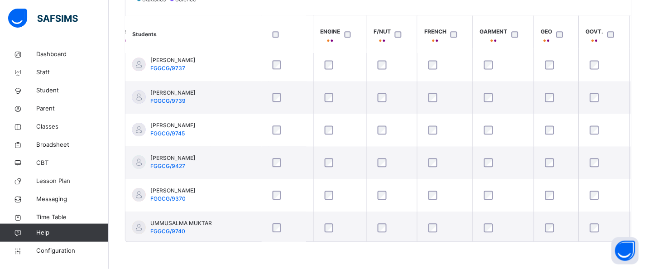
scroll to position [494, 933]
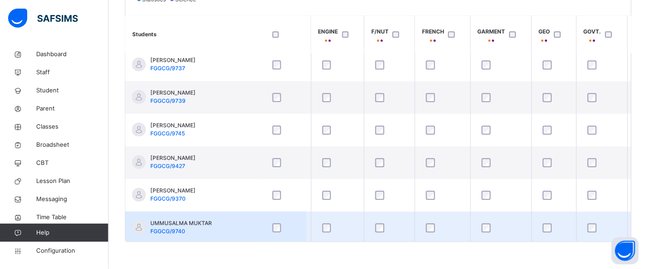
drag, startPoint x: 376, startPoint y: 241, endPoint x: 472, endPoint y: 222, distance: 98.9
click at [472, 222] on div "Students IRS/CRS F-MTH H/I DATA CCP MARKET B/KEEPIN BUILD CHEM CISCO CIVIC COMM…" at bounding box center [378, 128] width 506 height 227
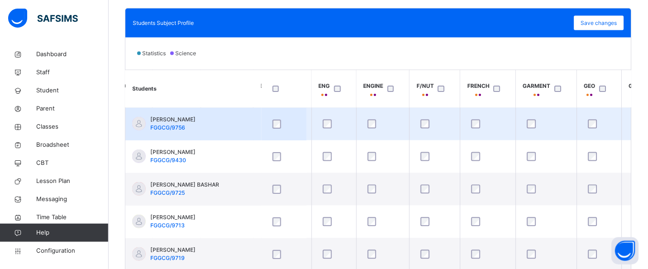
scroll to position [221, 0]
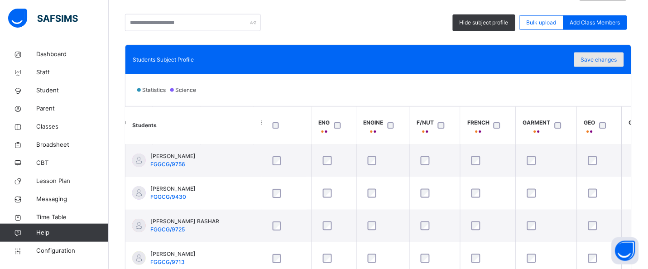
click at [617, 63] on span "Save changes" at bounding box center [599, 60] width 36 height 8
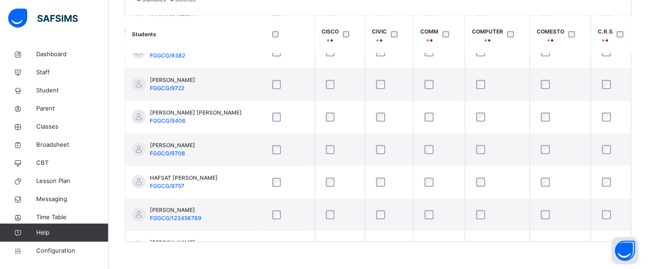
scroll to position [204, 449]
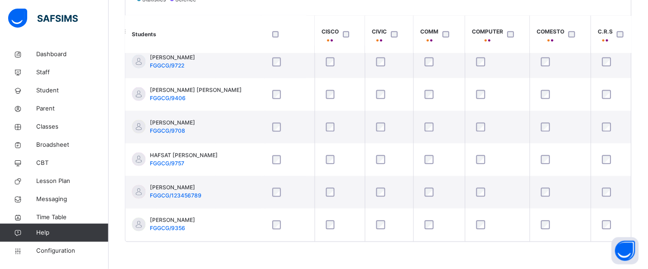
click at [382, 242] on div "Students Subject Profile Save changes Statistics Science Students IRS/CRS F-MTH…" at bounding box center [378, 98] width 507 height 288
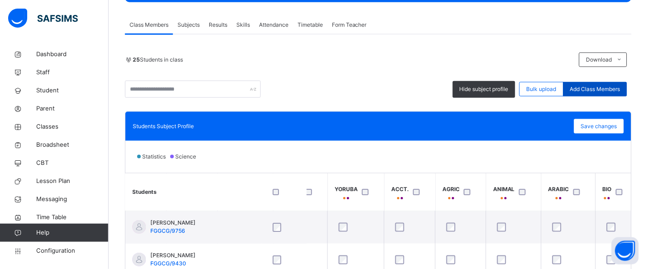
scroll to position [153, 0]
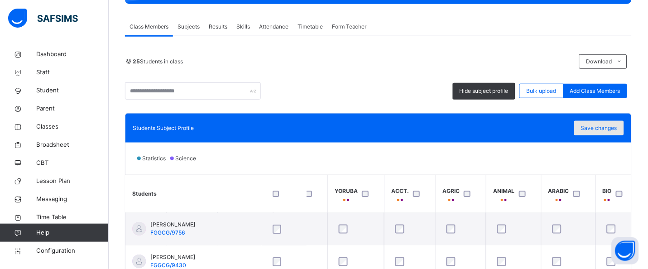
click at [617, 127] on span "Save changes" at bounding box center [599, 128] width 36 height 8
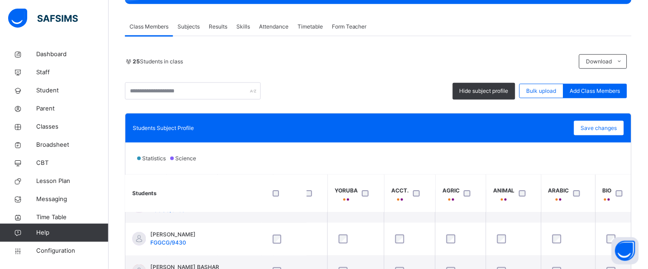
click at [105, 36] on div "Dashboard Staff Student Parent Classes Broadsheet CBT Lesson Plan Messaging Tim…" at bounding box center [54, 152] width 109 height 233
click at [125, 29] on div "Class Members" at bounding box center [149, 27] width 48 height 18
click at [125, 21] on div "Class Members" at bounding box center [149, 27] width 48 height 18
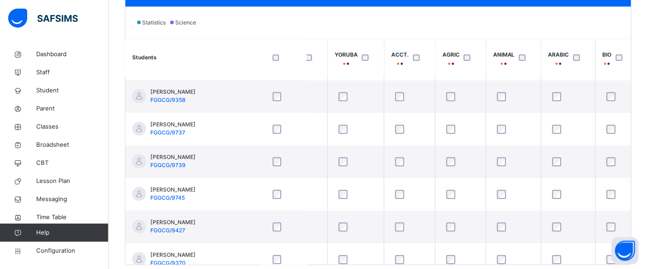
scroll to position [312, 0]
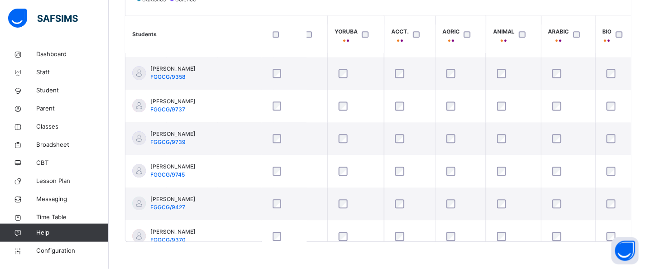
click at [522, 243] on div "Back / SS 2 X SS 2 X SENIOR SECONDARY 2 First Term 2025-2026 Class Members Subj…" at bounding box center [379, 2] width 540 height 536
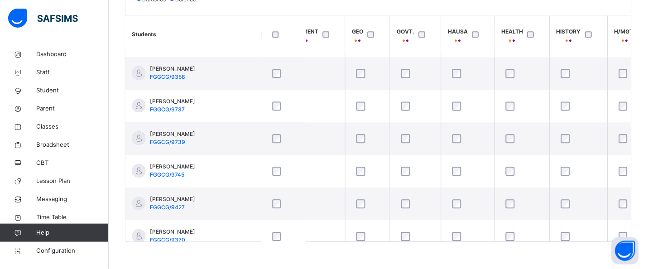
scroll to position [453, 1100]
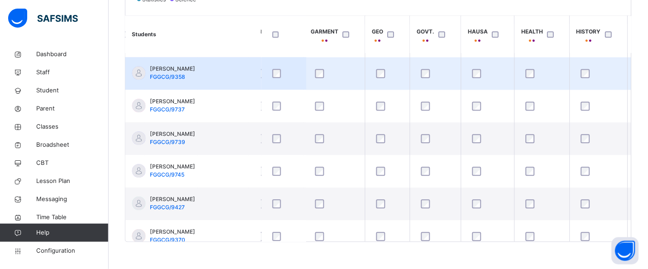
click at [382, 78] on div at bounding box center [387, 73] width 31 height 19
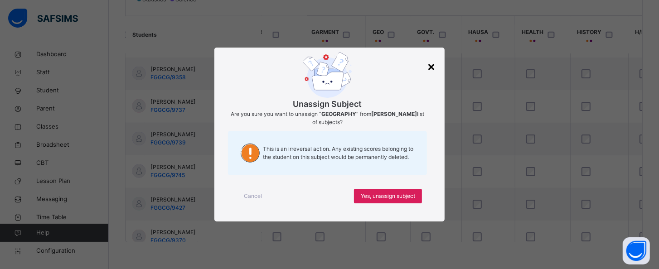
click at [432, 66] on div "×" at bounding box center [431, 66] width 9 height 19
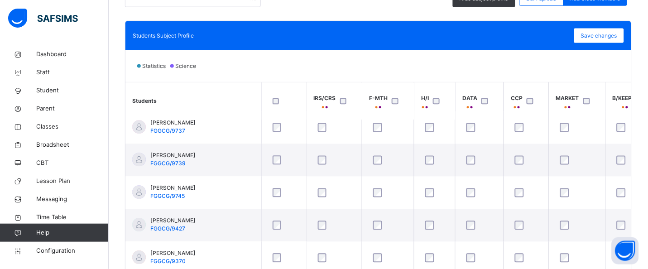
scroll to position [162, 0]
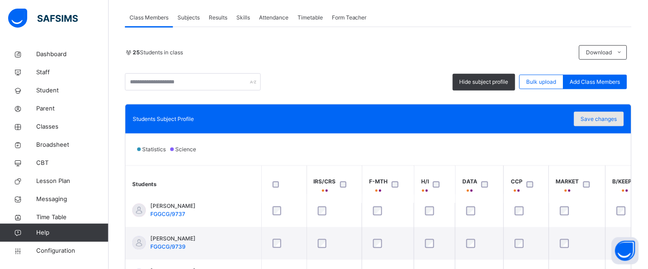
click at [624, 114] on div "Save changes" at bounding box center [599, 119] width 50 height 14
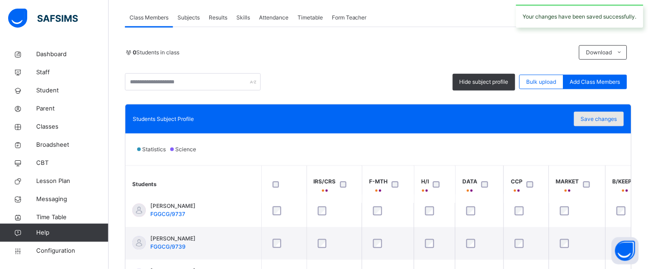
click at [623, 123] on div "Save changes" at bounding box center [599, 119] width 50 height 14
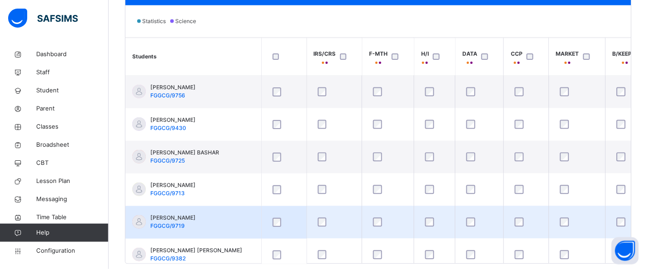
scroll to position [312, 0]
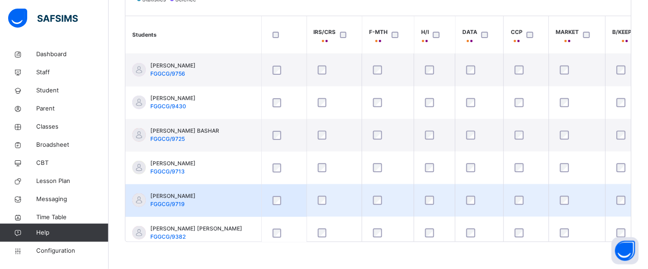
click at [223, 191] on td "FATIMA MUHAMMAD FGGCG/9719" at bounding box center [193, 200] width 136 height 33
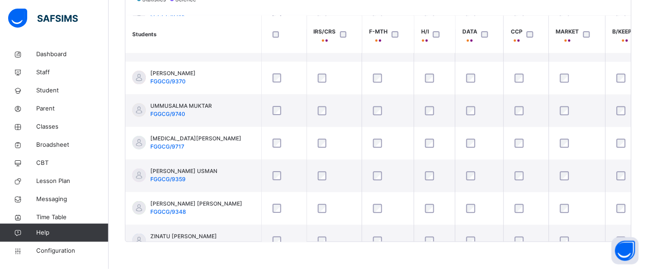
scroll to position [630, 0]
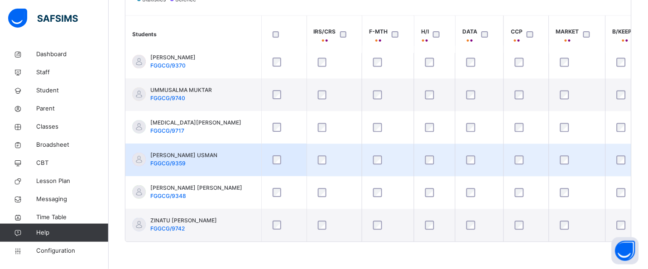
click at [476, 156] on div at bounding box center [480, 160] width 30 height 9
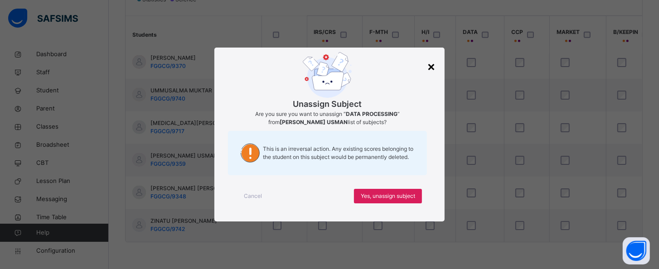
click at [432, 71] on div "×" at bounding box center [431, 66] width 9 height 19
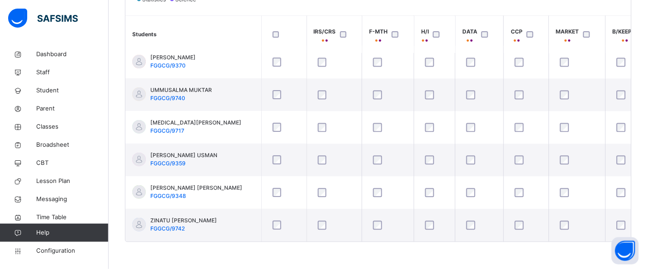
click at [456, 244] on div "Back / SS 2 X SS 2 X SENIOR SECONDARY 2 First Term 2025-2026 Class Members Subj…" at bounding box center [379, 2] width 540 height 536
click at [455, 241] on div "Students IRS/CRS F-MTH H/I DATA CCP MARKET B/KEEPIN BUILD CHEM CISCO CIVIC COMM…" at bounding box center [378, 128] width 506 height 227
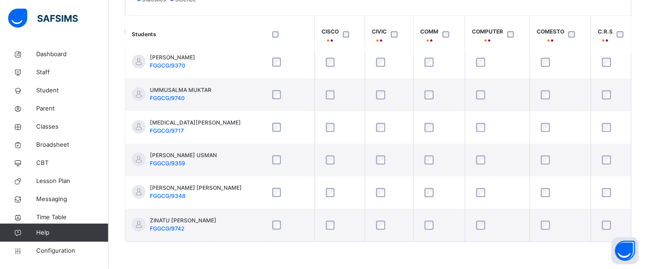
scroll to position [630, 898]
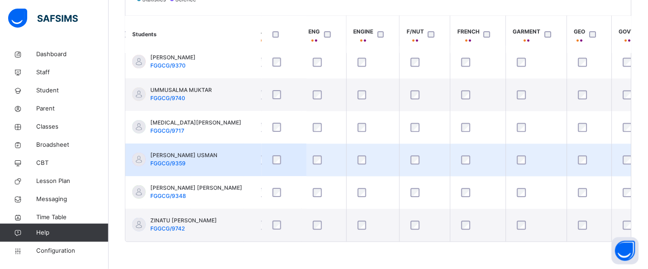
click at [417, 164] on div at bounding box center [425, 160] width 37 height 19
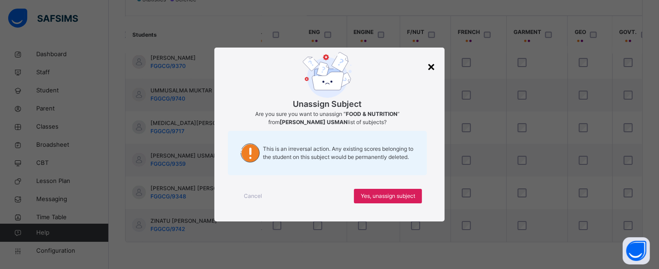
click at [430, 71] on div "×" at bounding box center [431, 66] width 9 height 19
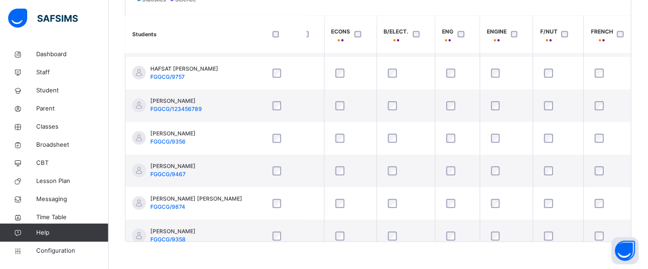
scroll to position [290, 793]
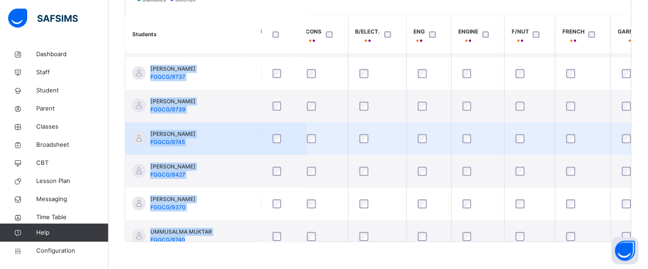
drag, startPoint x: 378, startPoint y: 244, endPoint x: 301, endPoint y: 233, distance: 77.7
click at [301, 233] on div "Back / SS 2 X SS 2 X SENIOR SECONDARY 2 First Term 2025-2026 Class Members Subj…" at bounding box center [379, 2] width 540 height 536
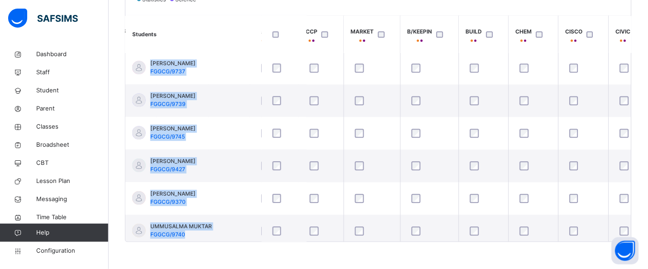
scroll to position [491, 0]
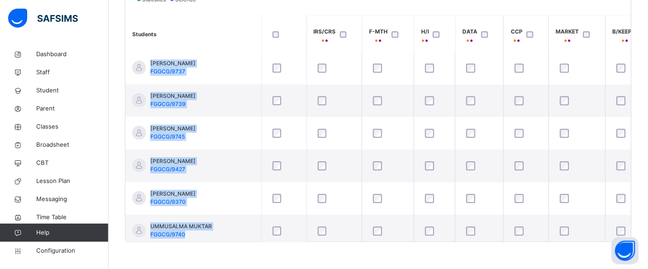
click at [243, 242] on div "Students Subject Profile Save changes Statistics Science Students IRS/CRS F-MTH…" at bounding box center [378, 98] width 507 height 288
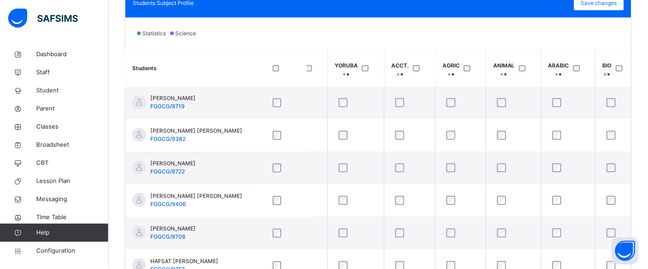
scroll to position [312, 0]
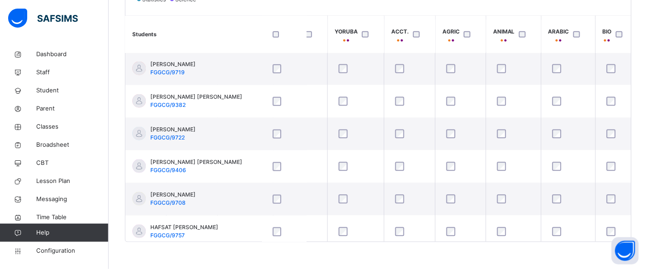
drag, startPoint x: 539, startPoint y: 242, endPoint x: 522, endPoint y: 245, distance: 17.4
click at [522, 245] on div "Back / SS 2 X SS 2 X SENIOR SECONDARY 2 First Term 2025-2026 Class Members Subj…" at bounding box center [379, 2] width 540 height 536
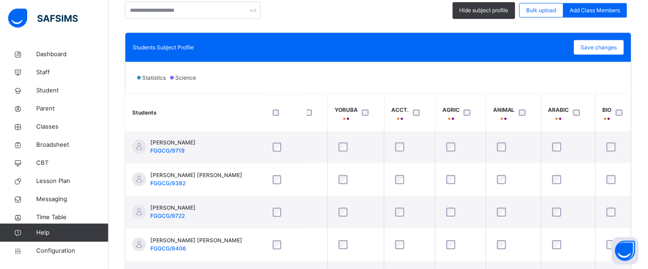
scroll to position [222, 0]
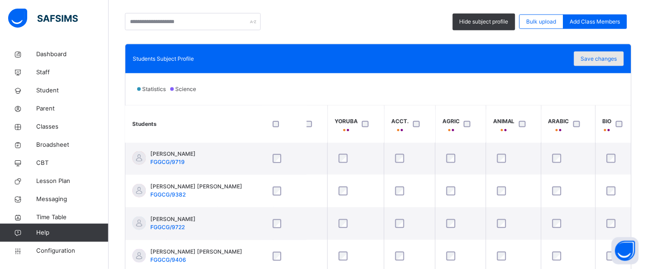
click at [624, 53] on div "Save changes" at bounding box center [599, 59] width 50 height 14
click at [391, 34] on div "25 Students in class Download Pdf Report Excel Report Hide subject profile Bulk…" at bounding box center [378, 158] width 507 height 347
click at [602, 61] on div "Save changes" at bounding box center [599, 59] width 50 height 14
click at [602, 61] on span "Save changes" at bounding box center [599, 59] width 36 height 8
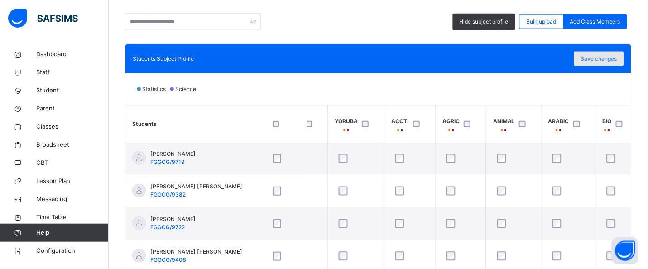
click at [602, 63] on div "Save changes" at bounding box center [599, 59] width 50 height 14
click at [607, 60] on div "Save changes" at bounding box center [599, 59] width 50 height 14
click at [617, 61] on span "Save changes" at bounding box center [599, 59] width 36 height 8
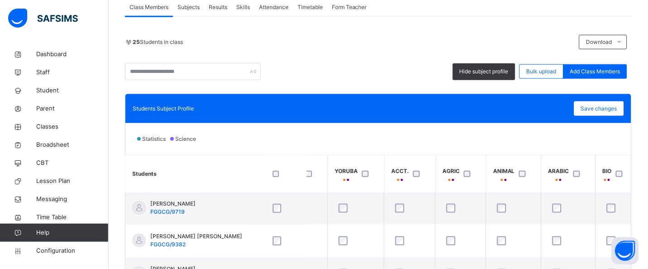
scroll to position [146, 0]
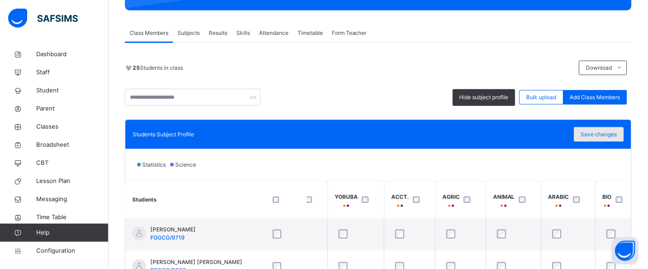
click at [617, 137] on span "Save changes" at bounding box center [599, 134] width 36 height 8
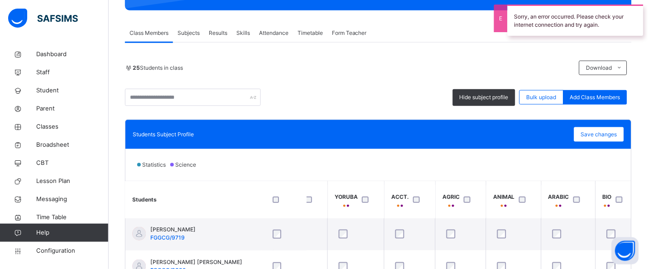
click at [454, 65] on div "25 Students in class" at bounding box center [350, 68] width 450 height 8
click at [617, 137] on span "Save changes" at bounding box center [599, 134] width 36 height 8
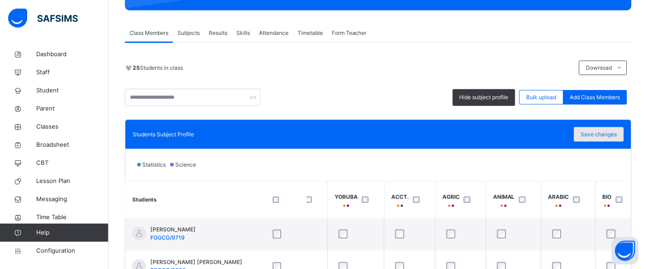
click at [624, 137] on div "Save changes" at bounding box center [599, 134] width 50 height 14
click at [615, 135] on div "Save changes" at bounding box center [599, 134] width 50 height 14
click at [608, 135] on div "Save changes" at bounding box center [599, 134] width 50 height 14
click at [462, 50] on div "25 Students in class Download Pdf Report Excel Report Hide subject profile Bulk…" at bounding box center [378, 225] width 507 height 365
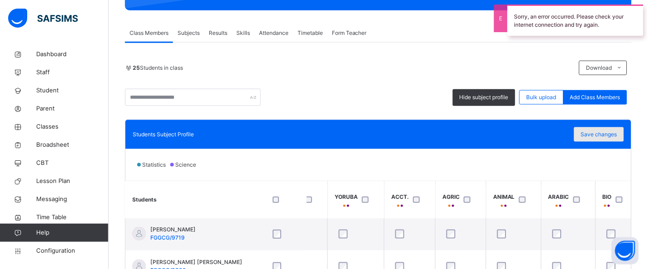
click at [610, 134] on span "Save changes" at bounding box center [599, 134] width 36 height 8
click at [610, 134] on div "Save changes" at bounding box center [599, 134] width 50 height 14
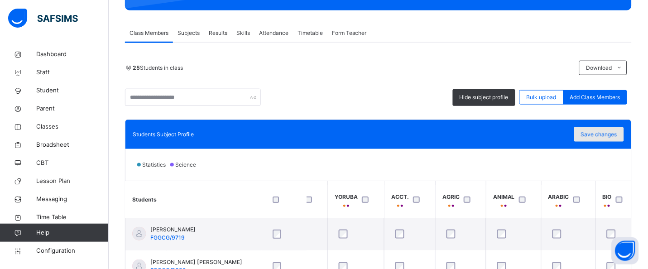
click at [605, 130] on div "Save changes" at bounding box center [599, 134] width 50 height 14
